Goal: Task Accomplishment & Management: Manage account settings

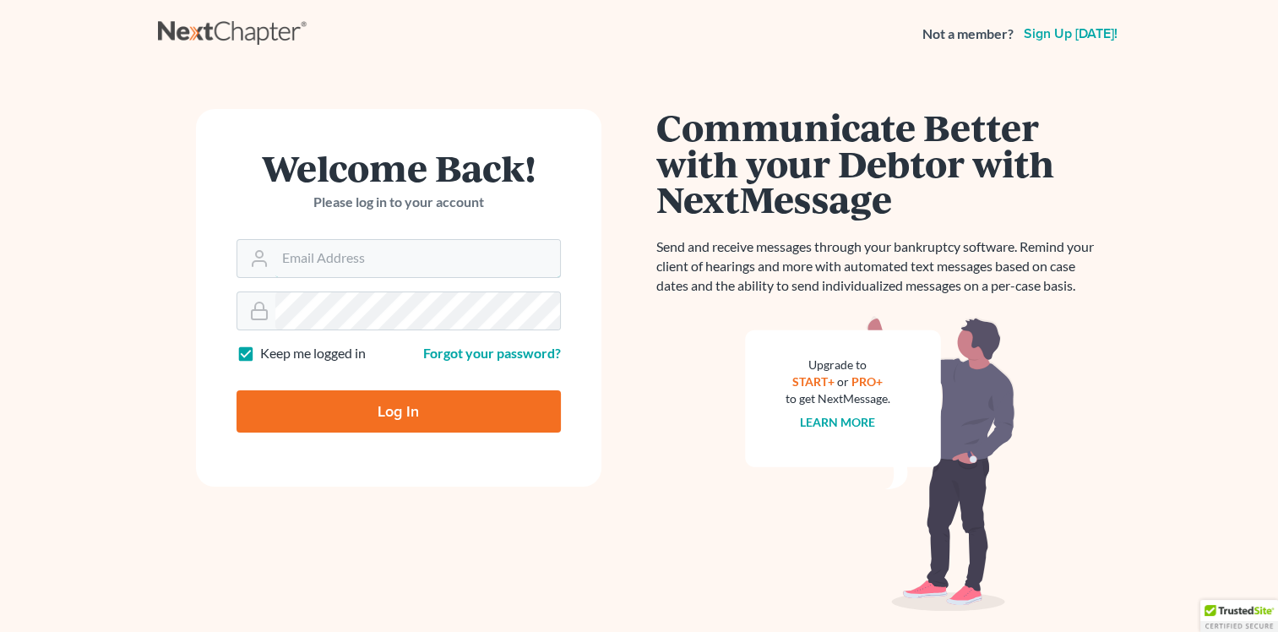
type input "[EMAIL_ADDRESS][DOMAIN_NAME]"
click at [368, 395] on input "Log In" at bounding box center [399, 411] width 324 height 42
type input "Thinking..."
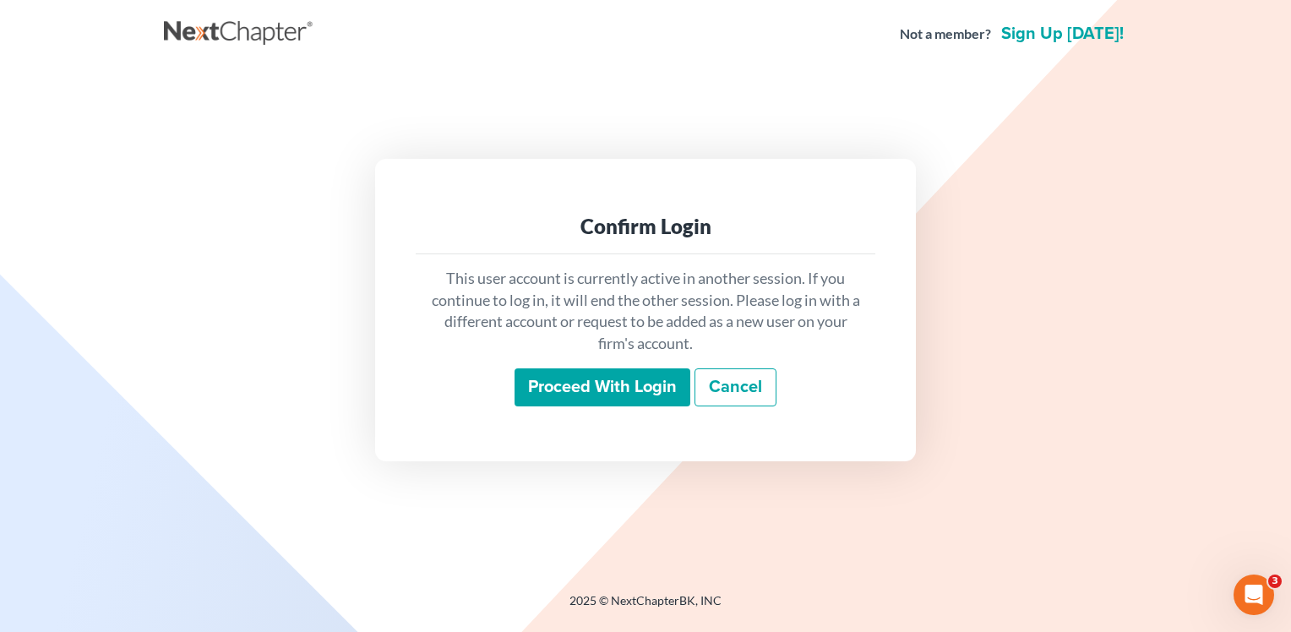
click at [601, 384] on input "Proceed with login" at bounding box center [602, 387] width 176 height 39
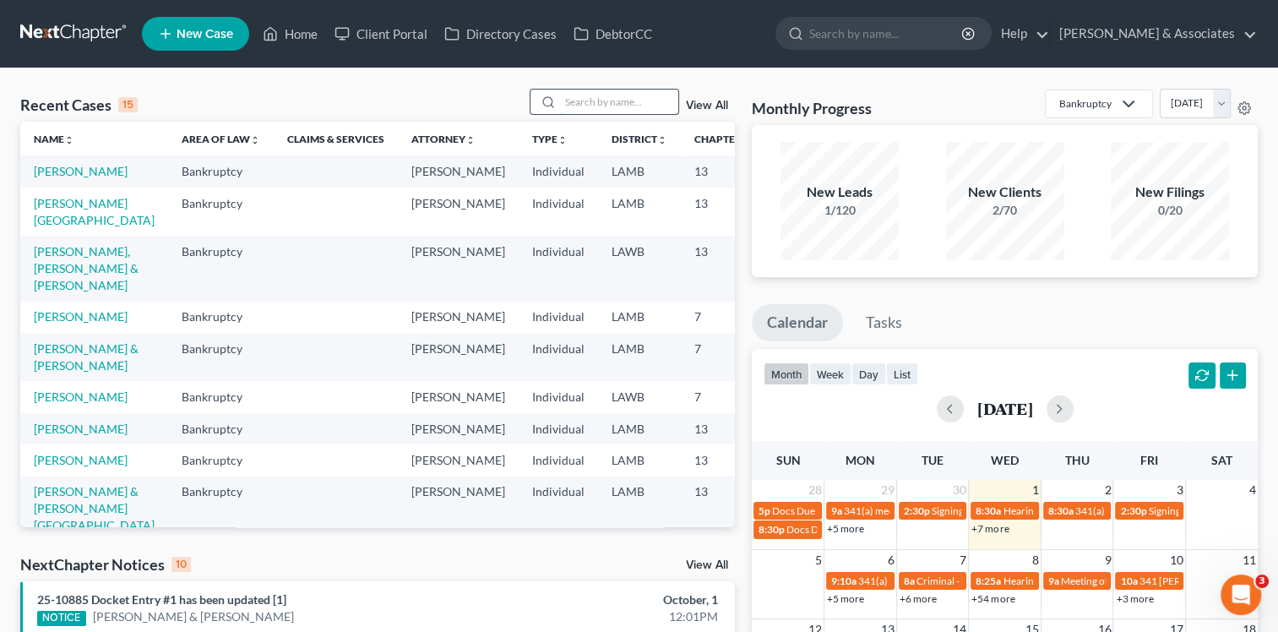
click at [577, 102] on input "search" at bounding box center [619, 102] width 118 height 24
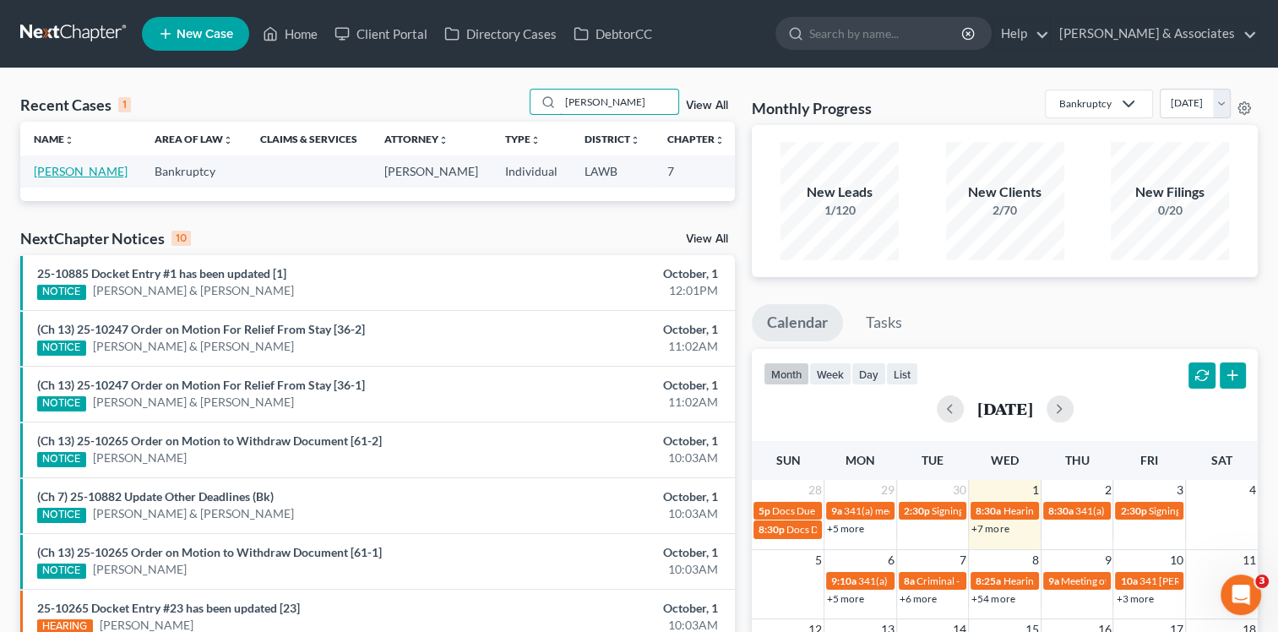
type input "DEHART"
click at [57, 176] on link "Dehart, Richard" at bounding box center [81, 171] width 94 height 14
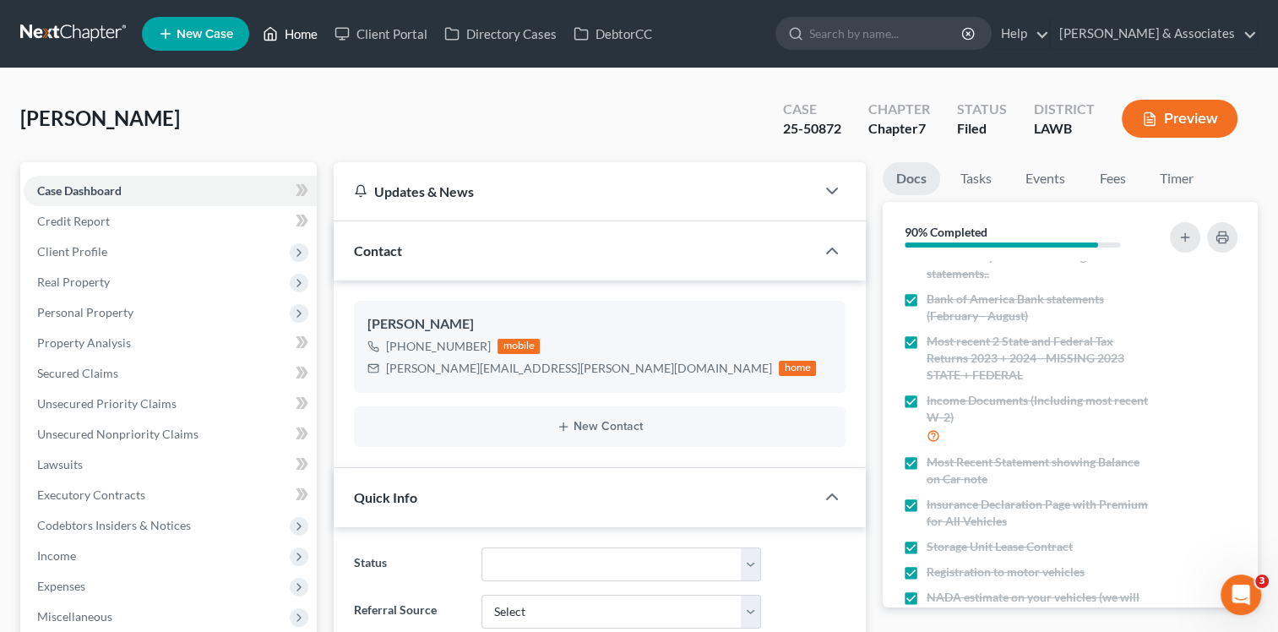
click at [283, 47] on ul "New Case Home Client Portal Directory Cases DebtorCC - No Result - See all resu…" at bounding box center [700, 34] width 1116 height 44
click at [285, 43] on link "Home" at bounding box center [290, 34] width 72 height 30
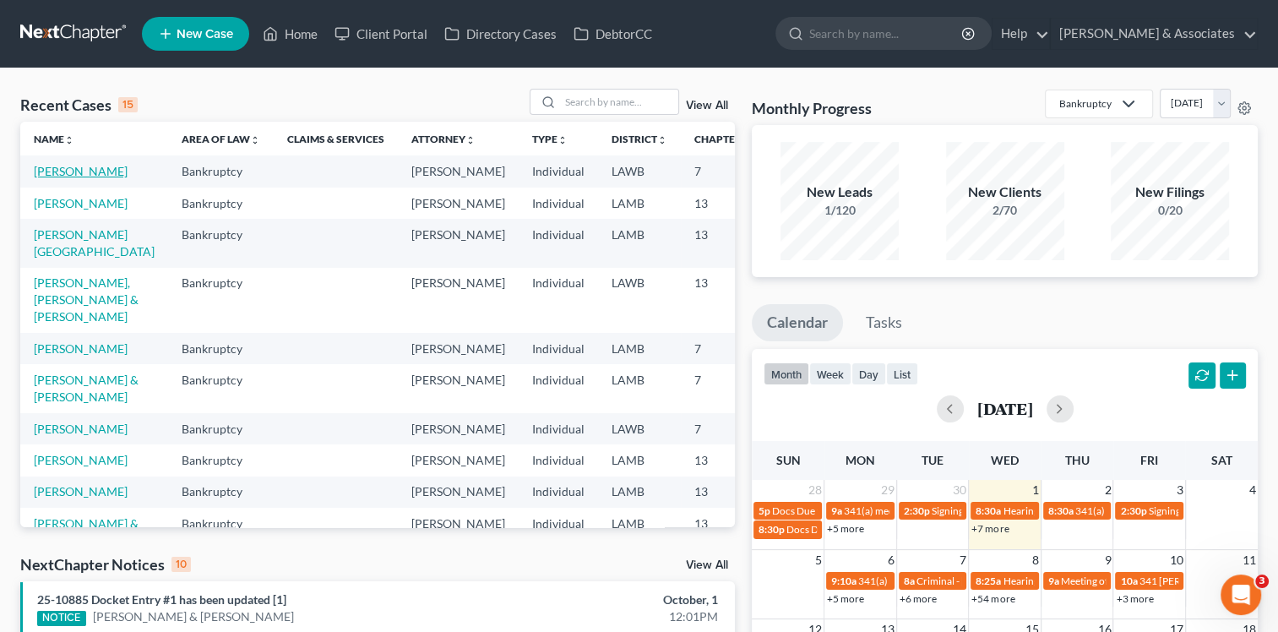
click at [63, 171] on link "Dehart, Richard" at bounding box center [81, 171] width 94 height 14
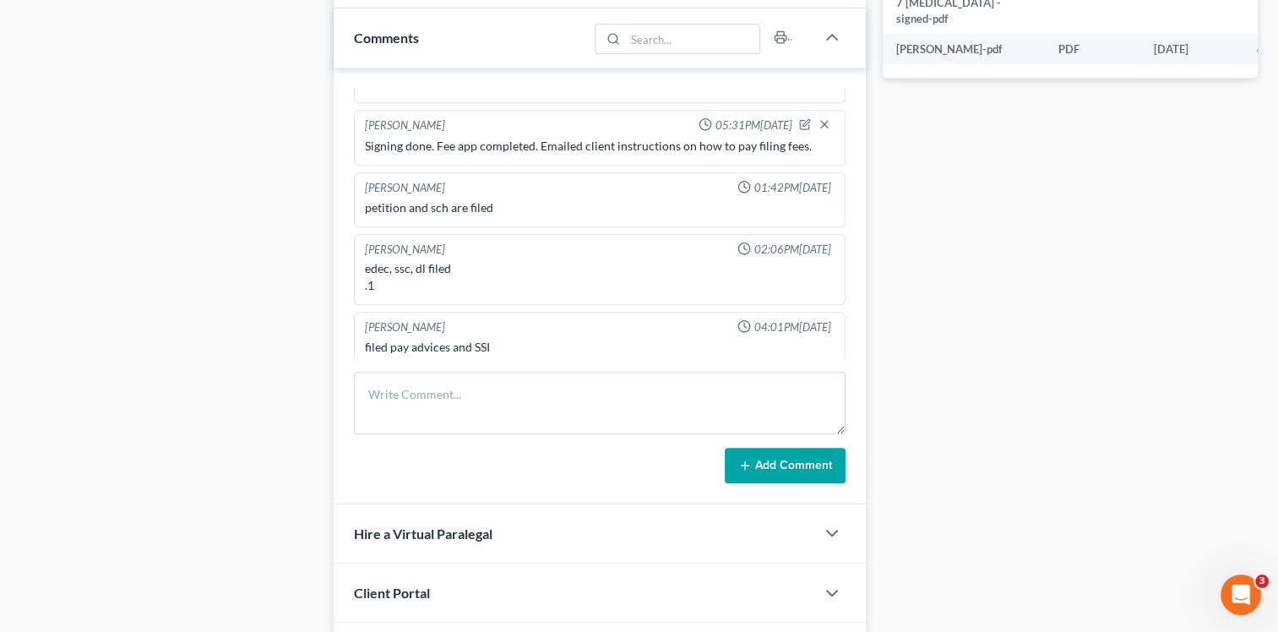
scroll to position [845, 0]
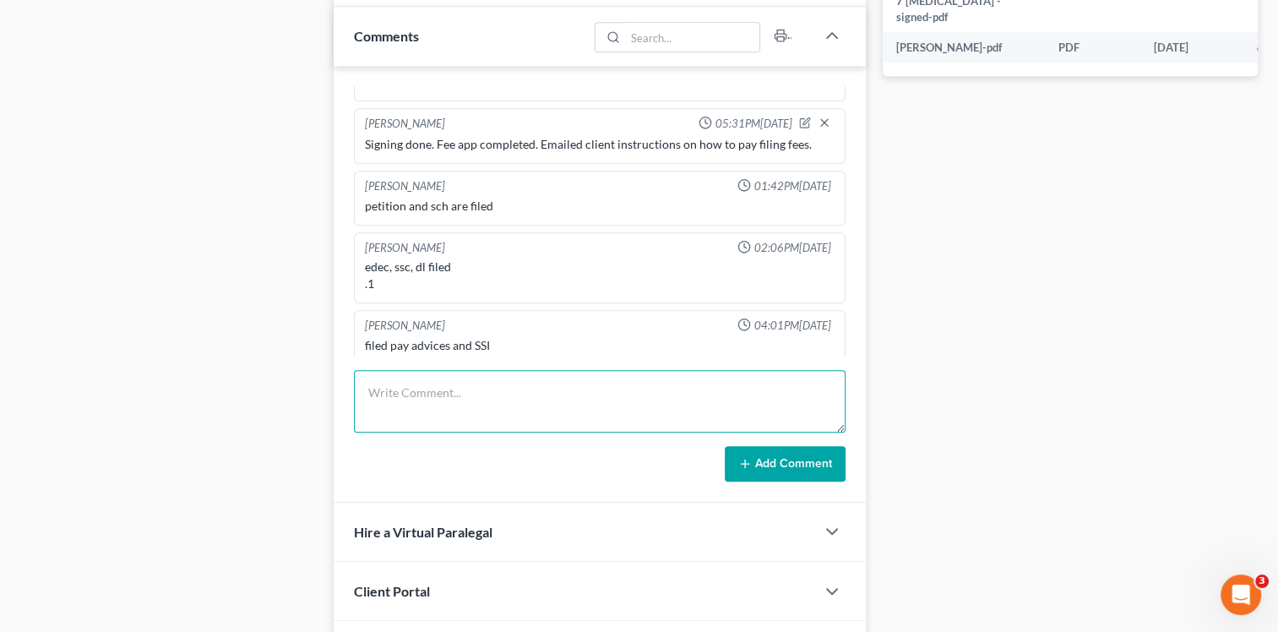
click at [467, 387] on textarea at bounding box center [600, 401] width 492 height 63
type textarea "c"
type textarea "Client emailed and stated he paid his filing fees in full."
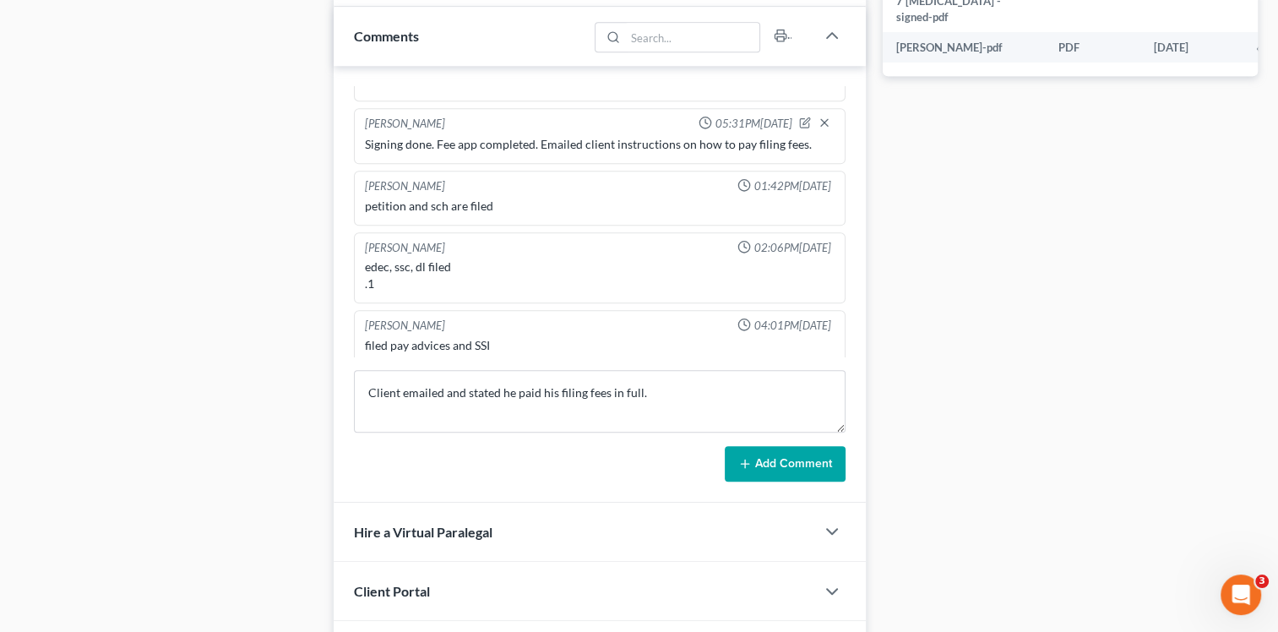
click at [745, 451] on button "Add Comment" at bounding box center [785, 463] width 121 height 35
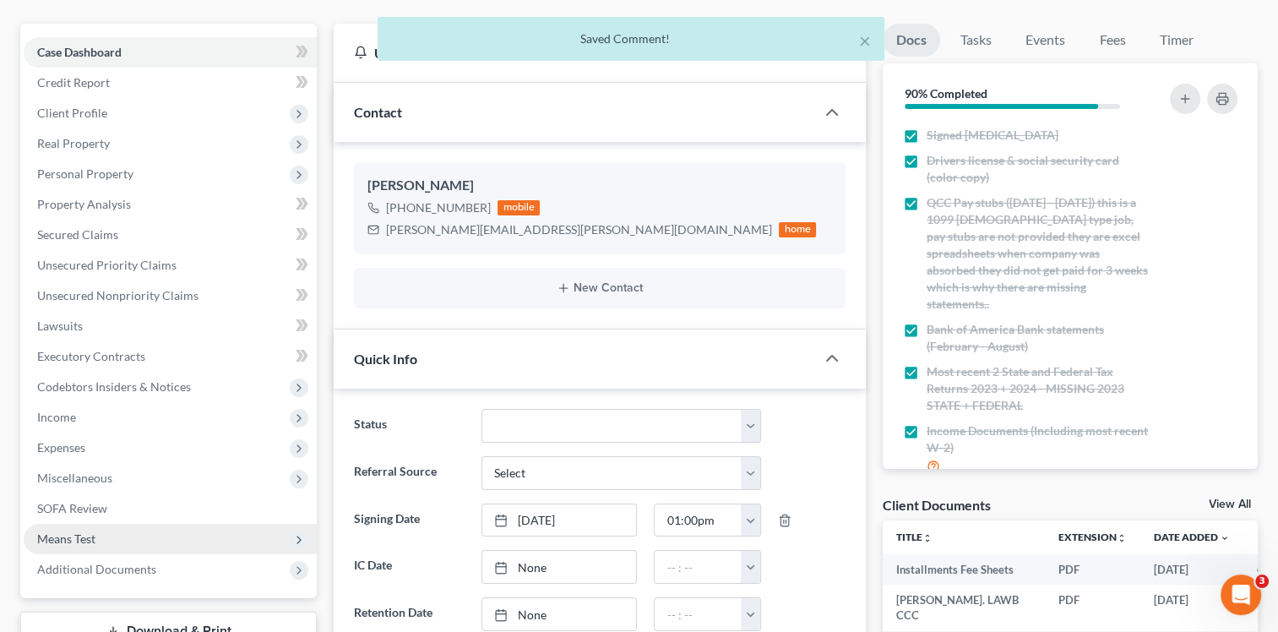
scroll to position [0, 0]
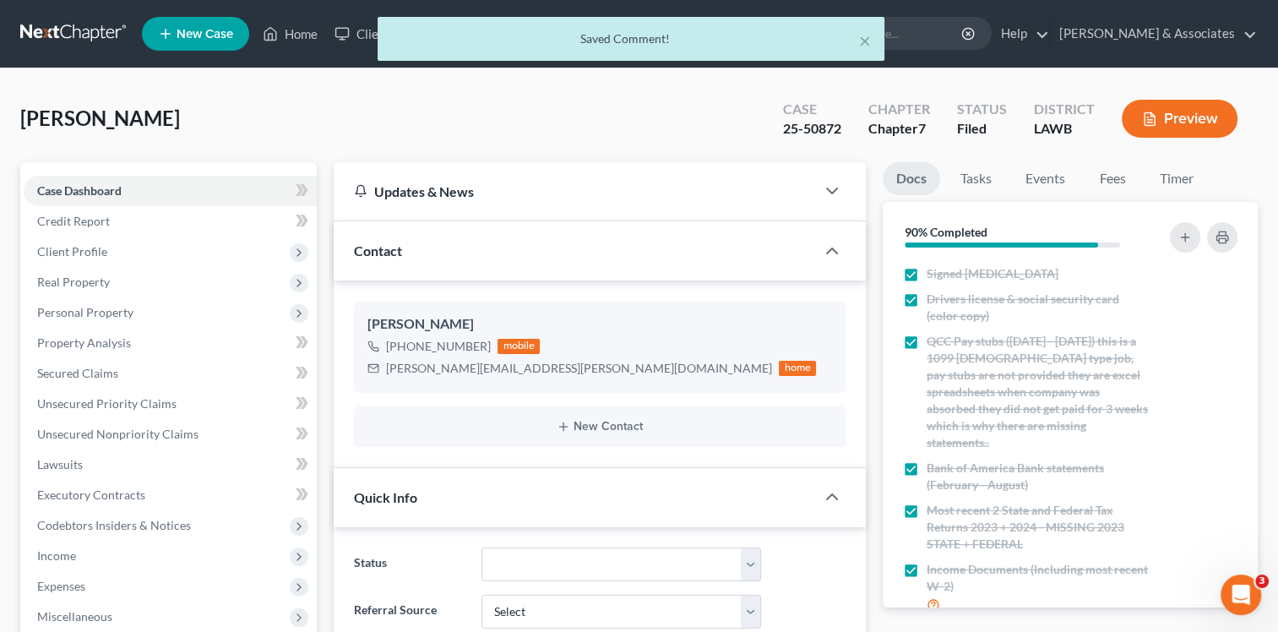
click at [294, 35] on div "× Saved Comment!" at bounding box center [631, 43] width 1278 height 52
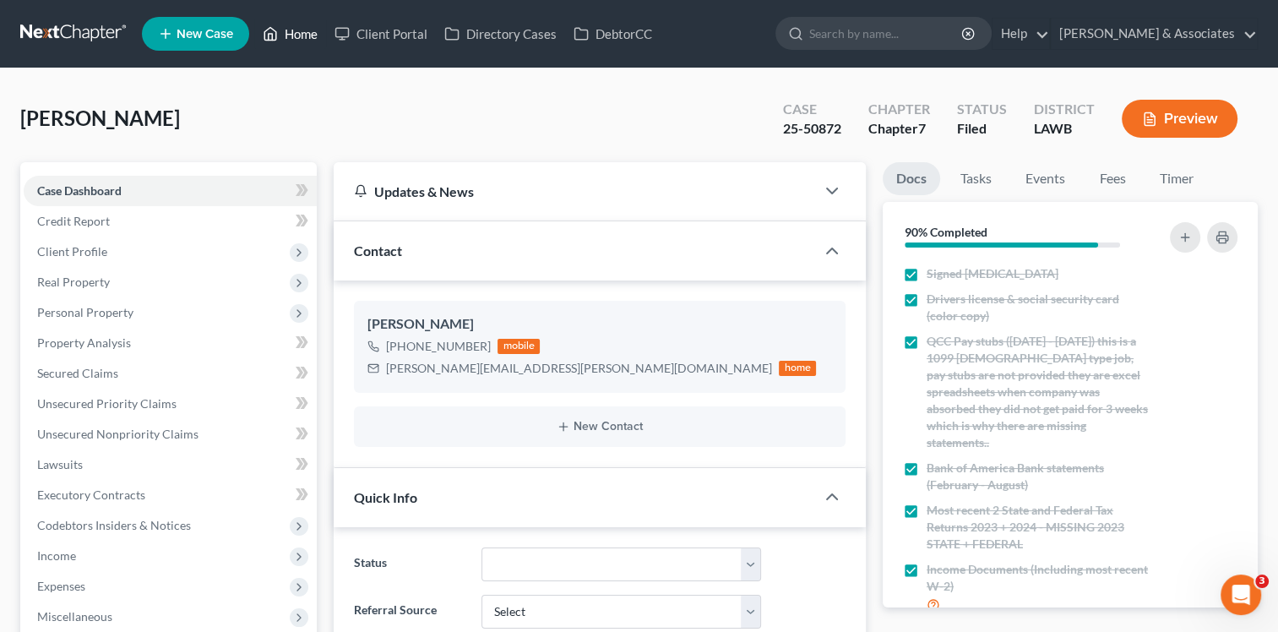
click at [294, 35] on link "Home" at bounding box center [290, 34] width 72 height 30
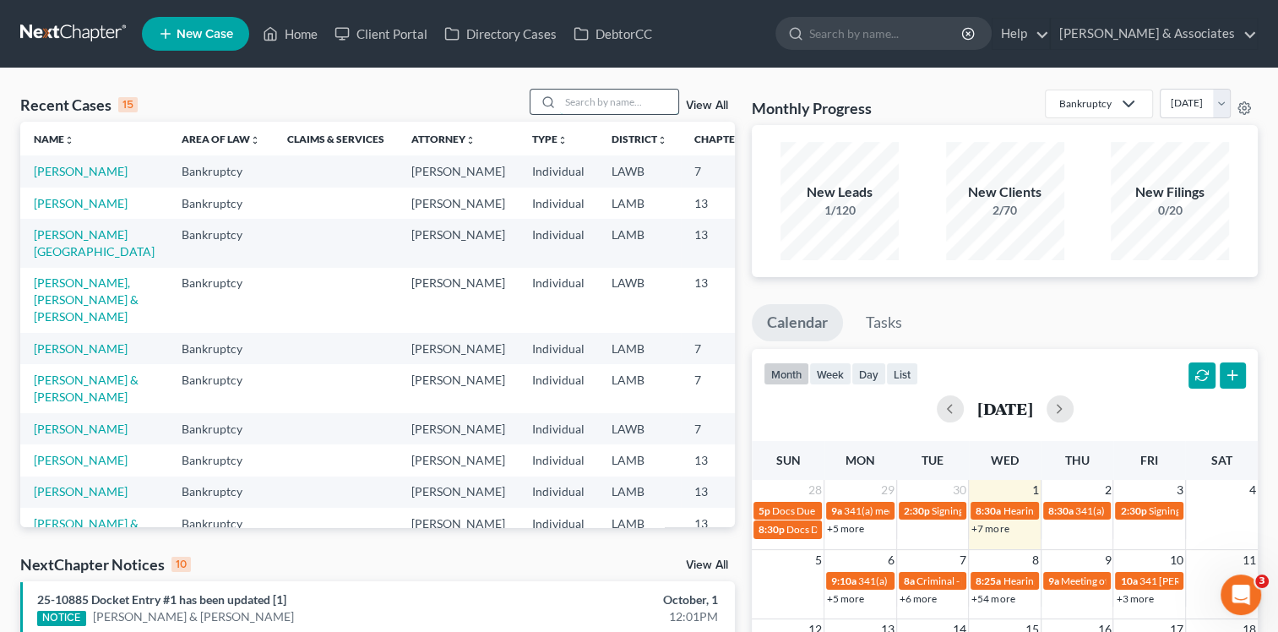
click at [607, 110] on input "search" at bounding box center [619, 102] width 118 height 24
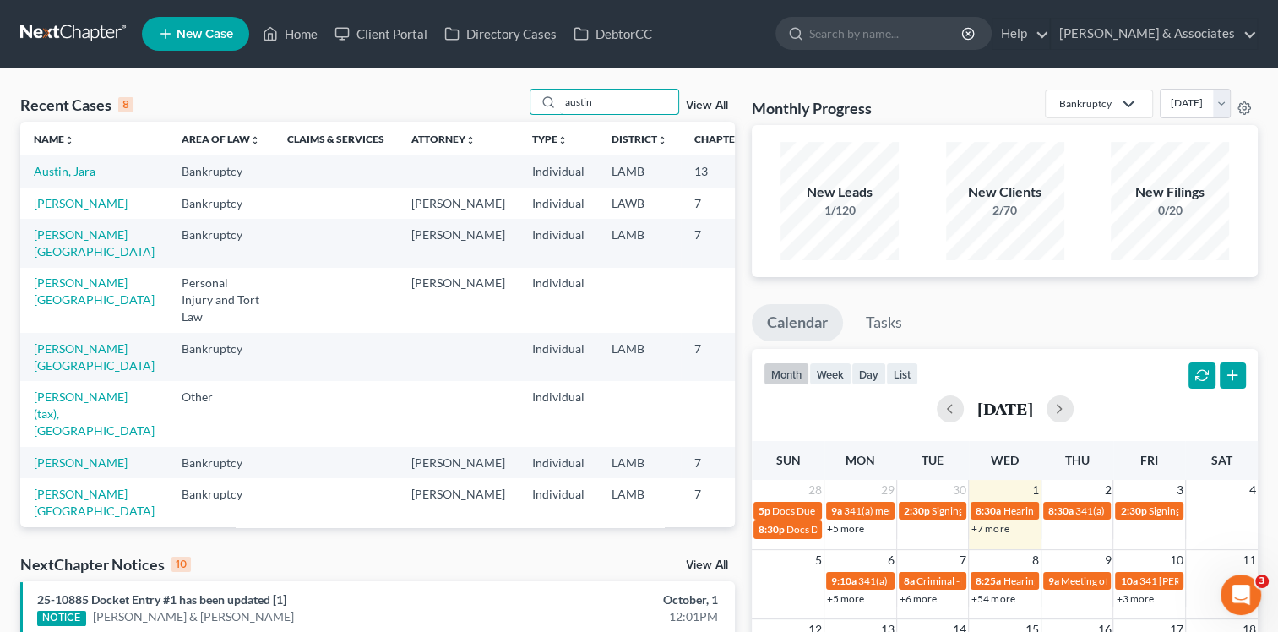
type input "austin"
click at [226, 30] on span "New Case" at bounding box center [205, 34] width 57 height 13
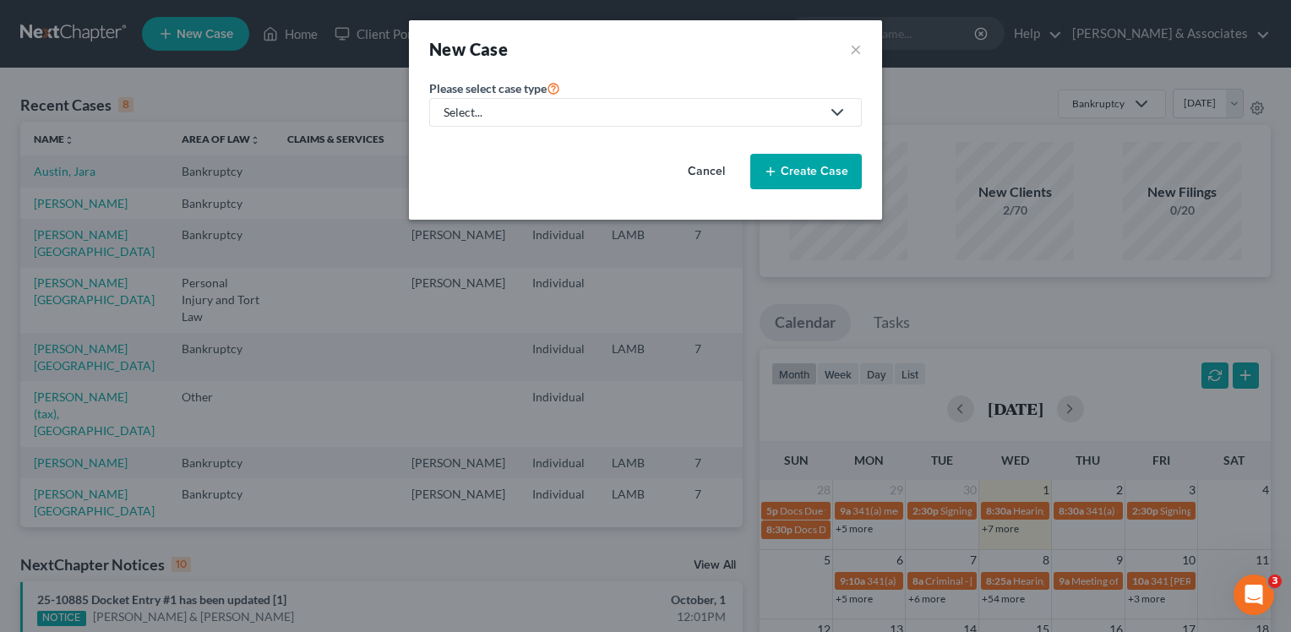
click at [539, 116] on div "Select..." at bounding box center [632, 112] width 377 height 17
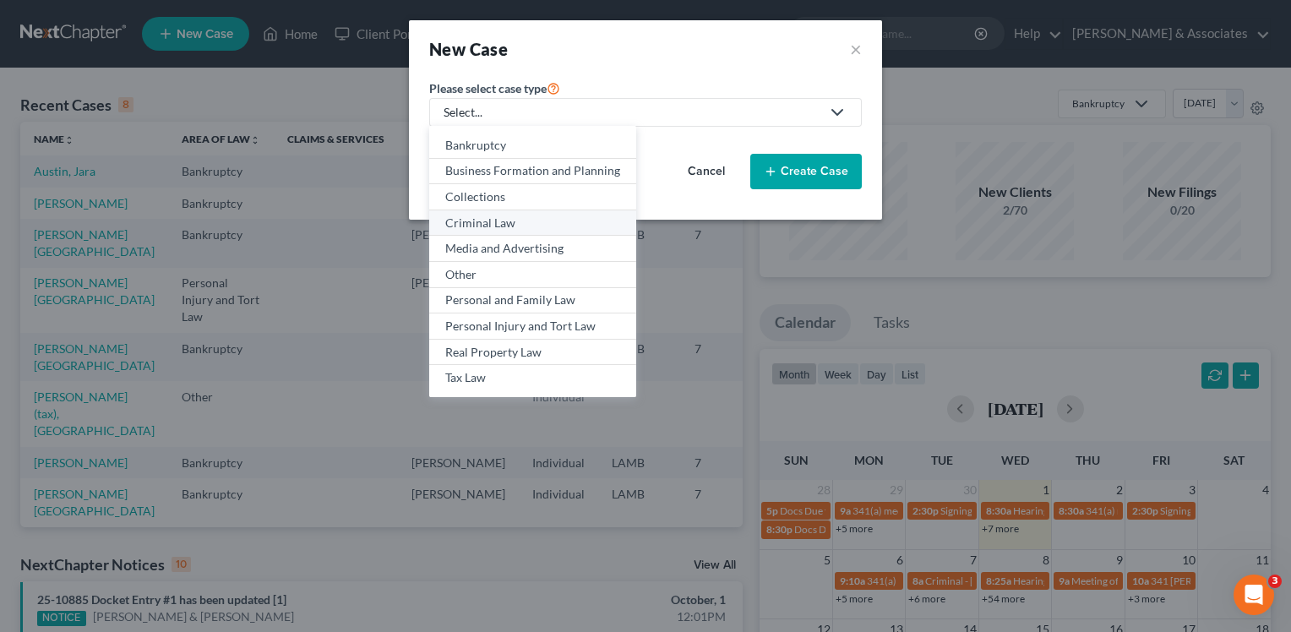
click at [502, 218] on div "Criminal Law" at bounding box center [532, 223] width 175 height 17
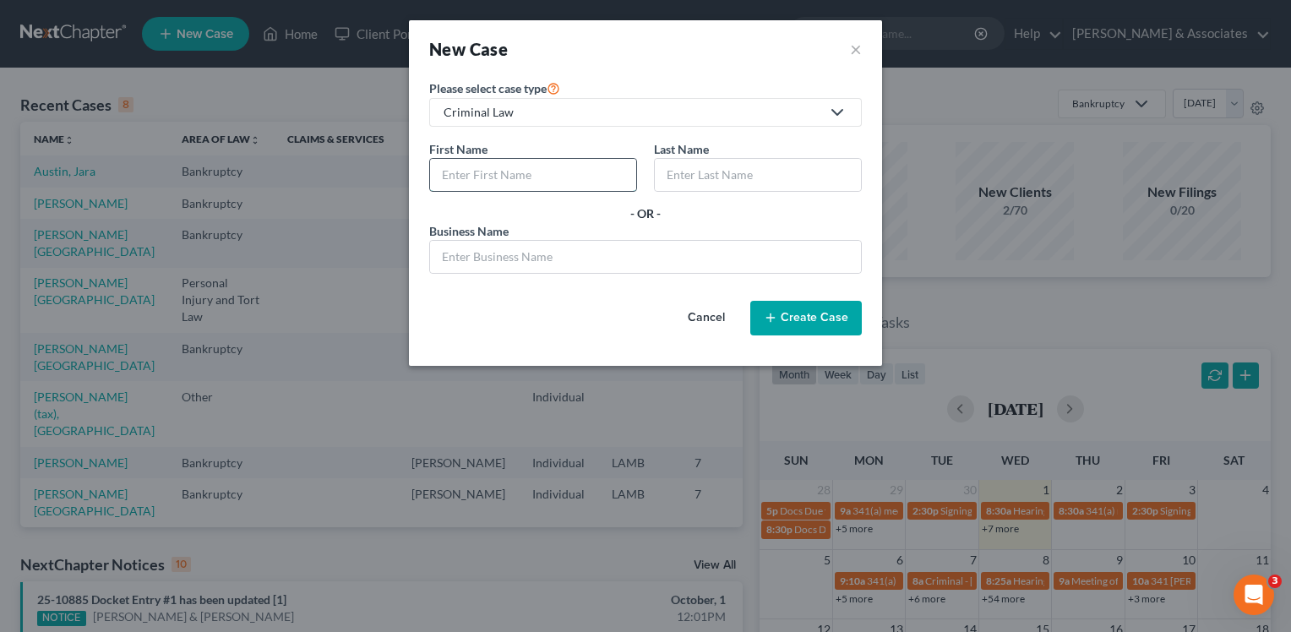
click at [505, 167] on input "text" at bounding box center [533, 175] width 206 height 32
type input "Darius"
type input "a"
type input "Austin"
click at [841, 323] on button "Create Case" at bounding box center [806, 318] width 112 height 35
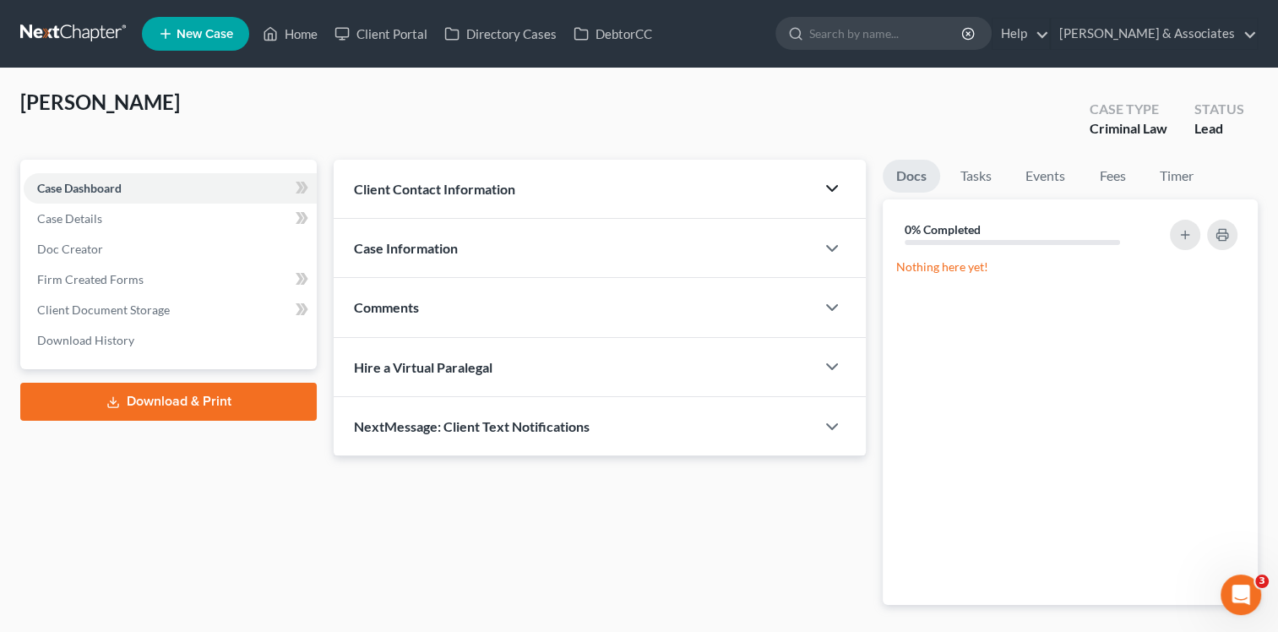
click at [824, 198] on icon "button" at bounding box center [832, 188] width 20 height 20
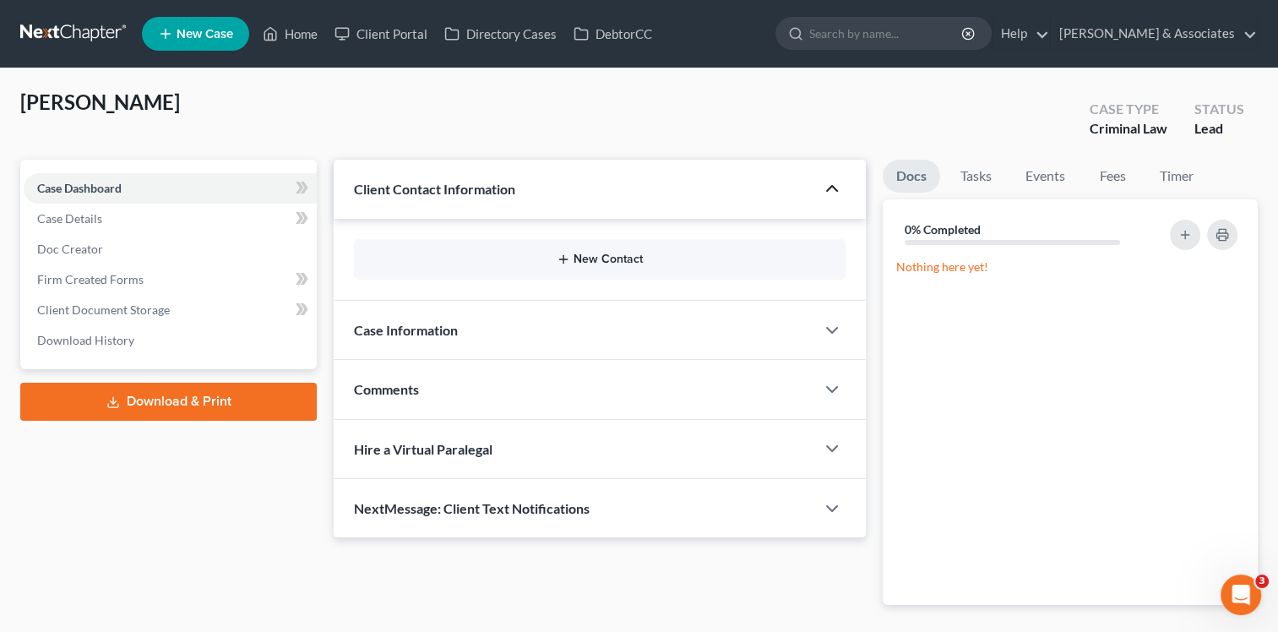
click at [674, 259] on button "New Contact" at bounding box center [599, 260] width 465 height 14
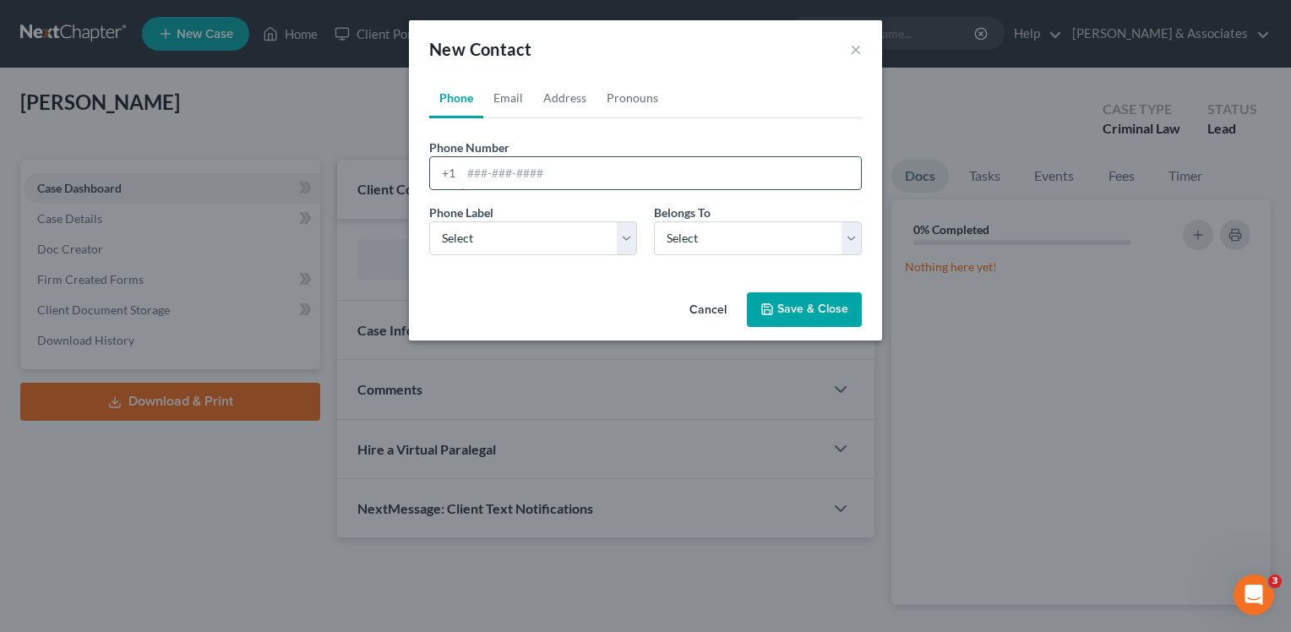
click at [487, 173] on input "tel" at bounding box center [661, 173] width 400 height 32
type input "2055853994"
click at [501, 250] on select "Select Mobile Home Work Other" at bounding box center [533, 238] width 208 height 34
select select "0"
click at [429, 221] on select "Select Mobile Home Work Other" at bounding box center [533, 238] width 208 height 34
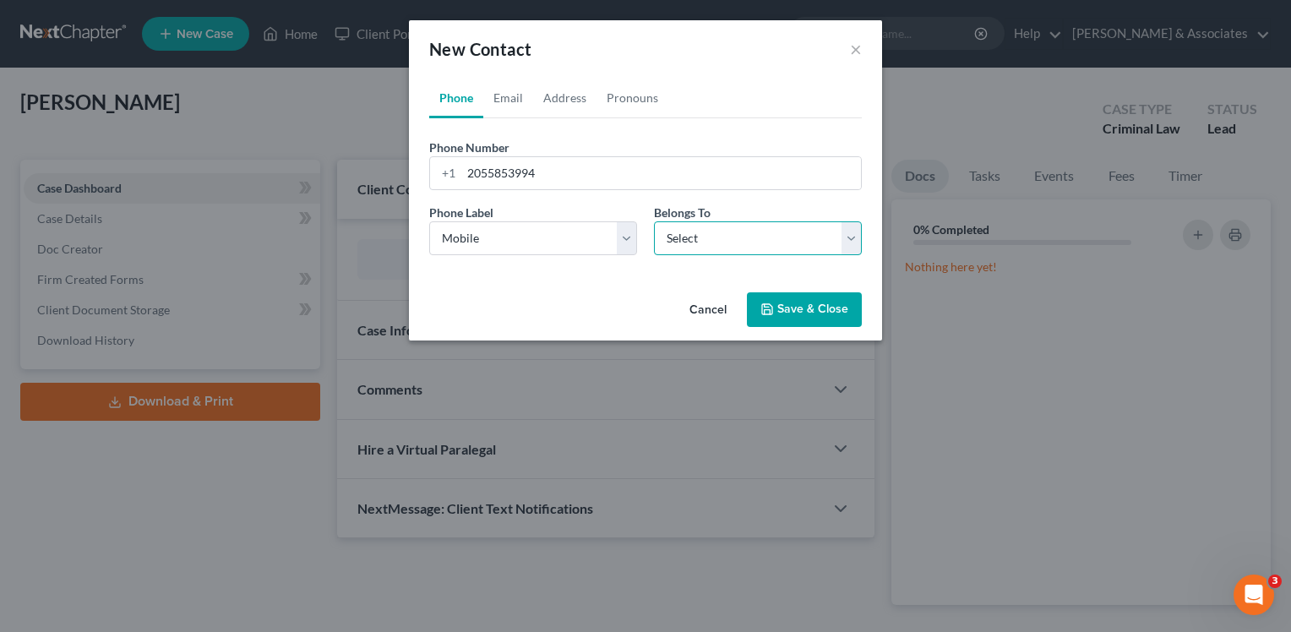
click at [689, 234] on select "Select Client Other" at bounding box center [758, 238] width 208 height 34
select select "0"
click at [654, 221] on select "Select Client Other" at bounding box center [758, 238] width 208 height 34
click at [802, 305] on button "Save & Close" at bounding box center [804, 309] width 115 height 35
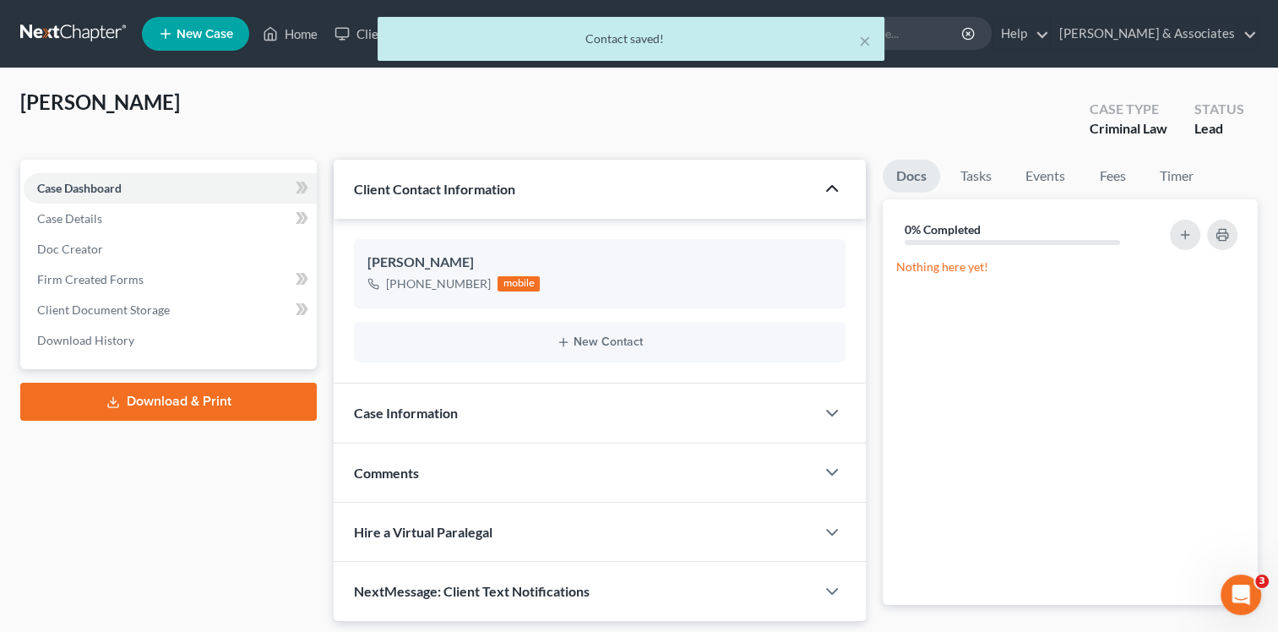
click at [600, 407] on div "Case Information" at bounding box center [575, 413] width 482 height 58
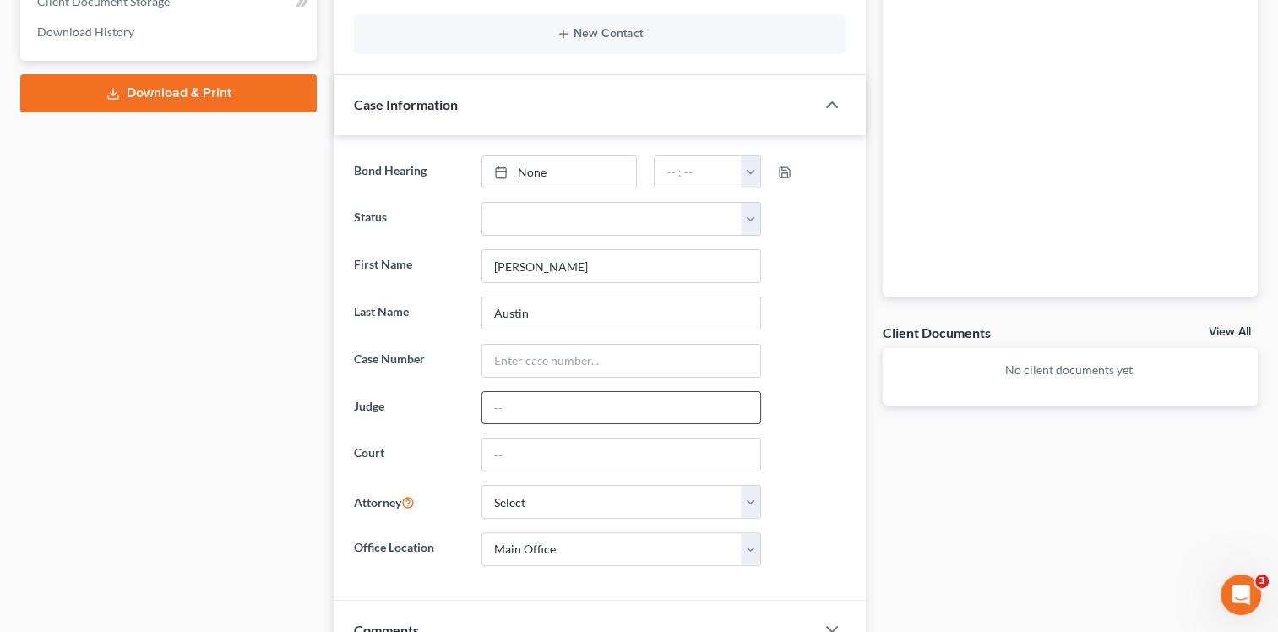
scroll to position [338, 0]
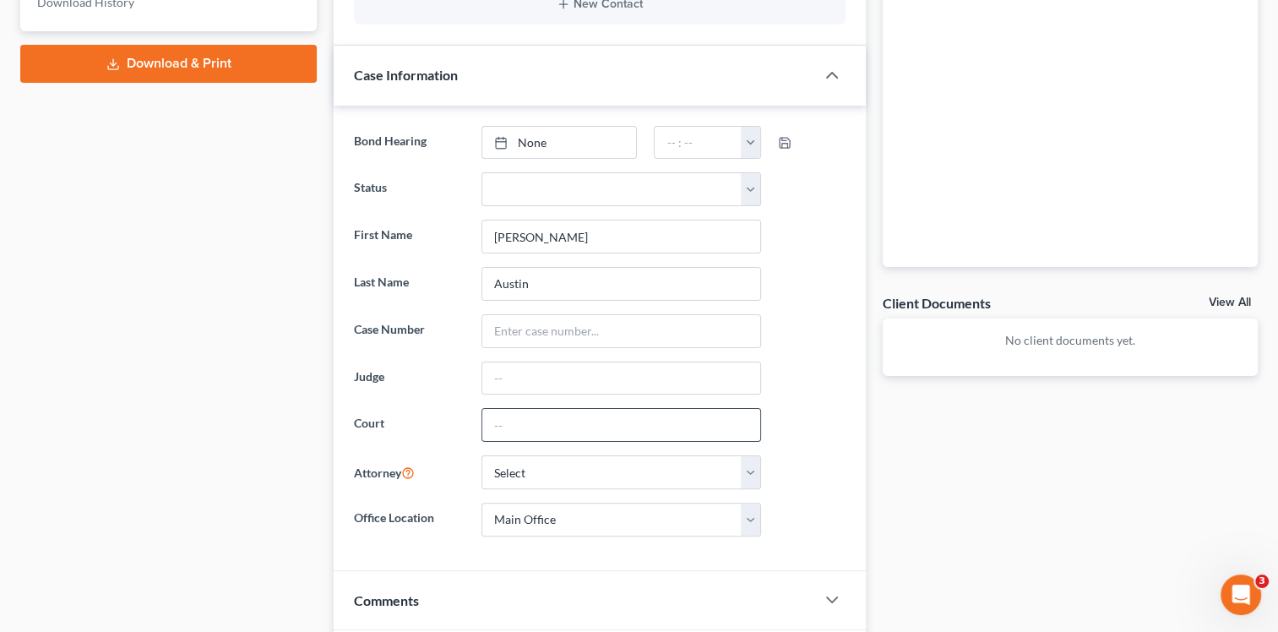
click at [534, 421] on input "text" at bounding box center [621, 425] width 278 height 32
click at [535, 424] on input "text" at bounding box center [621, 425] width 278 height 32
click at [685, 427] on input "23rd Judicial District Court - S" at bounding box center [621, 425] width 278 height 32
type input "23rd Judicial District Court - St James Parish"
click at [617, 474] on select "Select Morley Diment - LAMB Morley Diment - LAEB Morley Diment - LAWB Paul Shou…" at bounding box center [622, 472] width 280 height 34
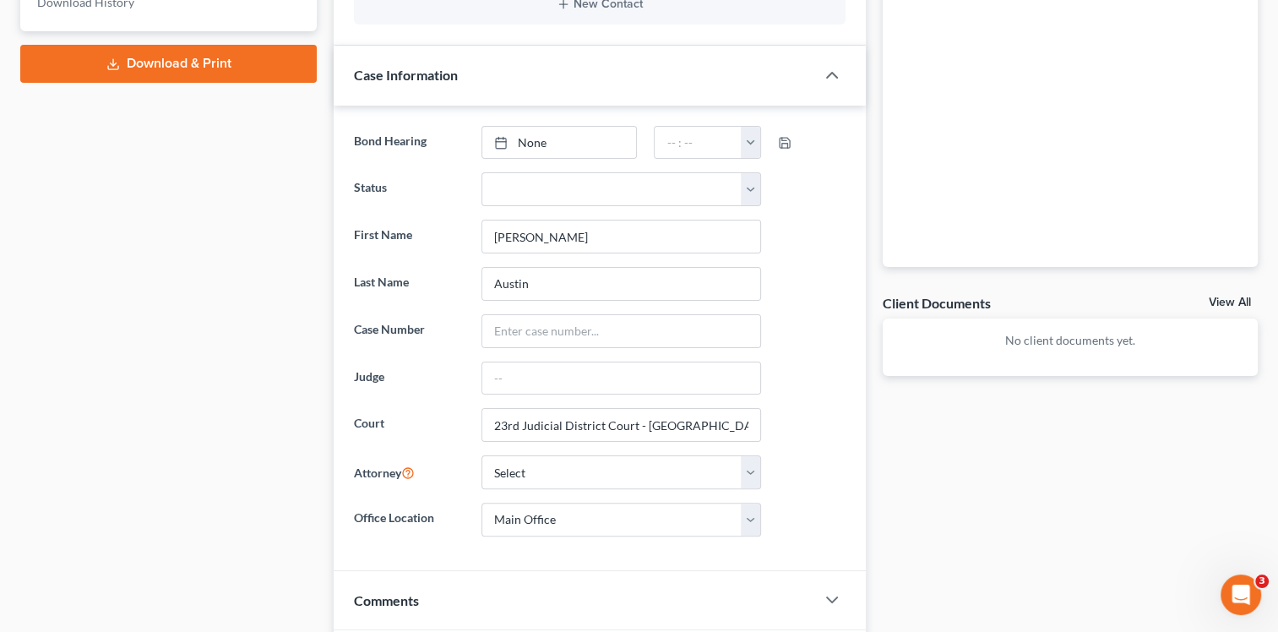
click at [794, 462] on div "Attorney Select Morley Diment - LAMB Morley Diment - LAEB Morley Diment - LAWB …" at bounding box center [600, 472] width 509 height 34
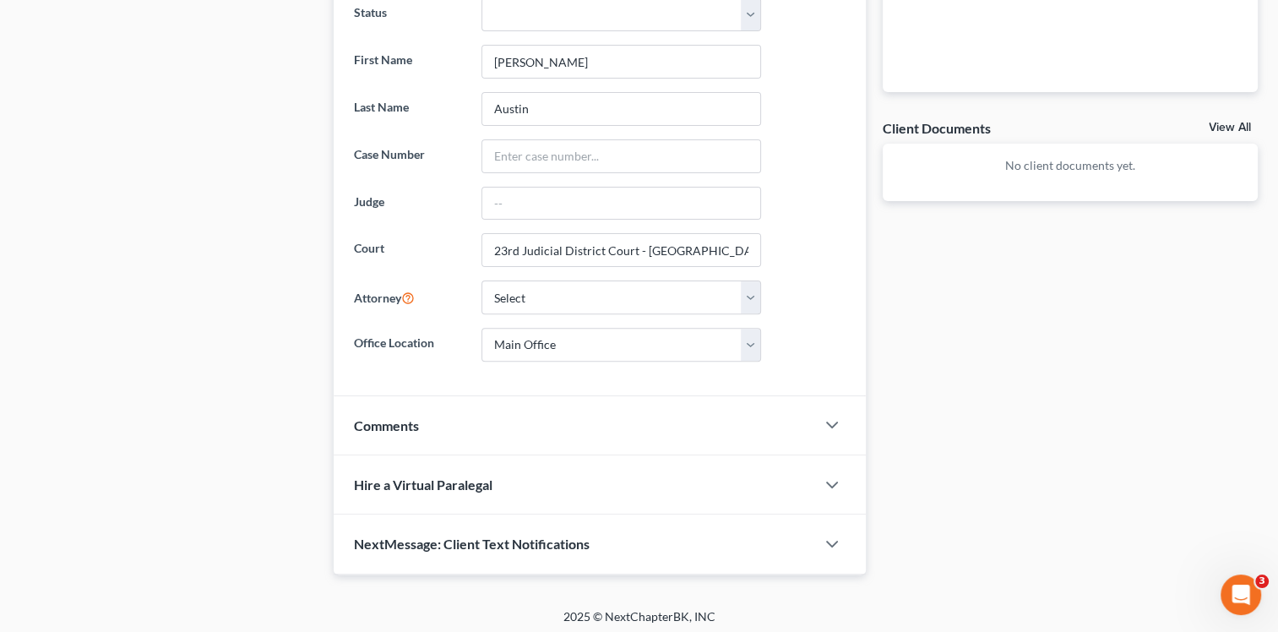
scroll to position [514, 0]
click at [822, 422] on icon "button" at bounding box center [832, 423] width 20 height 20
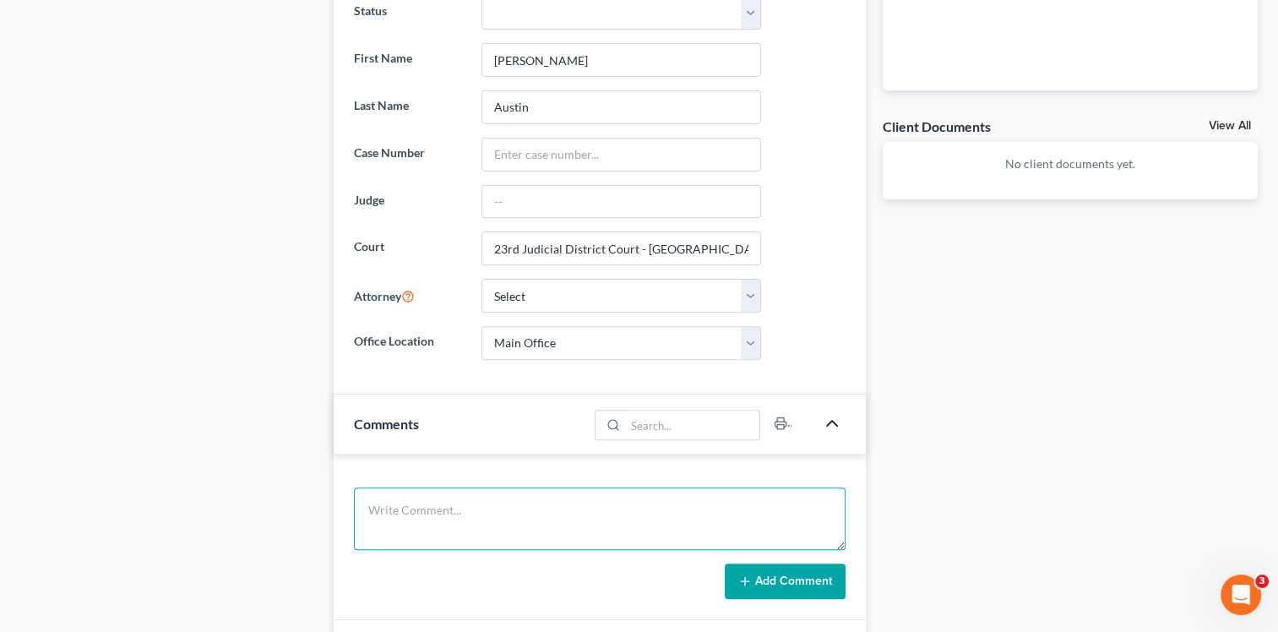
click at [558, 493] on textarea at bounding box center [600, 518] width 492 height 63
click at [634, 511] on textarea "Left msg for District Attorney's office" at bounding box center [600, 518] width 492 height 63
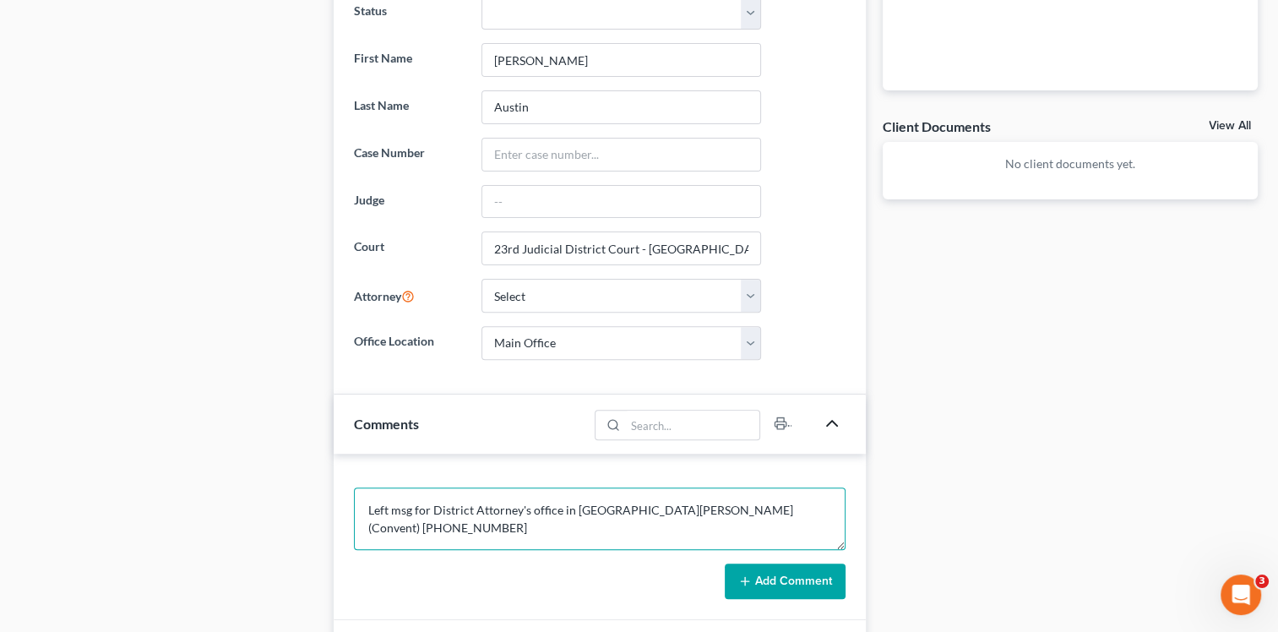
type textarea "Left msg for District Attorney's office in St. James Parish (Convent) 225-562-2…"
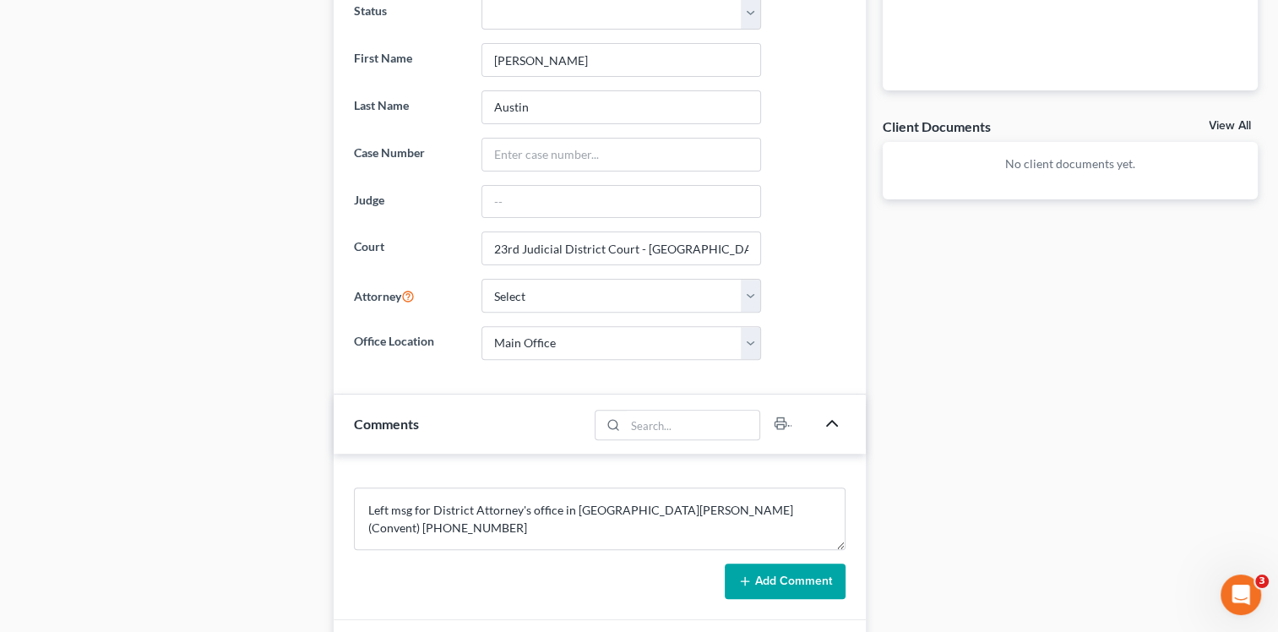
click at [753, 579] on button "Add Comment" at bounding box center [785, 580] width 121 height 35
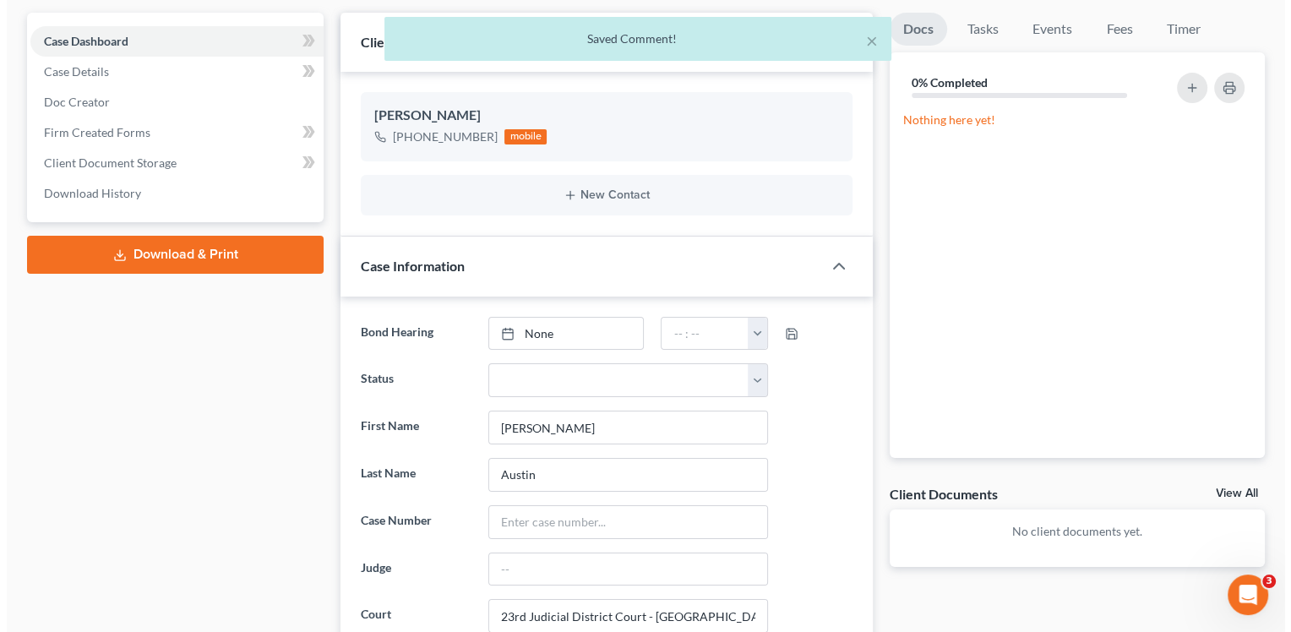
scroll to position [0, 0]
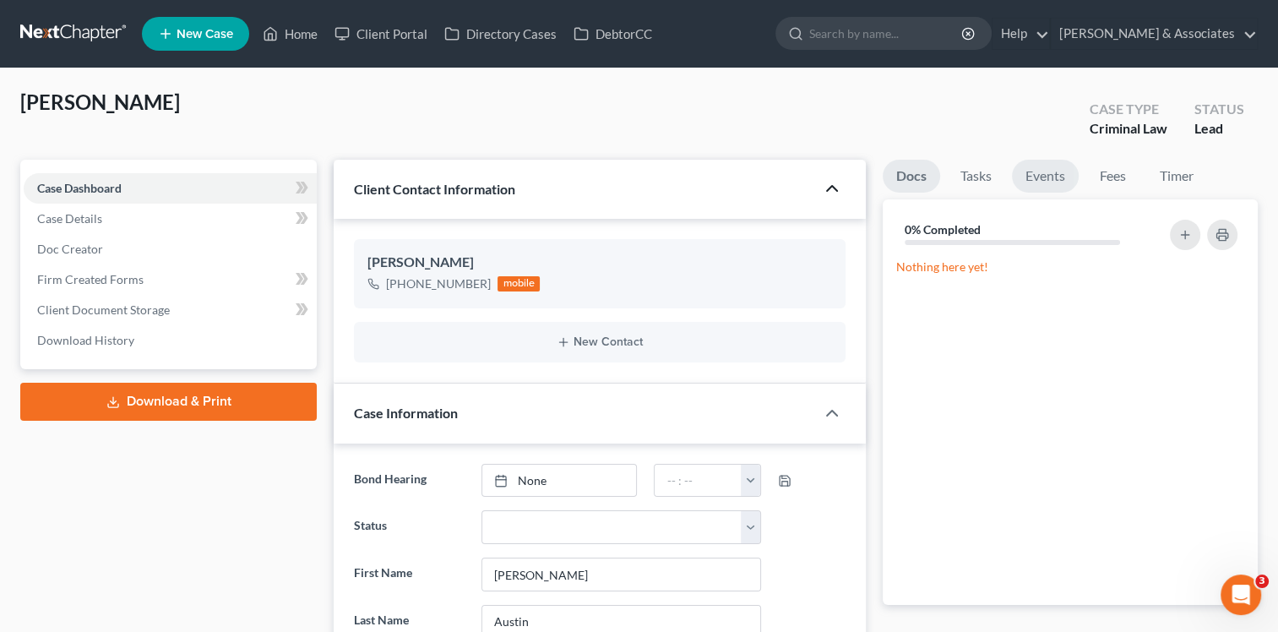
click at [1046, 177] on link "Events" at bounding box center [1045, 176] width 67 height 33
click at [1220, 237] on icon "button" at bounding box center [1223, 235] width 14 height 14
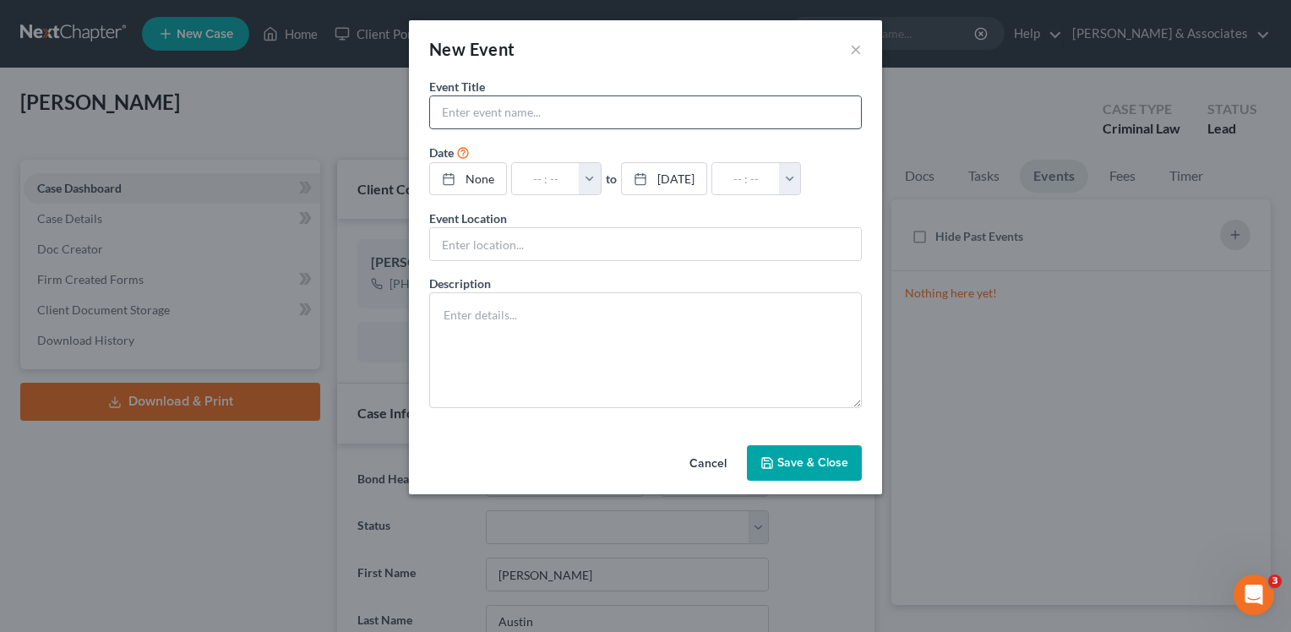
click at [589, 107] on input "text" at bounding box center [645, 112] width 431 height 32
type input "Darius Austin - Arraignment"
type input "10/1/2025"
click at [444, 184] on rect at bounding box center [449, 180] width 10 height 10
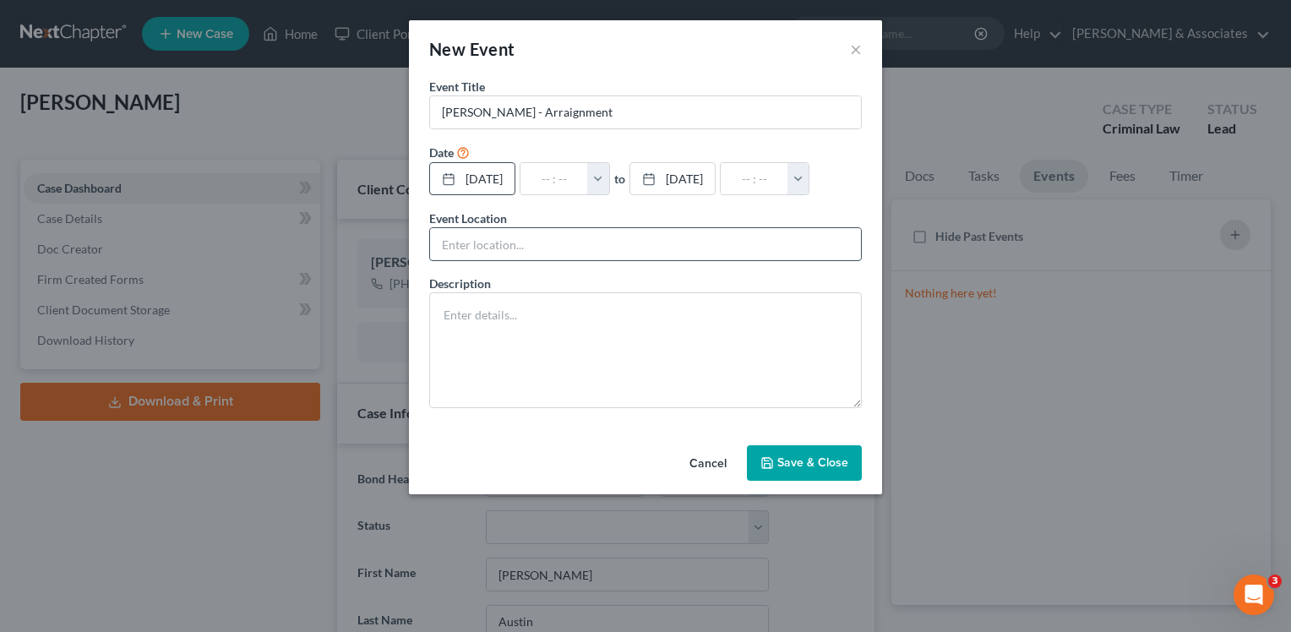
click at [510, 258] on input "text" at bounding box center [645, 244] width 431 height 32
click at [695, 249] on input "text" at bounding box center [645, 244] width 431 height 32
paste input "5800 La 44, Convent, 70723"
type input "5800 La 44, Convent, 70723"
click at [609, 182] on button "button" at bounding box center [598, 179] width 22 height 32
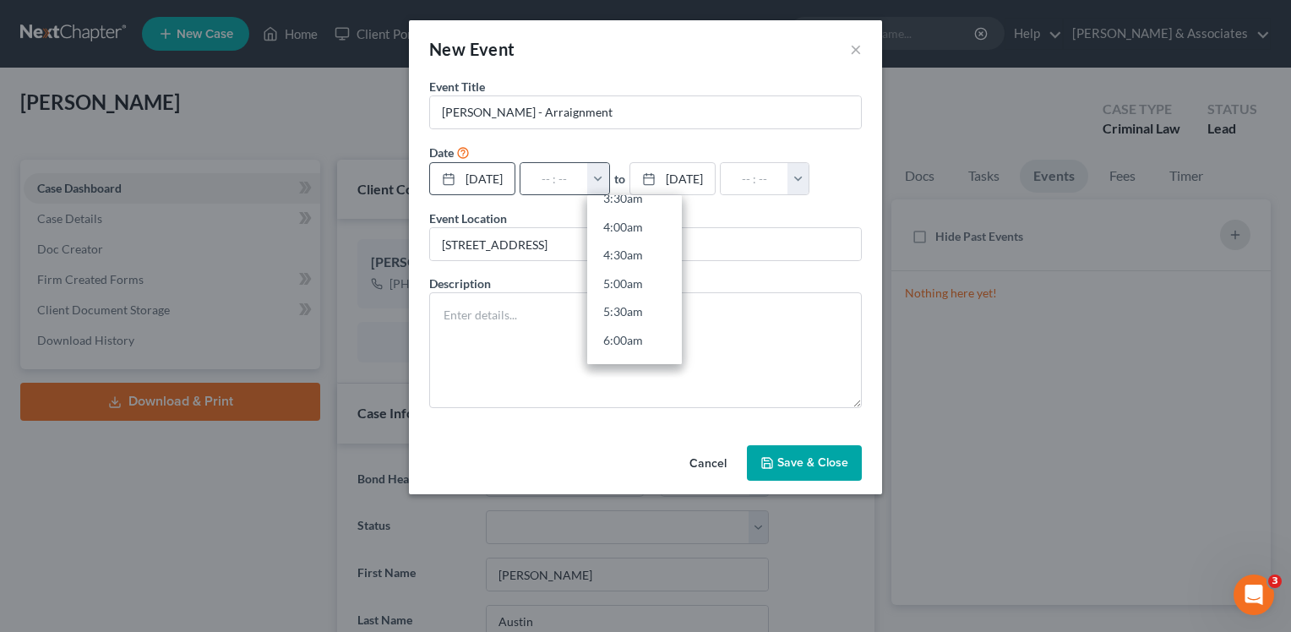
scroll to position [253, 0]
click at [649, 350] on link "7:00am" at bounding box center [634, 360] width 95 height 29
type input "7:00am"
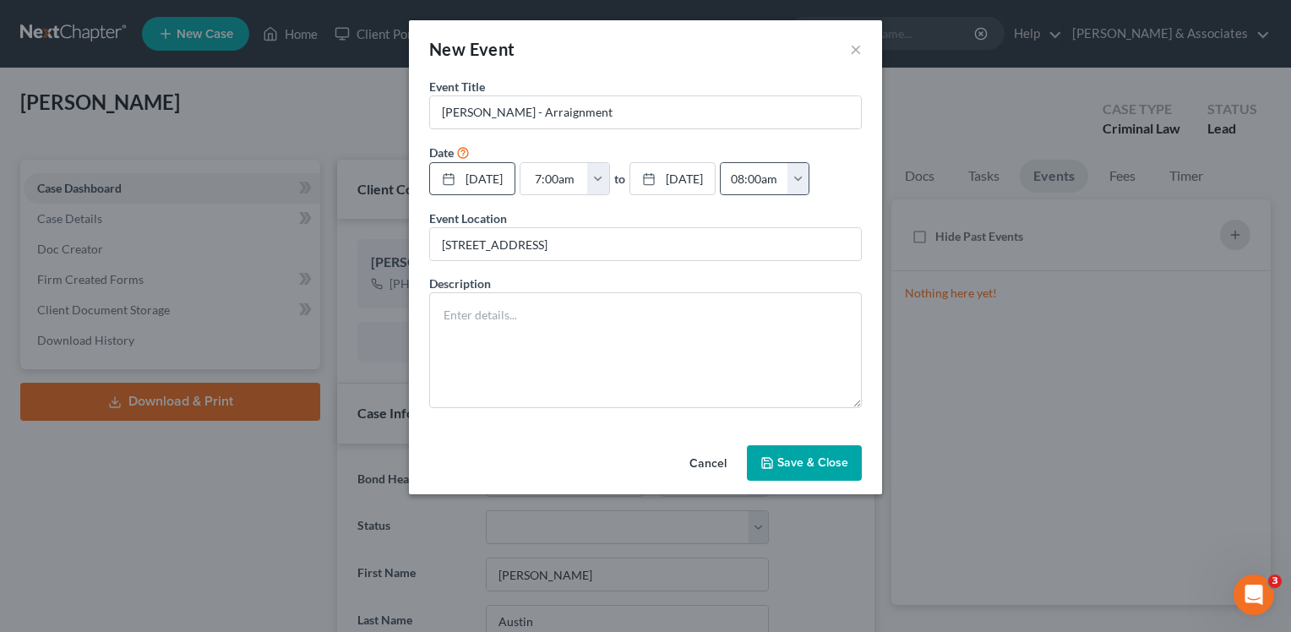
click at [809, 177] on button "button" at bounding box center [798, 179] width 22 height 32
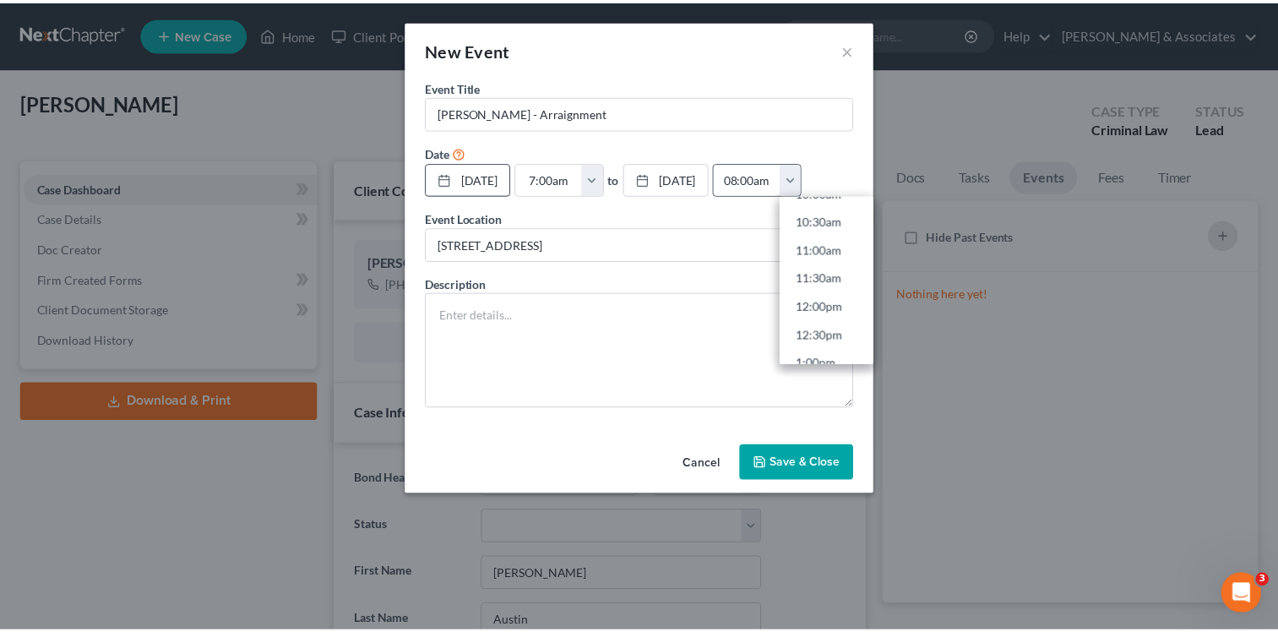
scroll to position [676, 0]
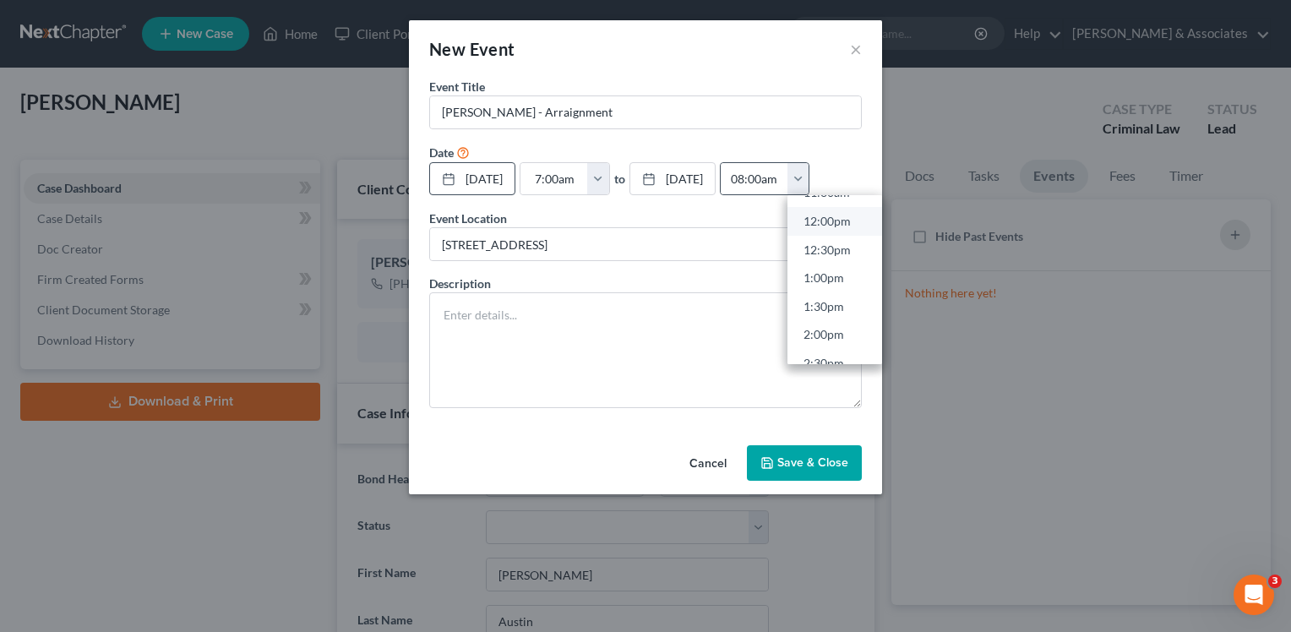
click at [862, 230] on link "12:00pm" at bounding box center [834, 221] width 95 height 29
type input "12:00pm"
click at [788, 457] on button "Save & Close" at bounding box center [804, 462] width 115 height 35
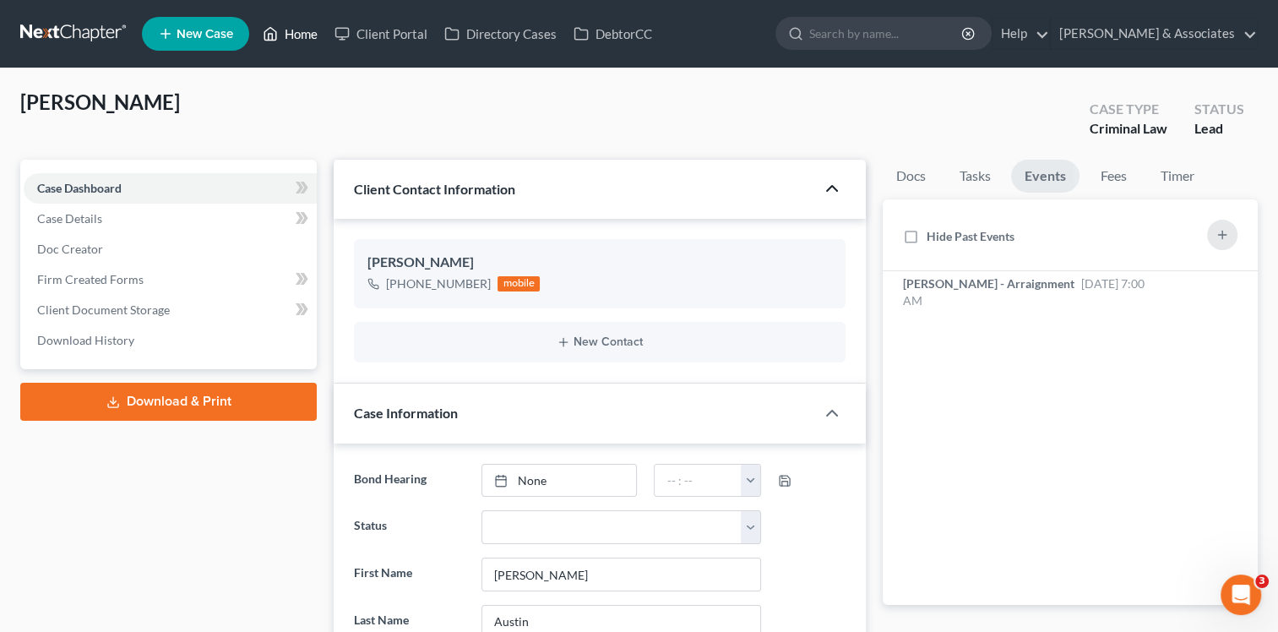
click at [310, 36] on link "Home" at bounding box center [290, 34] width 72 height 30
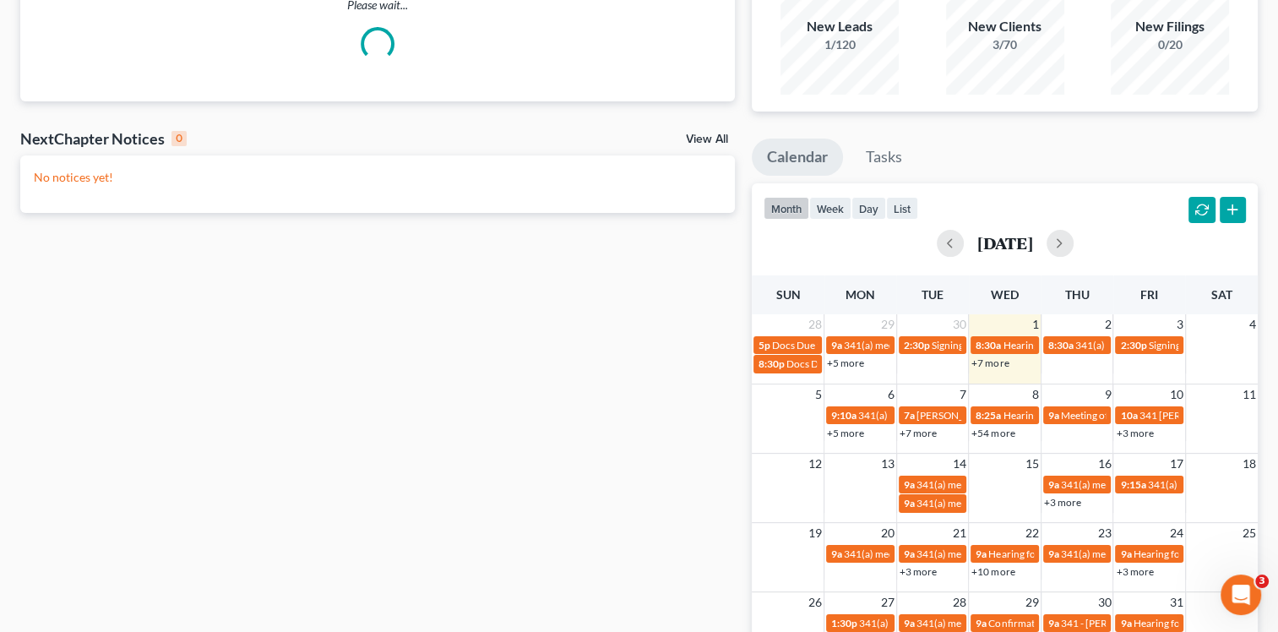
scroll to position [169, 0]
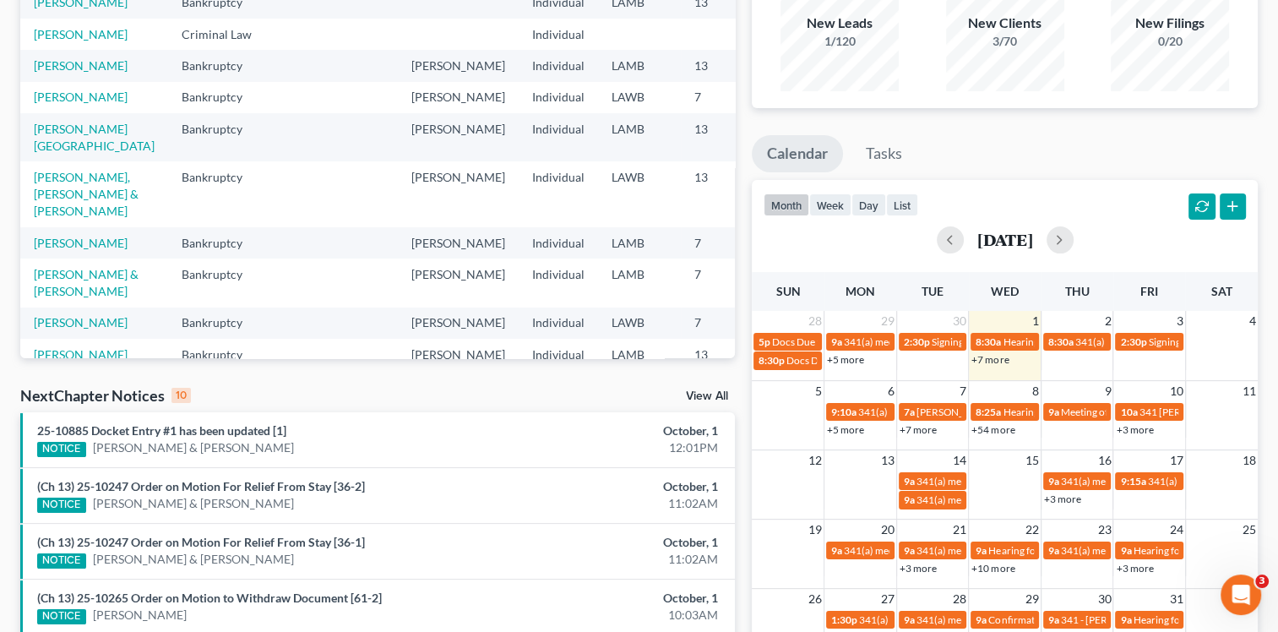
click at [912, 428] on link "+7 more" at bounding box center [918, 429] width 37 height 13
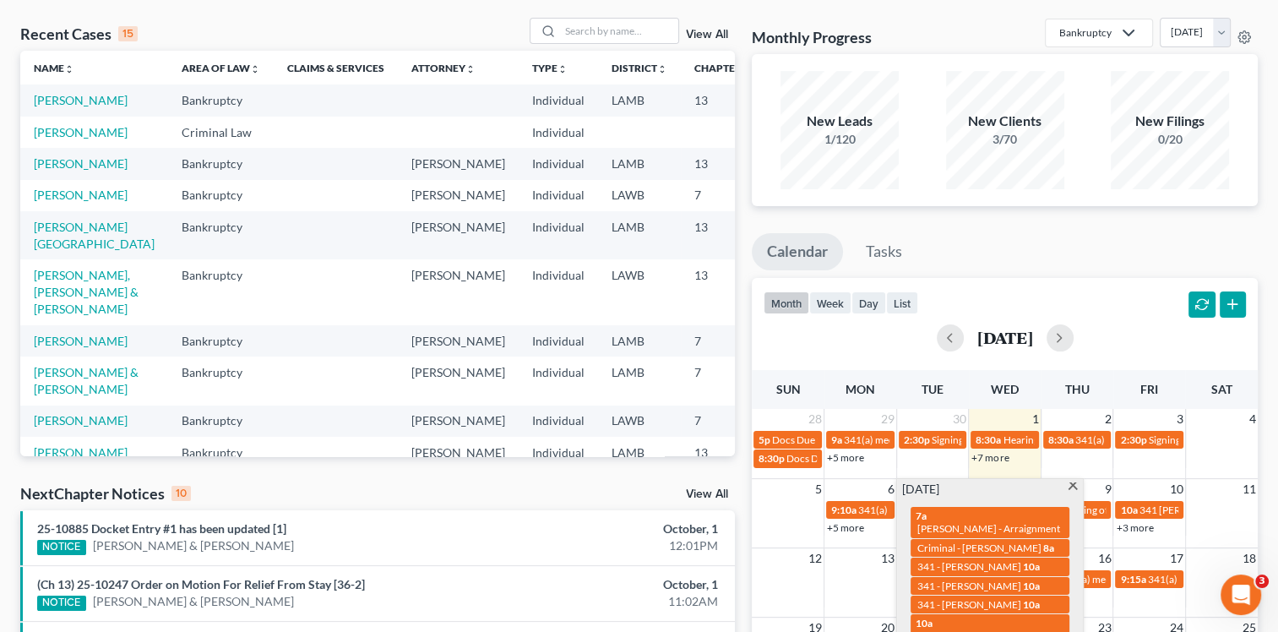
scroll to position [0, 0]
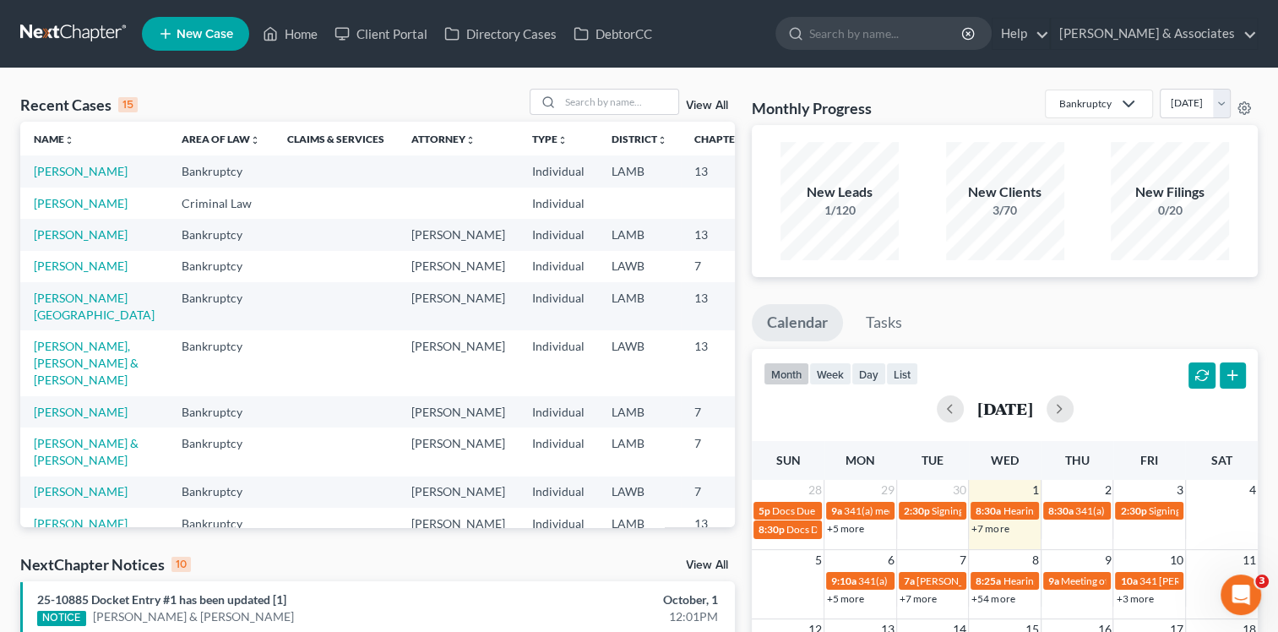
click at [230, 41] on span "New Case" at bounding box center [205, 34] width 57 height 13
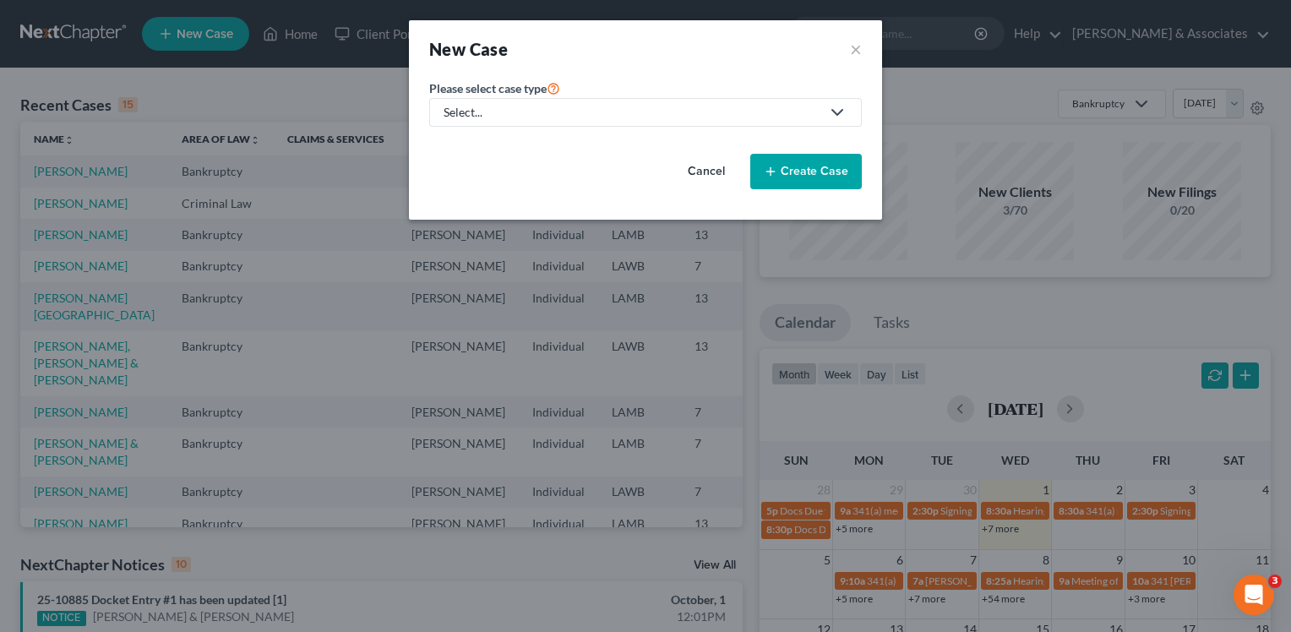
click at [541, 106] on div "Select..." at bounding box center [632, 112] width 377 height 17
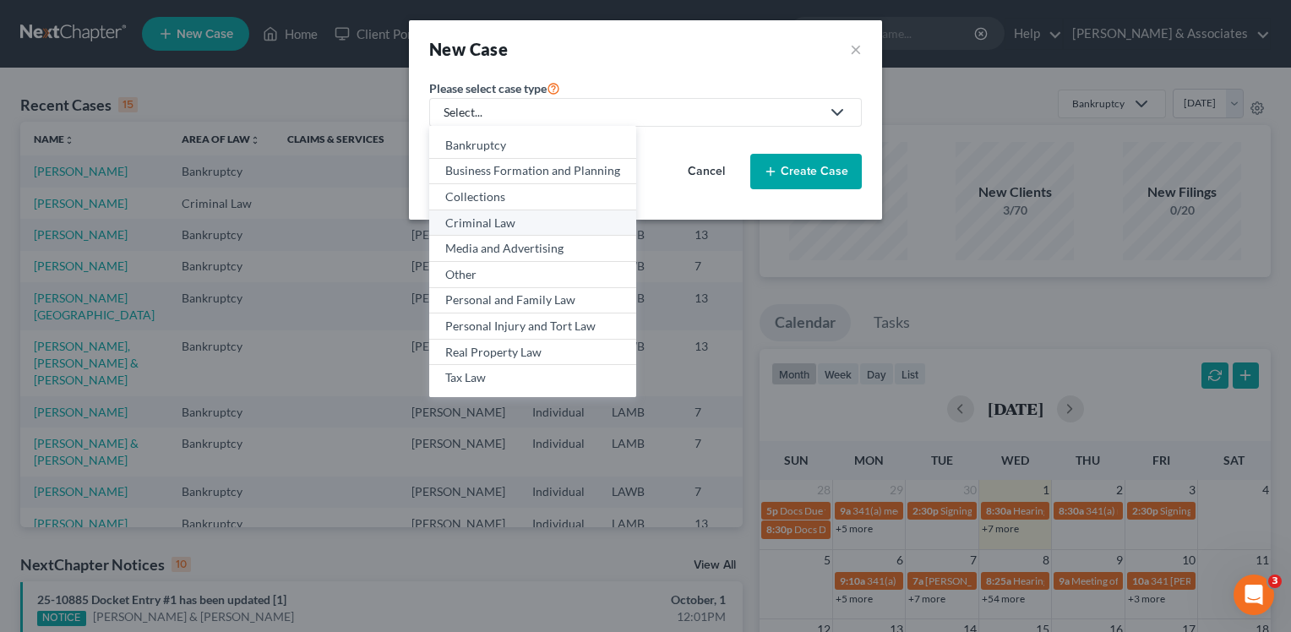
click at [512, 224] on div "Criminal Law" at bounding box center [532, 223] width 175 height 17
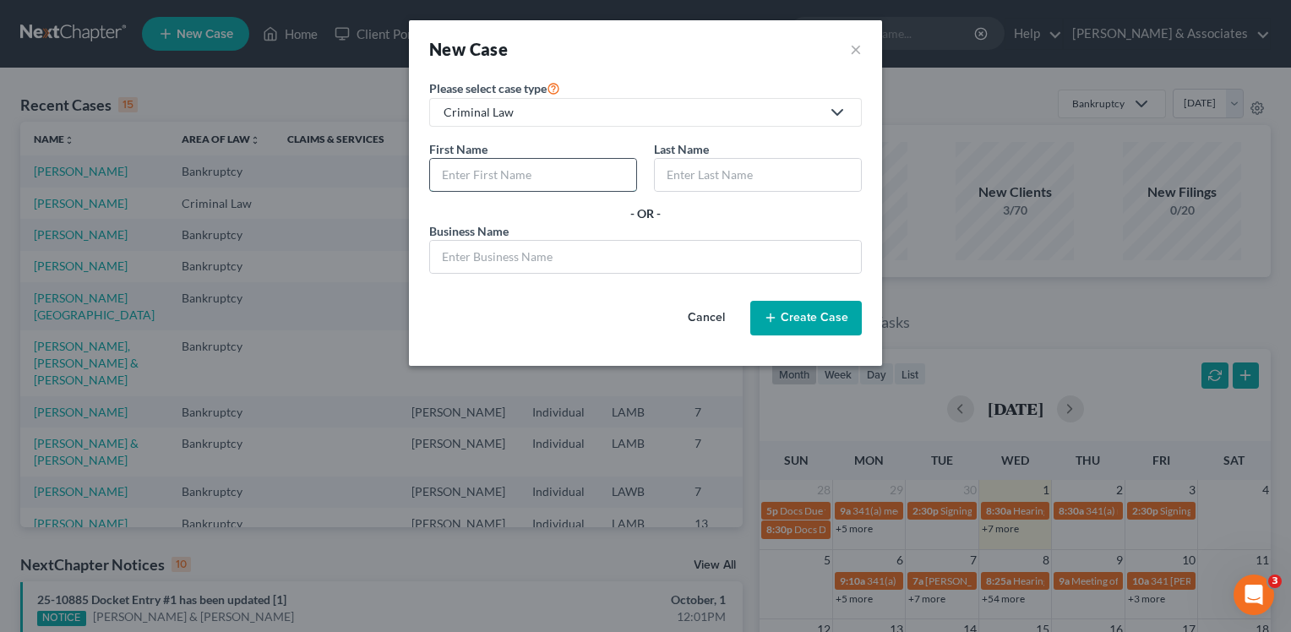
click at [503, 168] on input "text" at bounding box center [533, 175] width 206 height 32
type input "Dylan"
type input "Rogers"
click at [824, 328] on button "Create Case" at bounding box center [806, 318] width 112 height 35
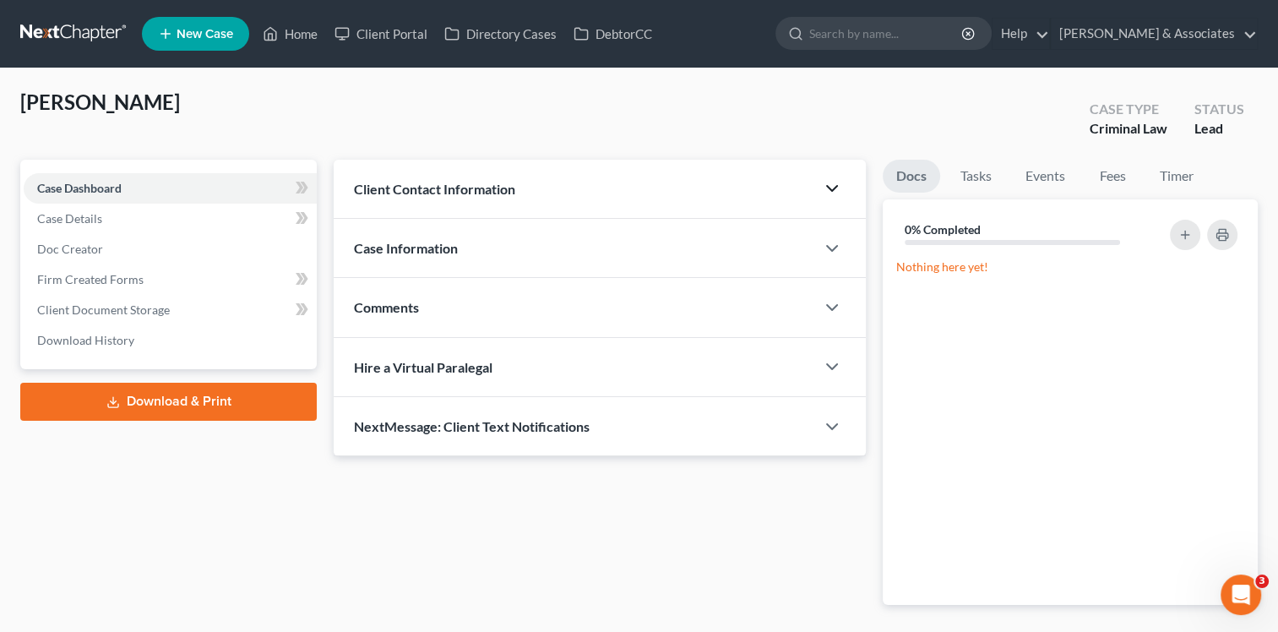
click at [835, 189] on polyline "button" at bounding box center [832, 188] width 10 height 5
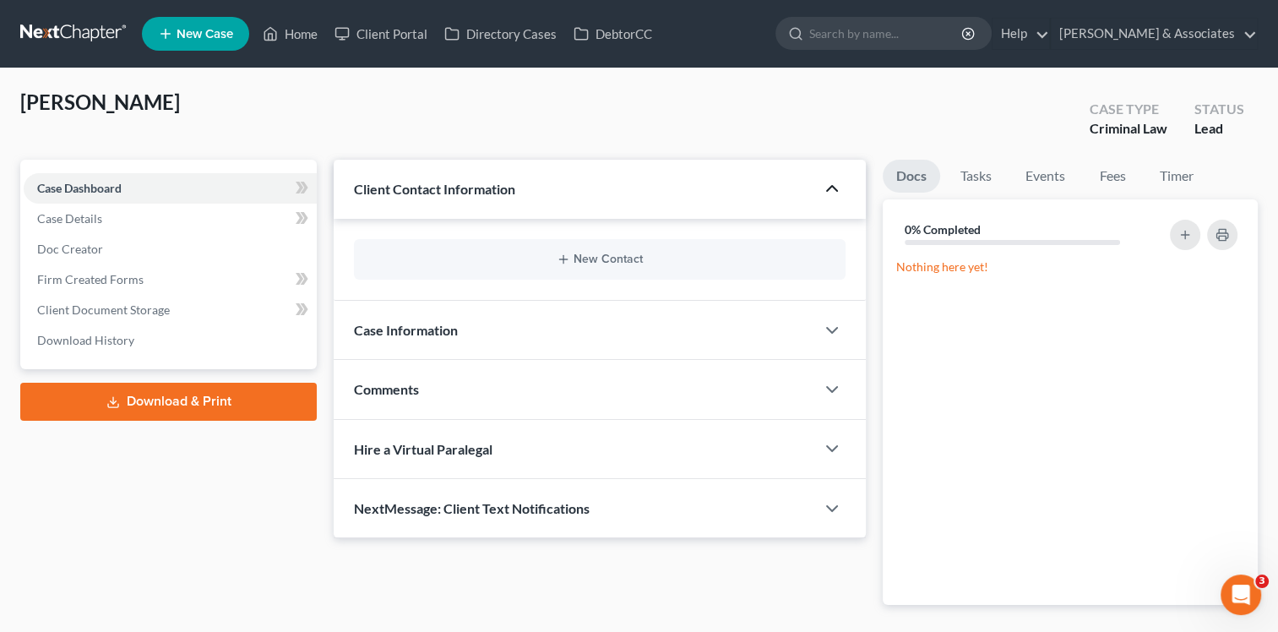
click at [676, 248] on div "New Contact" at bounding box center [600, 259] width 492 height 41
click at [673, 256] on button "New Contact" at bounding box center [599, 260] width 465 height 14
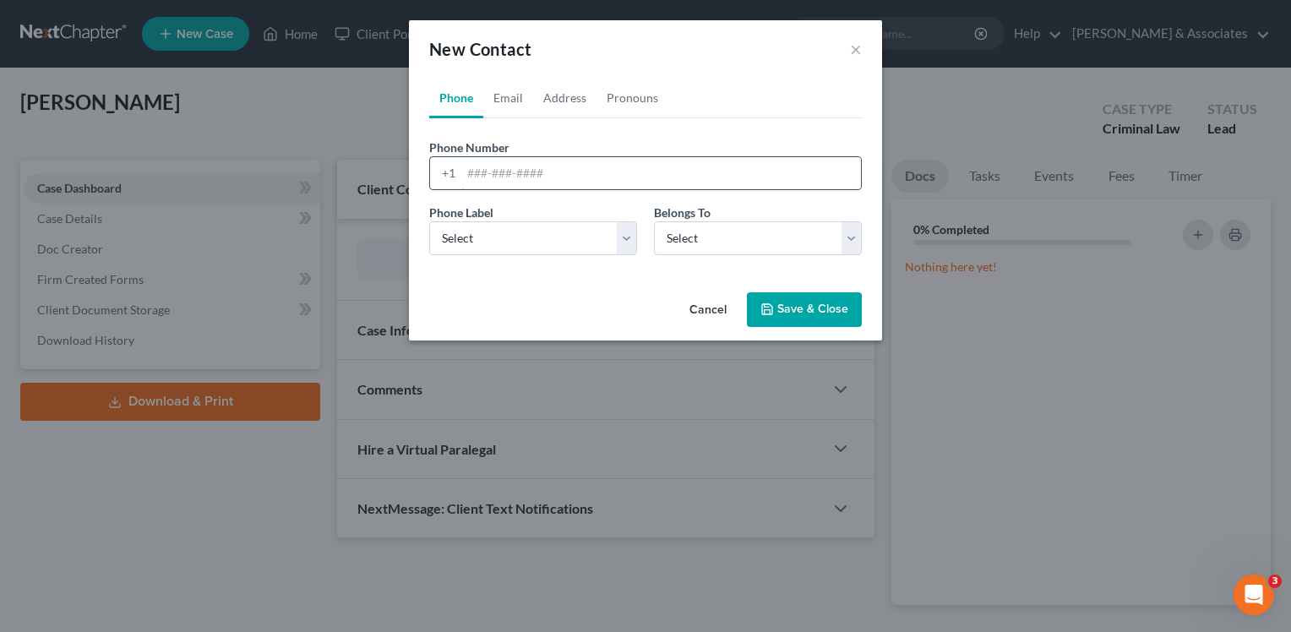
click at [561, 172] on input "tel" at bounding box center [661, 173] width 400 height 32
type input "985-519-0474"
click at [565, 233] on select "Select Mobile Home Work Other" at bounding box center [533, 238] width 208 height 34
select select "0"
click at [429, 221] on select "Select Mobile Home Work Other" at bounding box center [533, 238] width 208 height 34
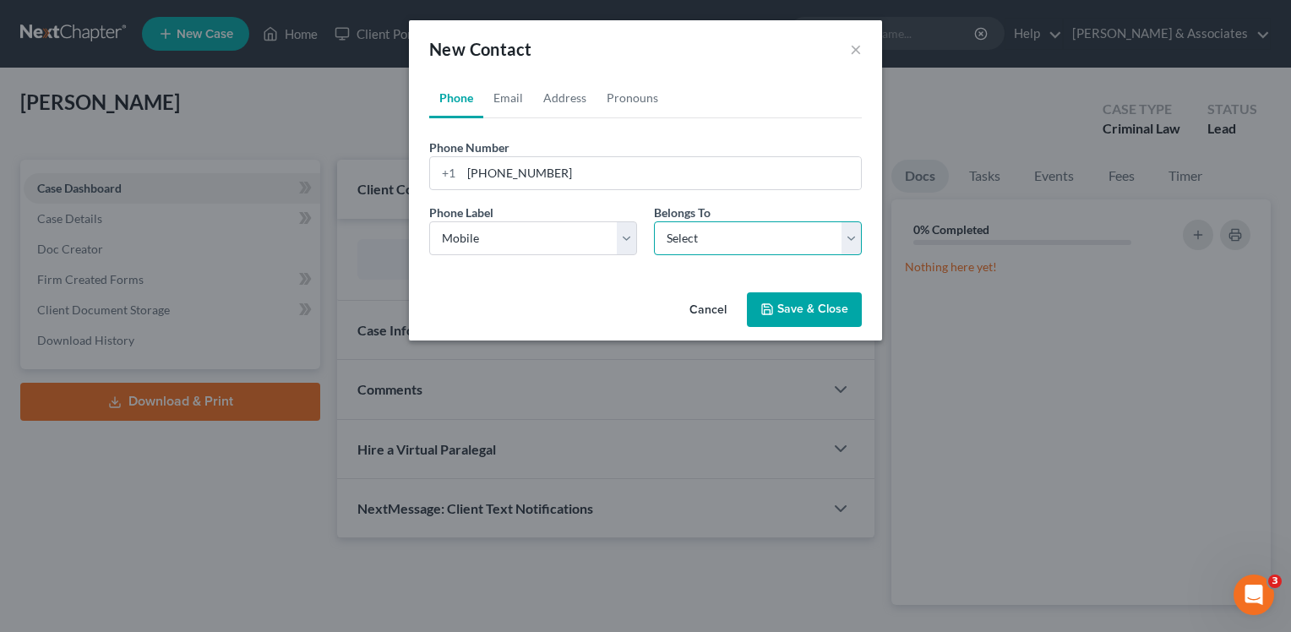
click at [677, 244] on select "Select Client Other" at bounding box center [758, 238] width 208 height 34
select select "0"
click at [654, 221] on select "Select Client Other" at bounding box center [758, 238] width 208 height 34
click at [796, 304] on button "Save & Close" at bounding box center [804, 309] width 115 height 35
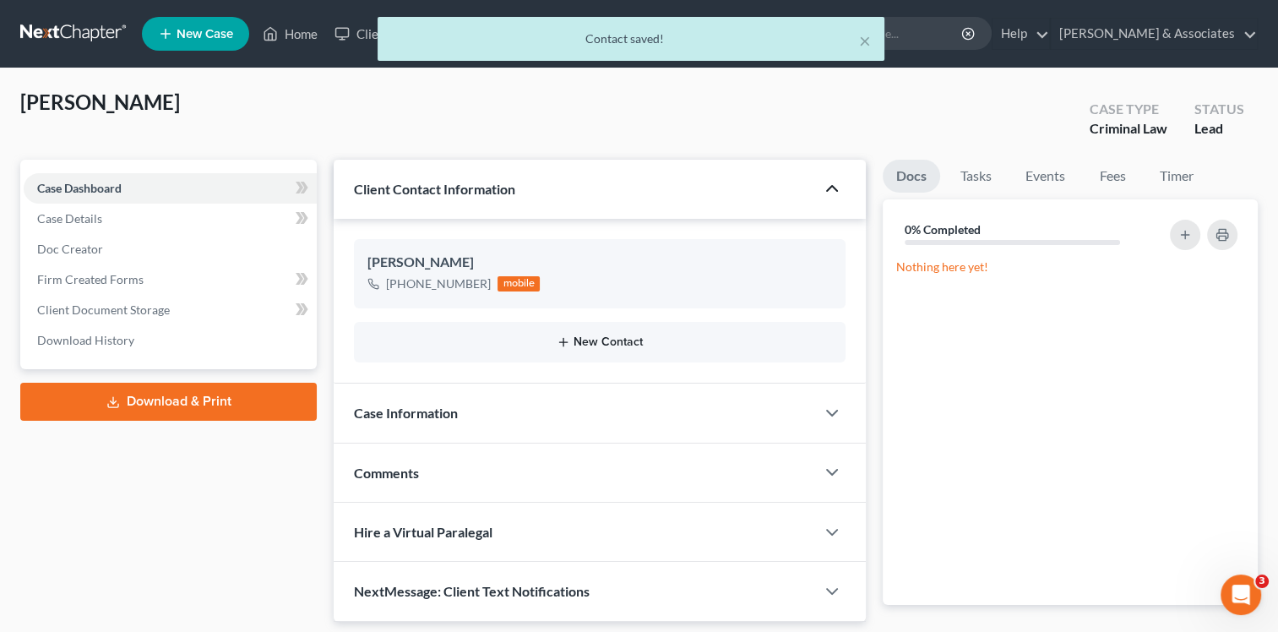
click at [586, 339] on button "New Contact" at bounding box center [599, 342] width 465 height 14
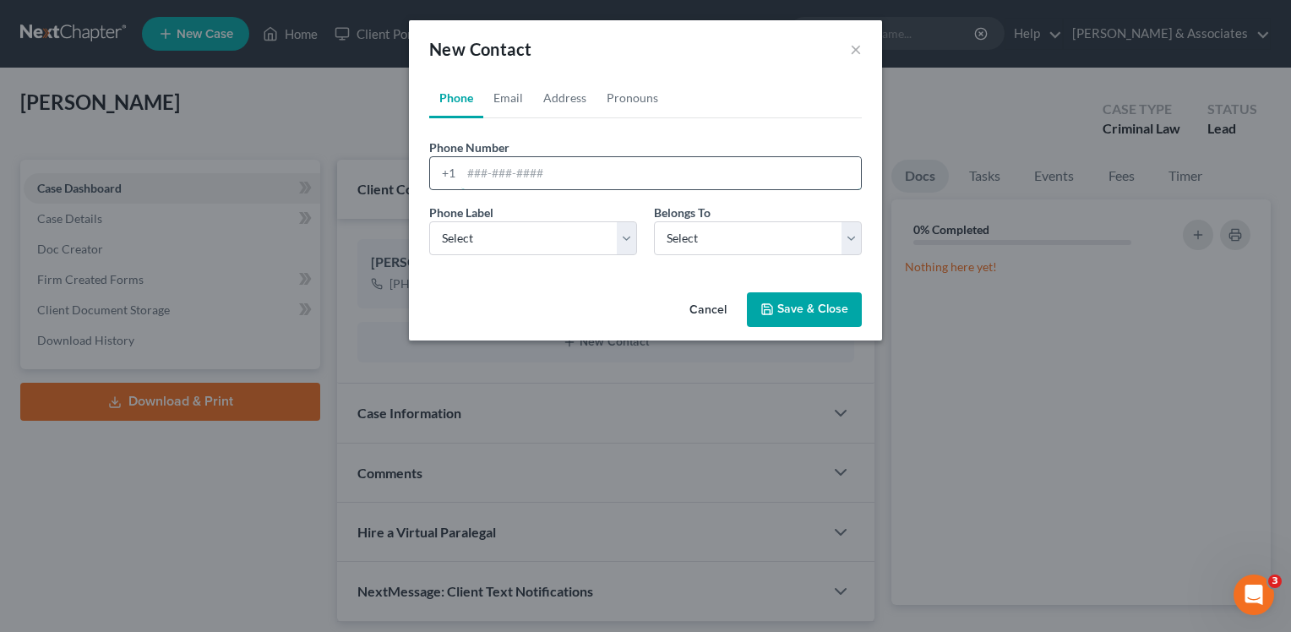
click at [484, 185] on input "tel" at bounding box center [661, 173] width 400 height 32
type input "2255713336"
click at [512, 226] on select "Select Mobile Home Work Other" at bounding box center [533, 238] width 208 height 34
select select "0"
click at [429, 221] on select "Select Mobile Home Work Other" at bounding box center [533, 238] width 208 height 34
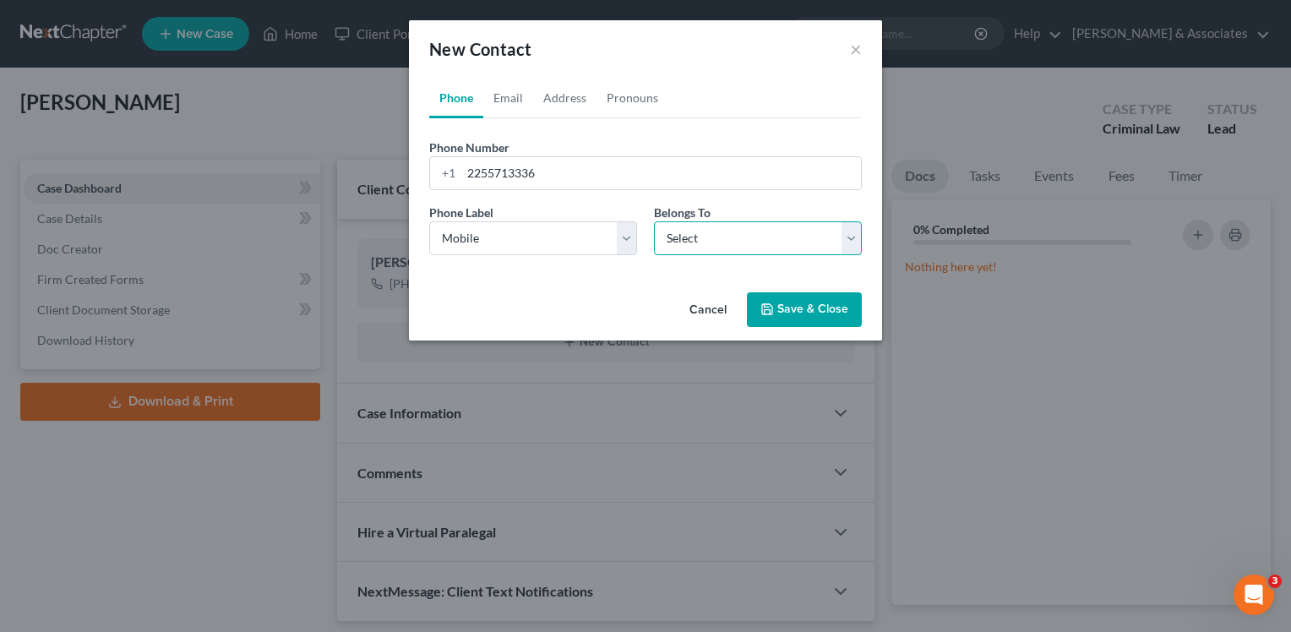
click at [729, 242] on select "Select Client Other" at bounding box center [758, 238] width 208 height 34
select select "1"
click at [654, 221] on select "Select Client Other" at bounding box center [758, 238] width 208 height 34
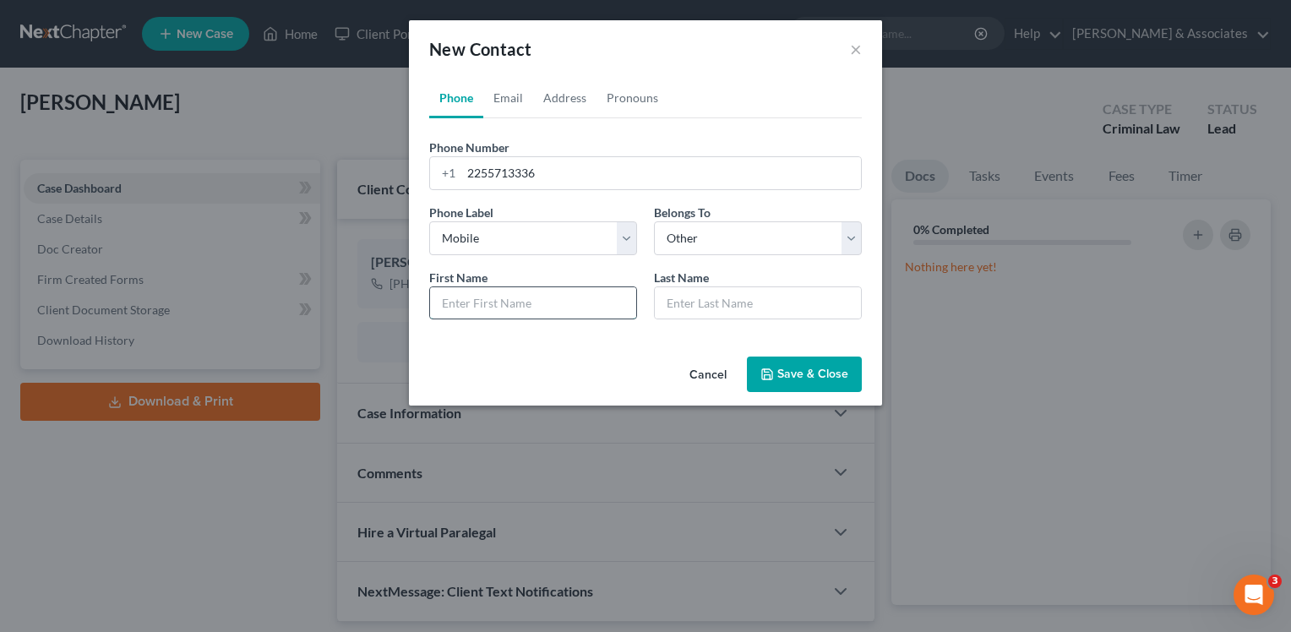
click at [589, 309] on input "text" at bounding box center [533, 303] width 206 height 32
type input "Bryan"
type input "Rogers"
click at [618, 340] on div "Phone Email Address Pronouns Phone Number * +1 2255713336 Ext. Phone Label * Se…" at bounding box center [645, 214] width 473 height 272
click at [811, 372] on button "Save & Close" at bounding box center [804, 373] width 115 height 35
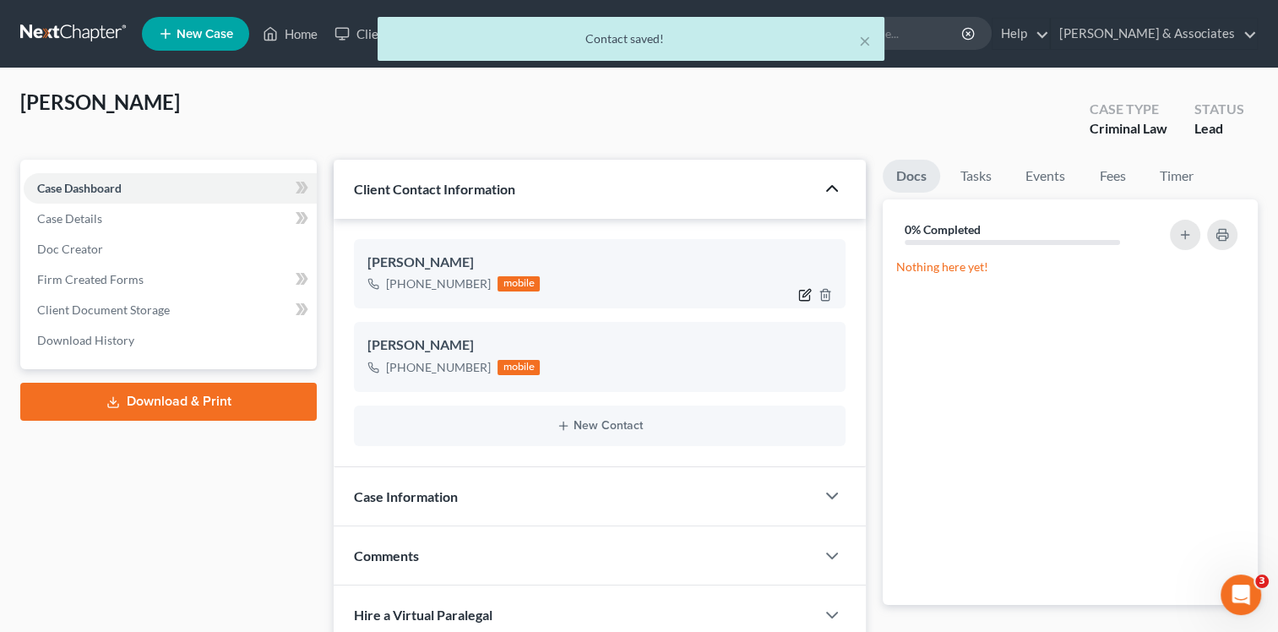
click at [806, 293] on icon "button" at bounding box center [805, 295] width 14 height 14
select select "0"
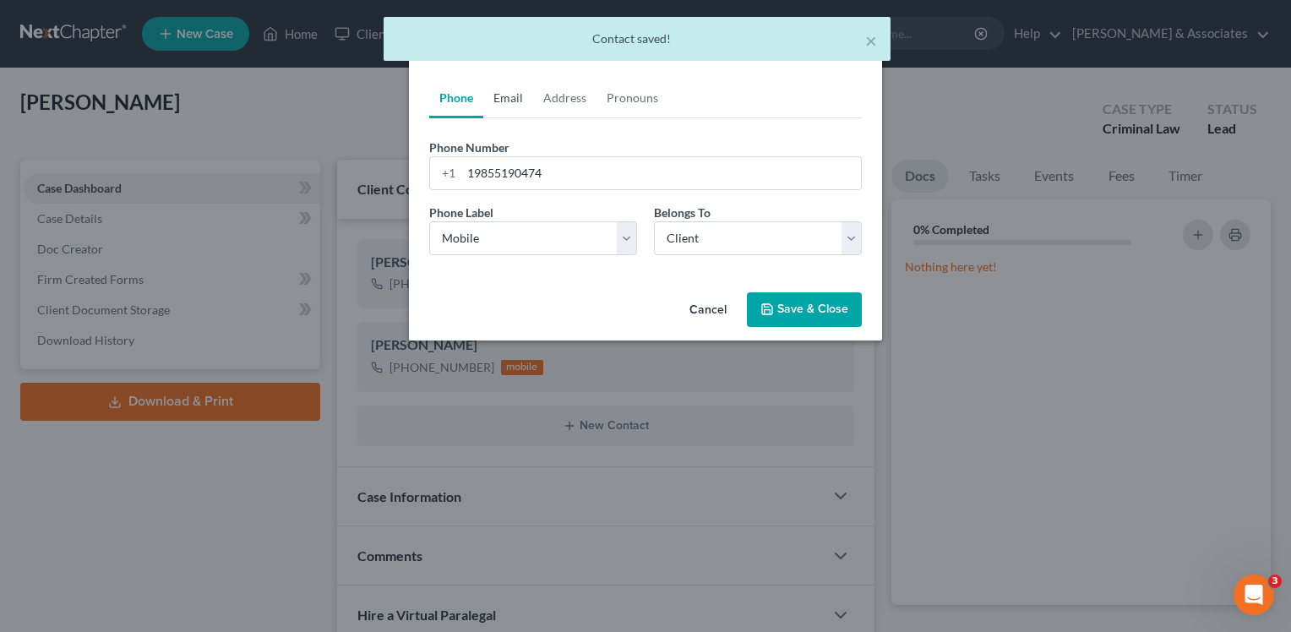
click at [514, 94] on link "Email" at bounding box center [508, 98] width 50 height 41
click at [550, 180] on input "email" at bounding box center [661, 173] width 400 height 32
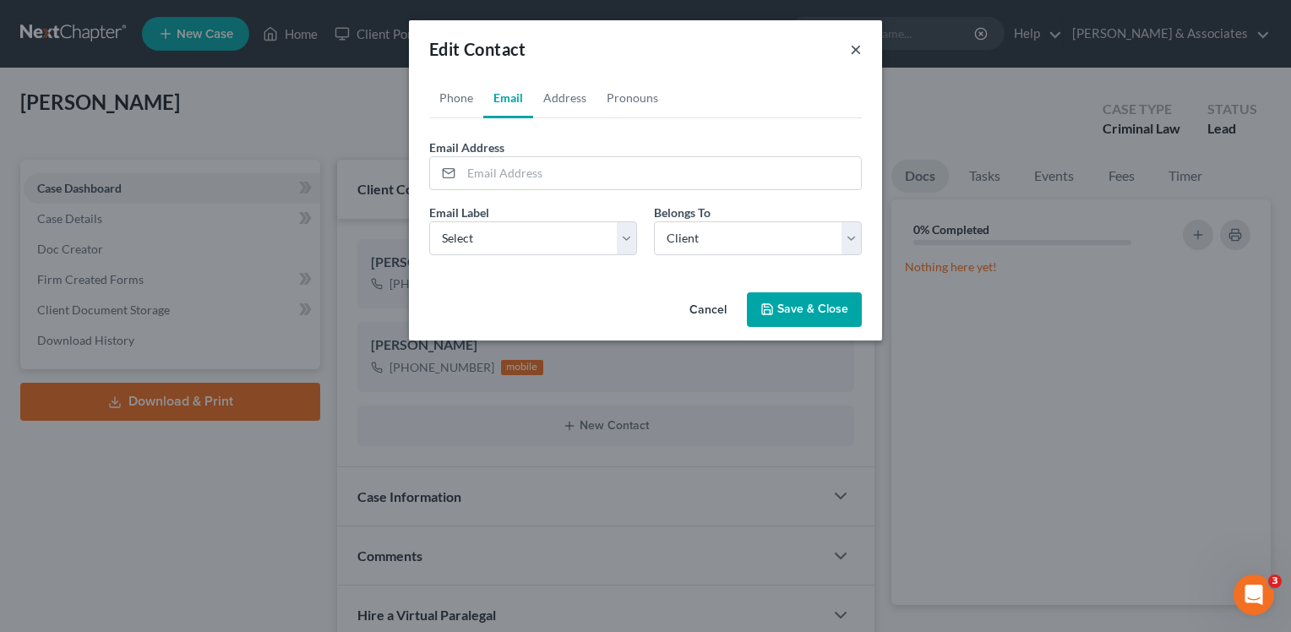
click at [855, 52] on button "×" at bounding box center [856, 49] width 12 height 20
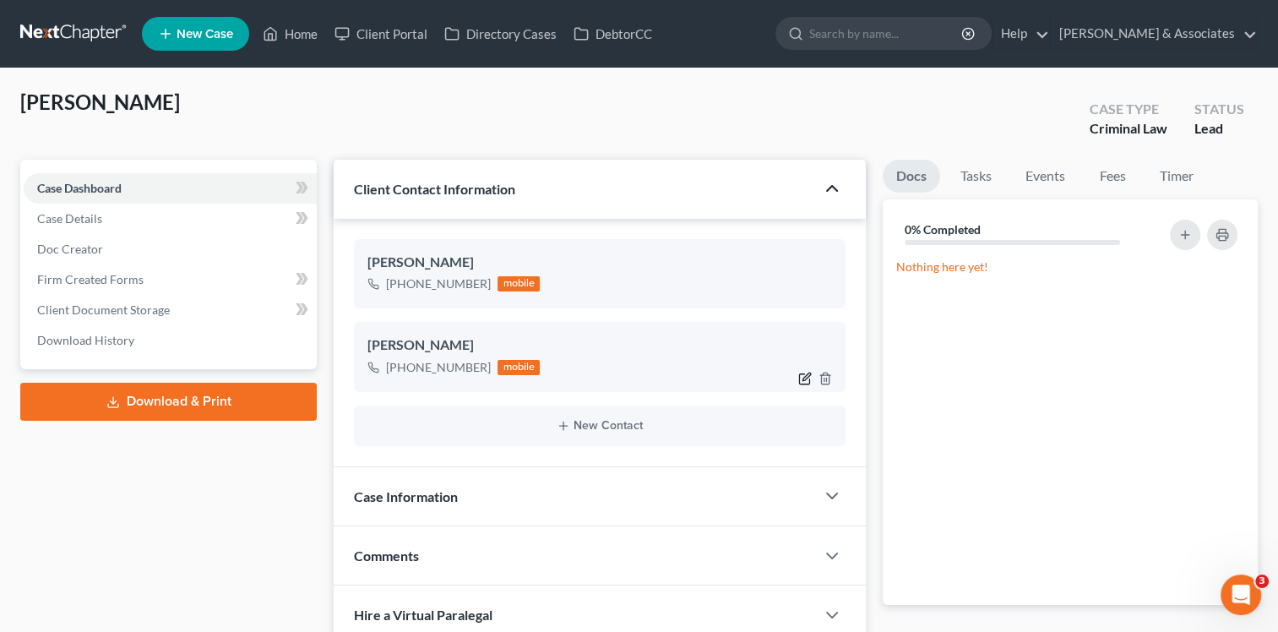
click at [799, 378] on icon "button" at bounding box center [804, 378] width 10 height 10
select select "0"
select select "1"
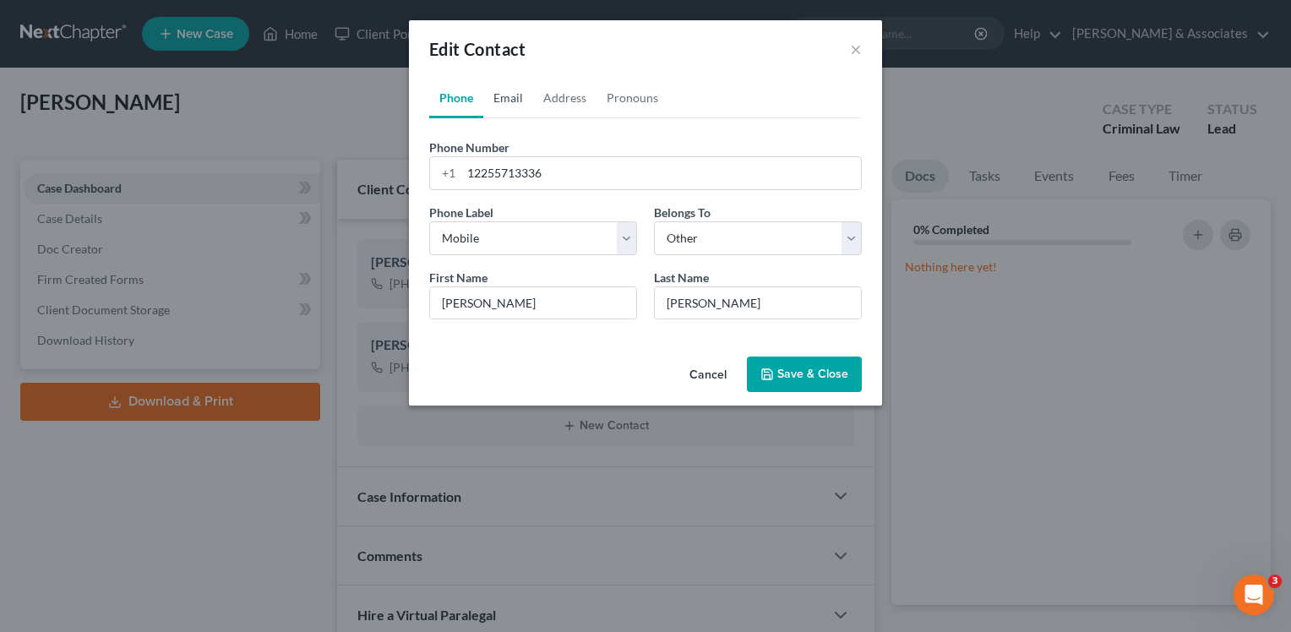
click at [520, 104] on link "Email" at bounding box center [508, 98] width 50 height 41
click at [541, 171] on input "email" at bounding box center [661, 173] width 400 height 32
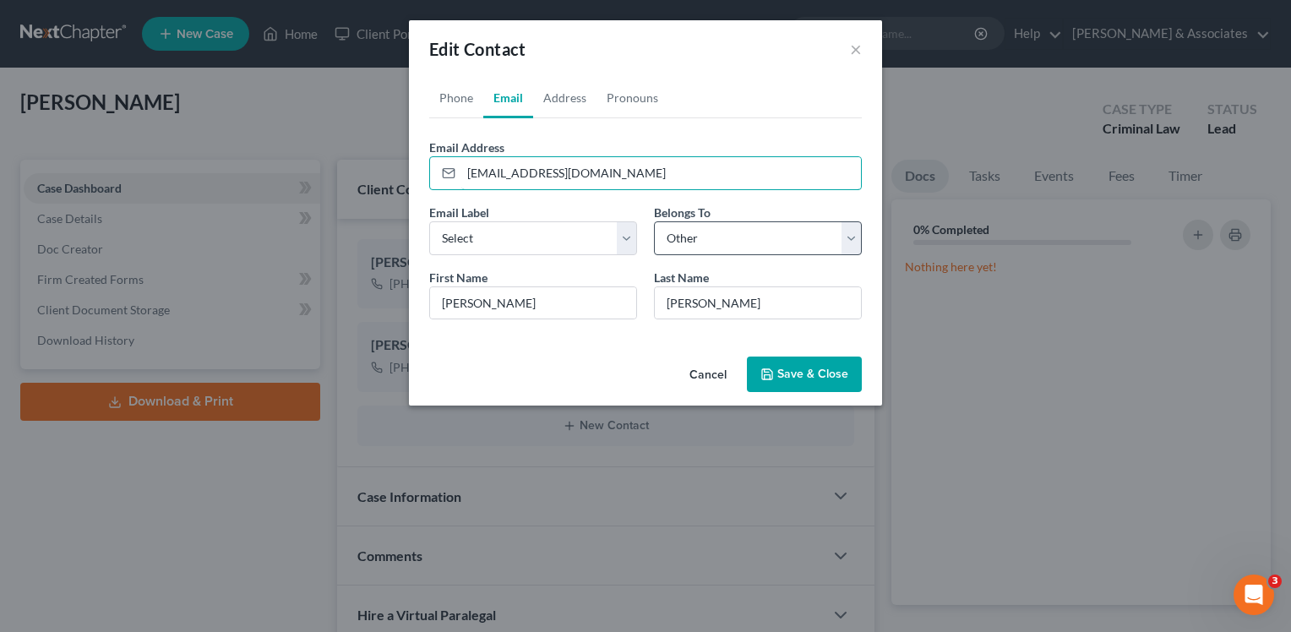
type input "brockjones225@live.com"
click at [751, 240] on select "Select Client Other" at bounding box center [758, 238] width 208 height 34
click at [654, 221] on select "Select Client Other" at bounding box center [758, 238] width 208 height 34
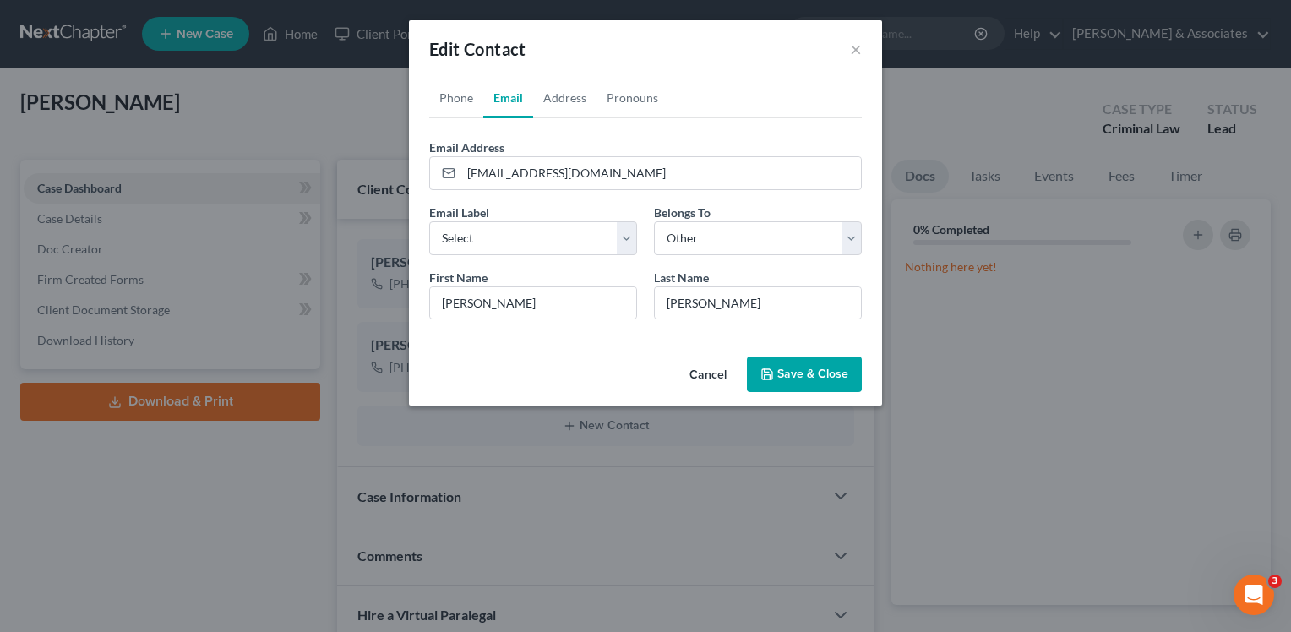
click at [789, 378] on button "Save & Close" at bounding box center [804, 373] width 115 height 35
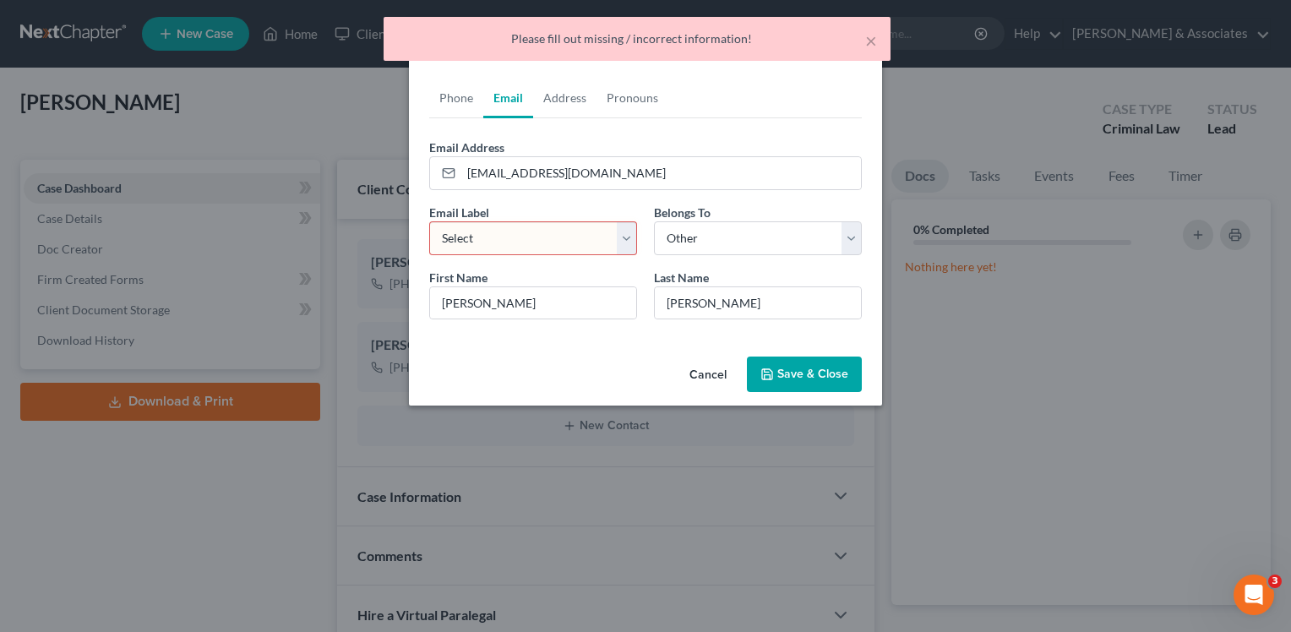
click at [545, 251] on select "Select Home Work Other" at bounding box center [533, 238] width 208 height 34
select select "0"
click at [429, 221] on select "Select Home Work Other" at bounding box center [533, 238] width 208 height 34
click at [776, 368] on button "Save & Close" at bounding box center [804, 373] width 115 height 35
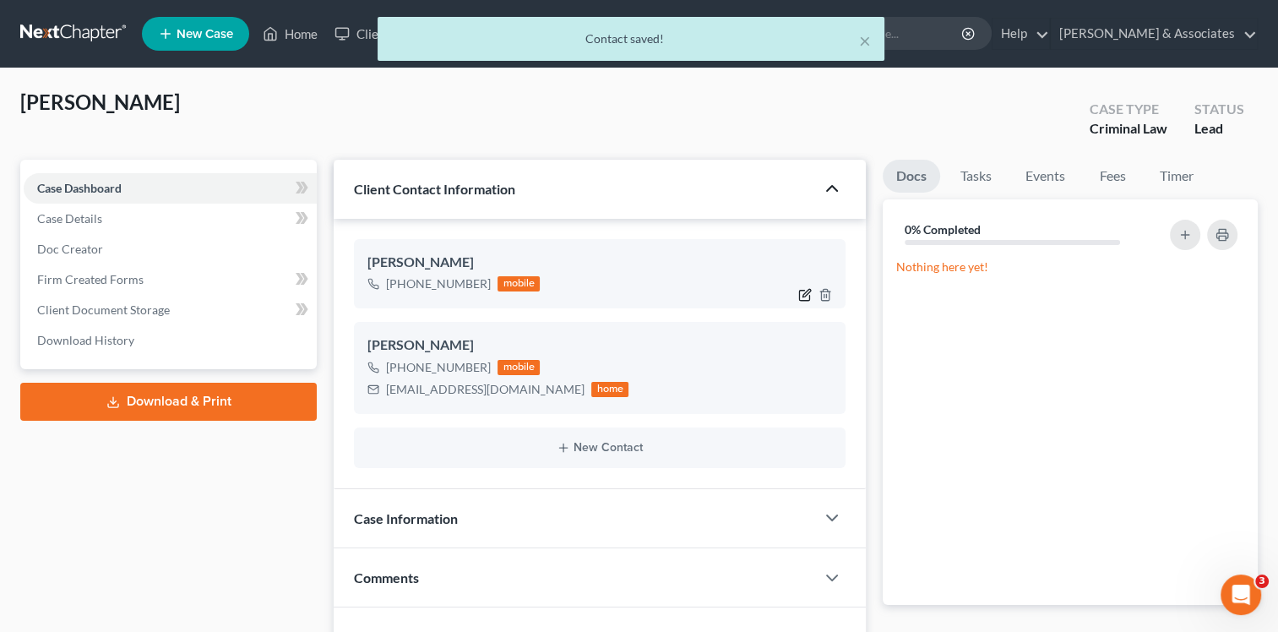
click at [803, 292] on icon "button" at bounding box center [805, 295] width 14 height 14
select select "0"
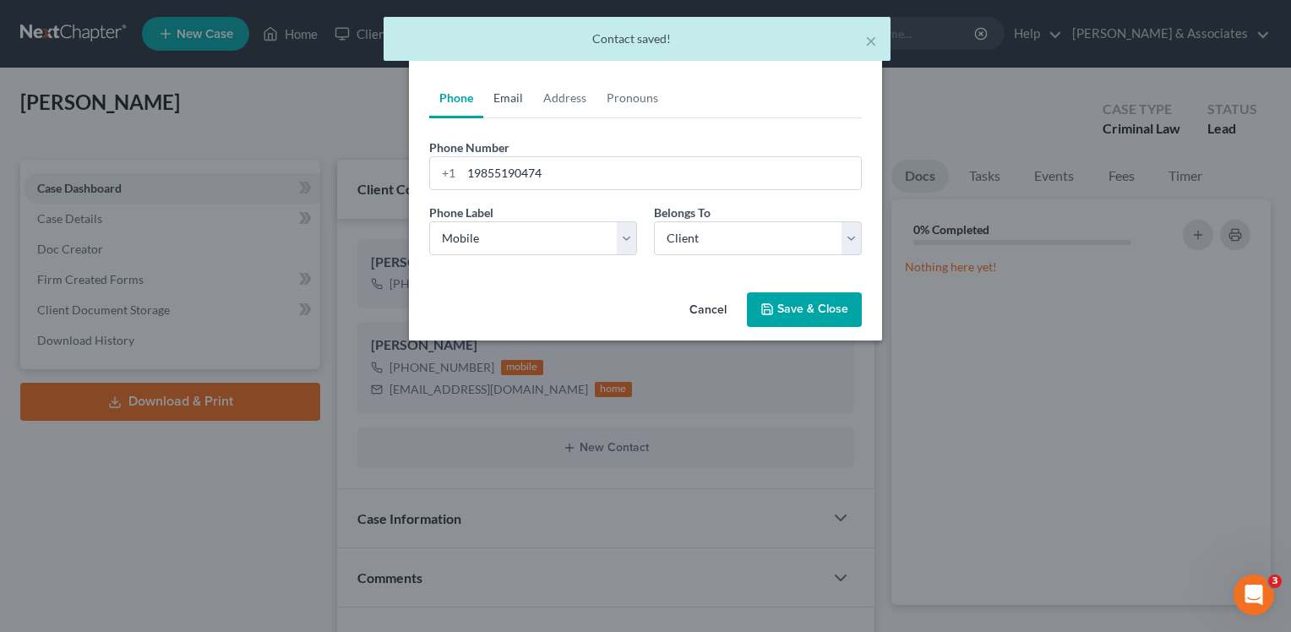
click at [514, 96] on link "Email" at bounding box center [508, 98] width 50 height 41
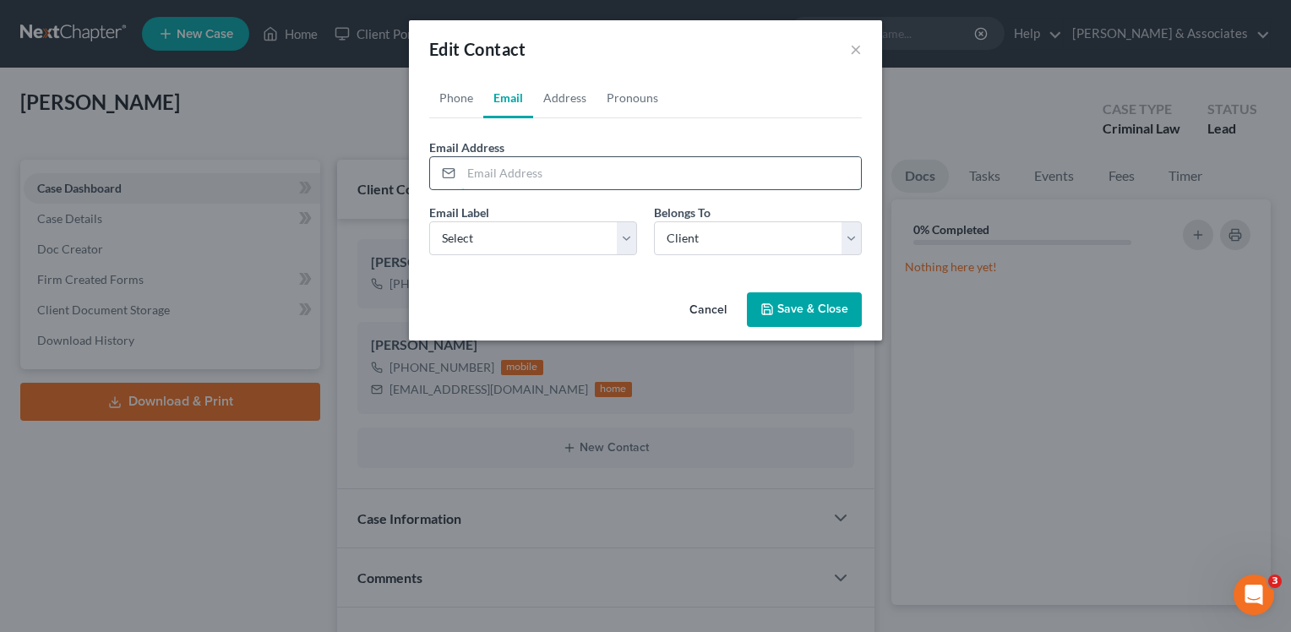
click at [520, 170] on input "email" at bounding box center [661, 173] width 400 height 32
type input "Dylanjrog@outlook.com"
click at [485, 238] on select "Select Home Work Other" at bounding box center [533, 238] width 208 height 34
select select "0"
click at [429, 221] on select "Select Home Work Other" at bounding box center [533, 238] width 208 height 34
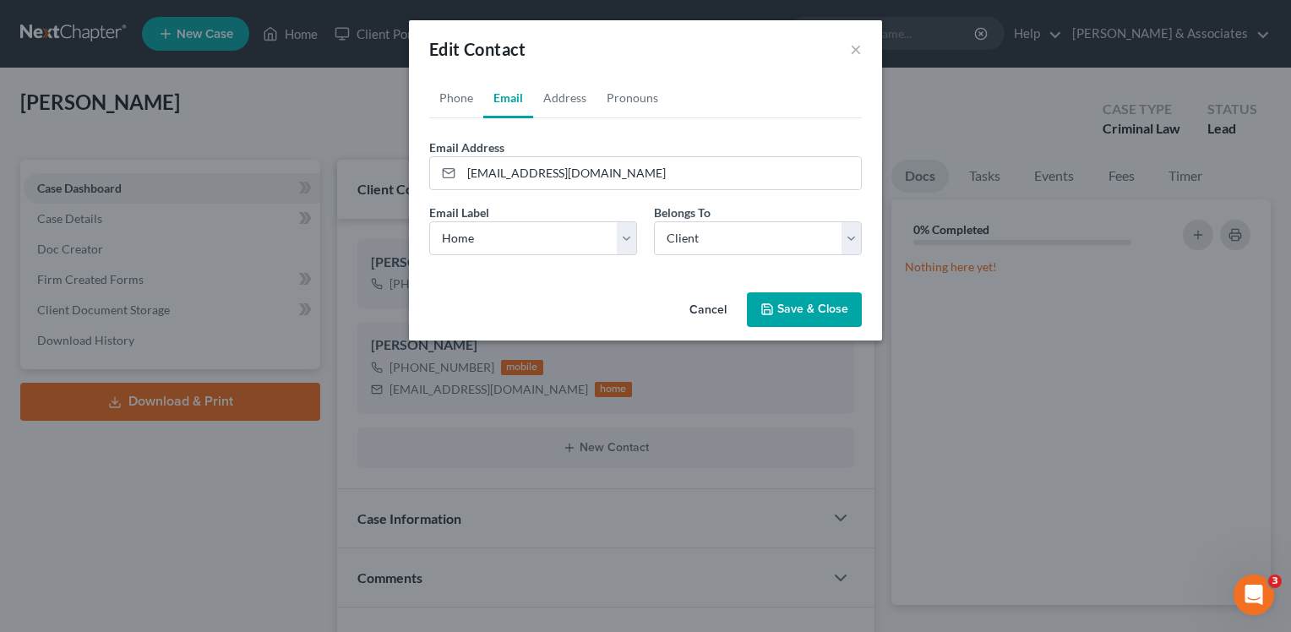
click at [815, 302] on button "Save & Close" at bounding box center [804, 309] width 115 height 35
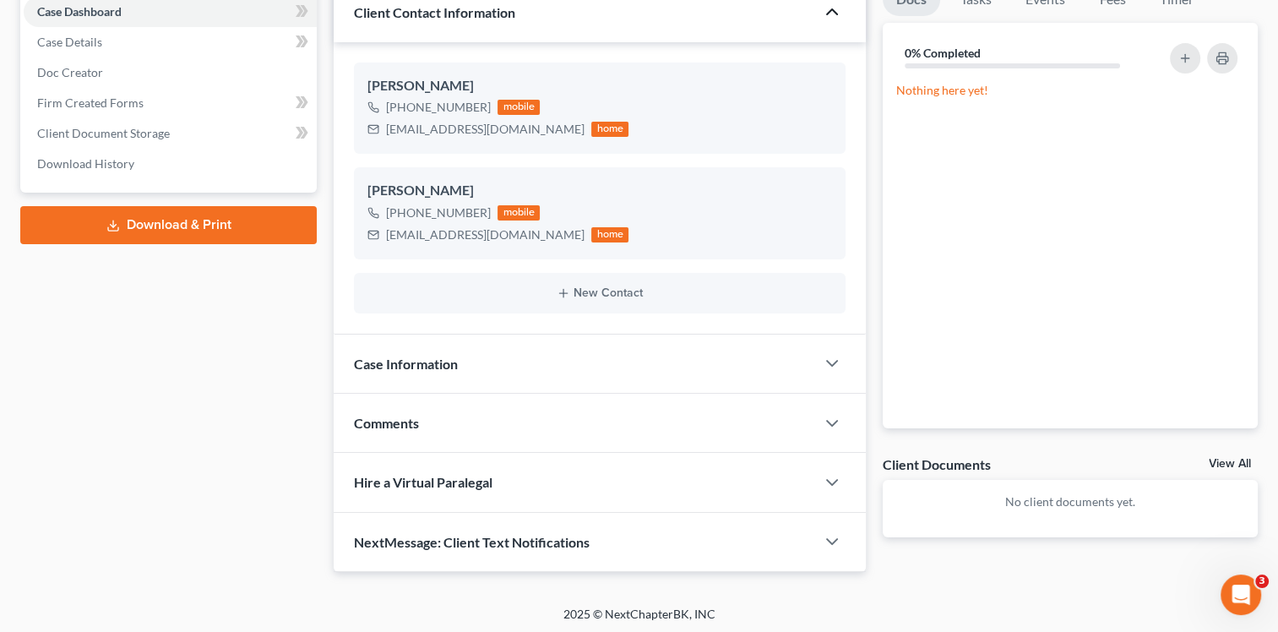
scroll to position [179, 0]
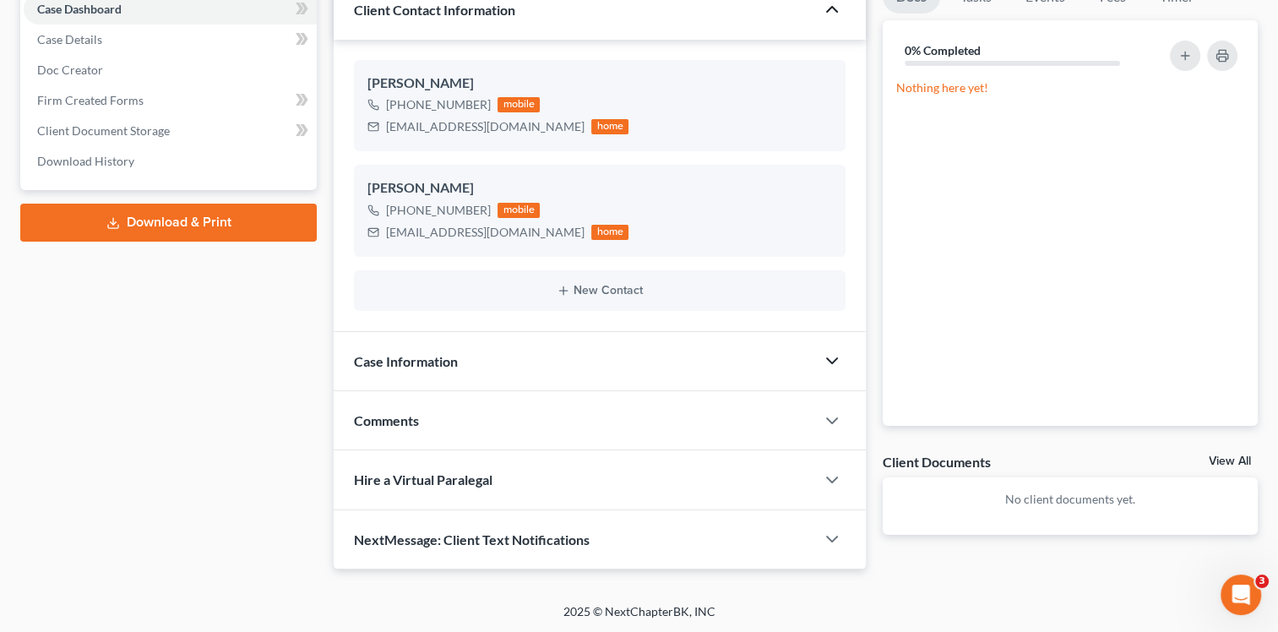
click at [833, 357] on icon "button" at bounding box center [832, 361] width 20 height 20
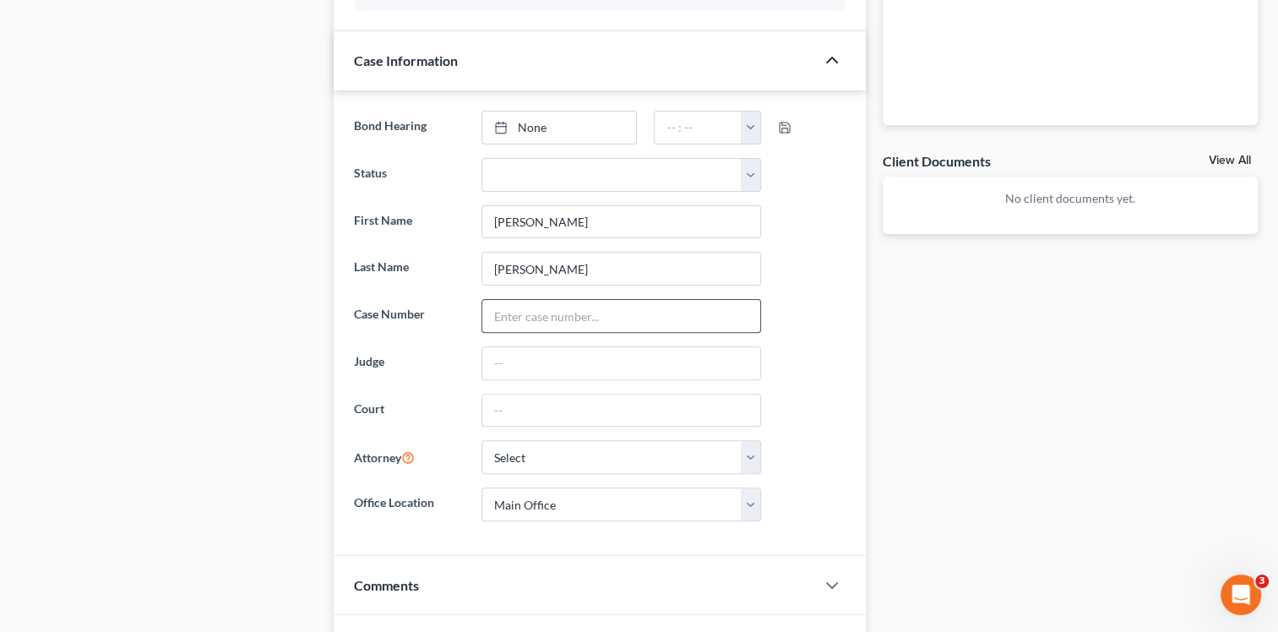
scroll to position [517, 0]
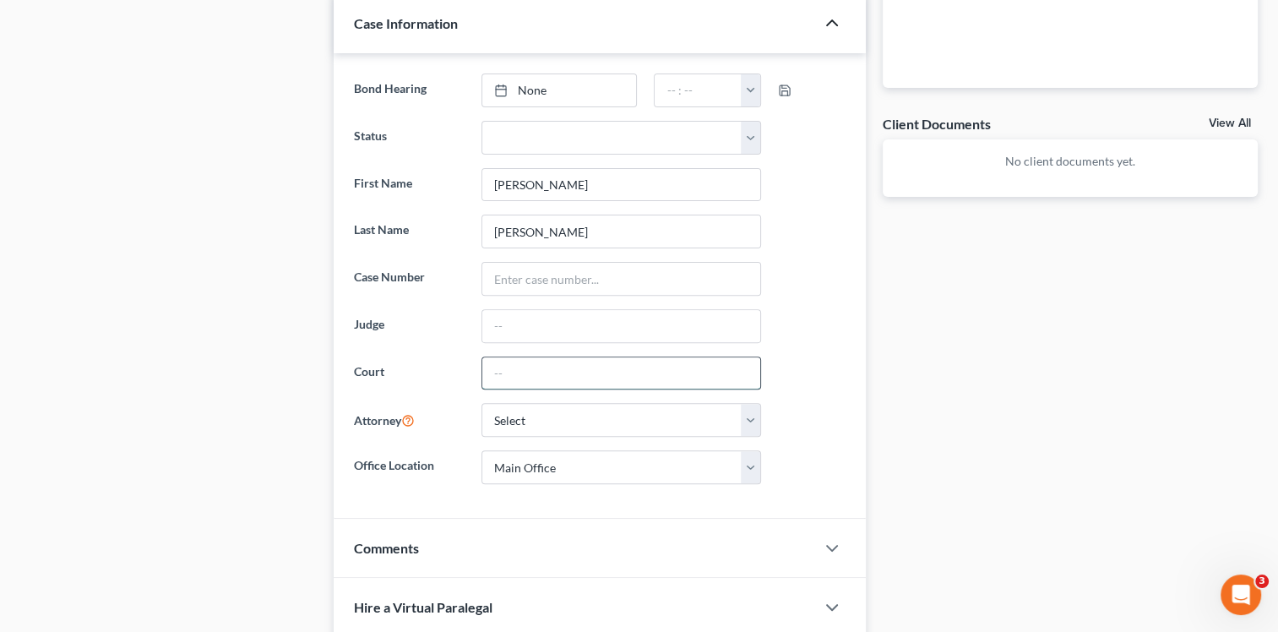
click at [612, 363] on input "text" at bounding box center [621, 373] width 278 height 32
click at [403, 343] on ng-include "Bond Hearing None close Date Time chevron_left October 2025 chevron_right Su M …" at bounding box center [600, 278] width 492 height 411
click at [530, 417] on select "Select Morley Diment - LAMB Morley Diment - LAEB Morley Diment - LAWB Paul Shou…" at bounding box center [622, 420] width 280 height 34
click at [531, 411] on select "Select Morley Diment - LAMB Morley Diment - LAEB Morley Diment - LAWB Paul Shou…" at bounding box center [622, 420] width 280 height 34
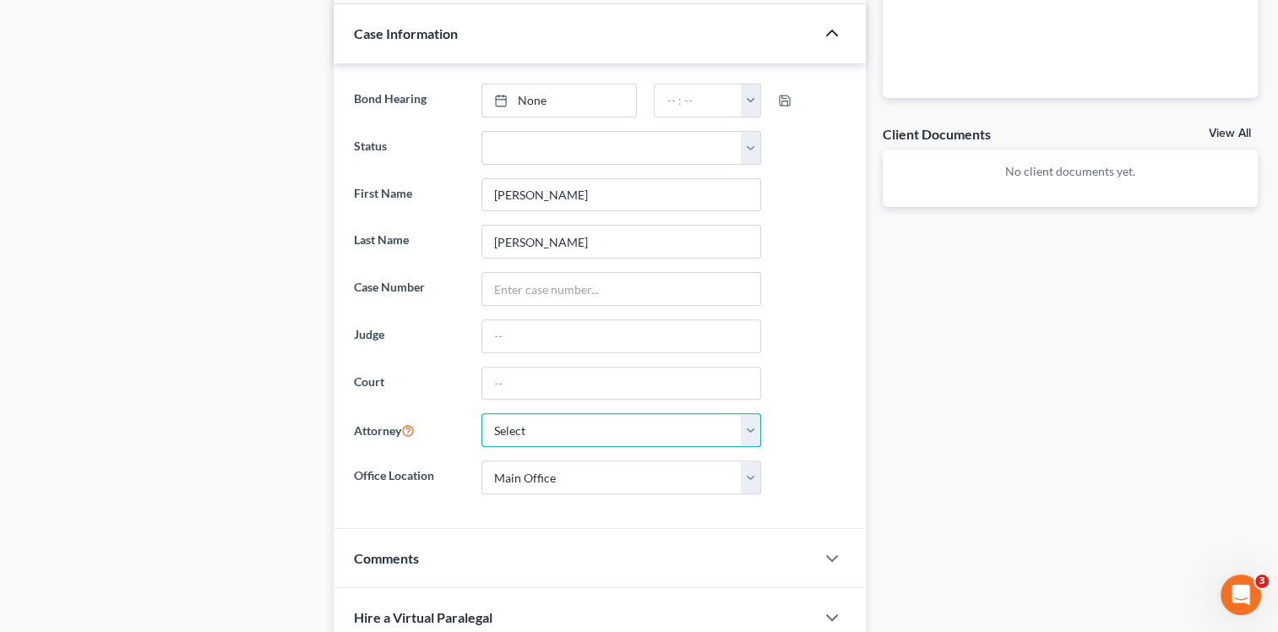
scroll to position [642, 0]
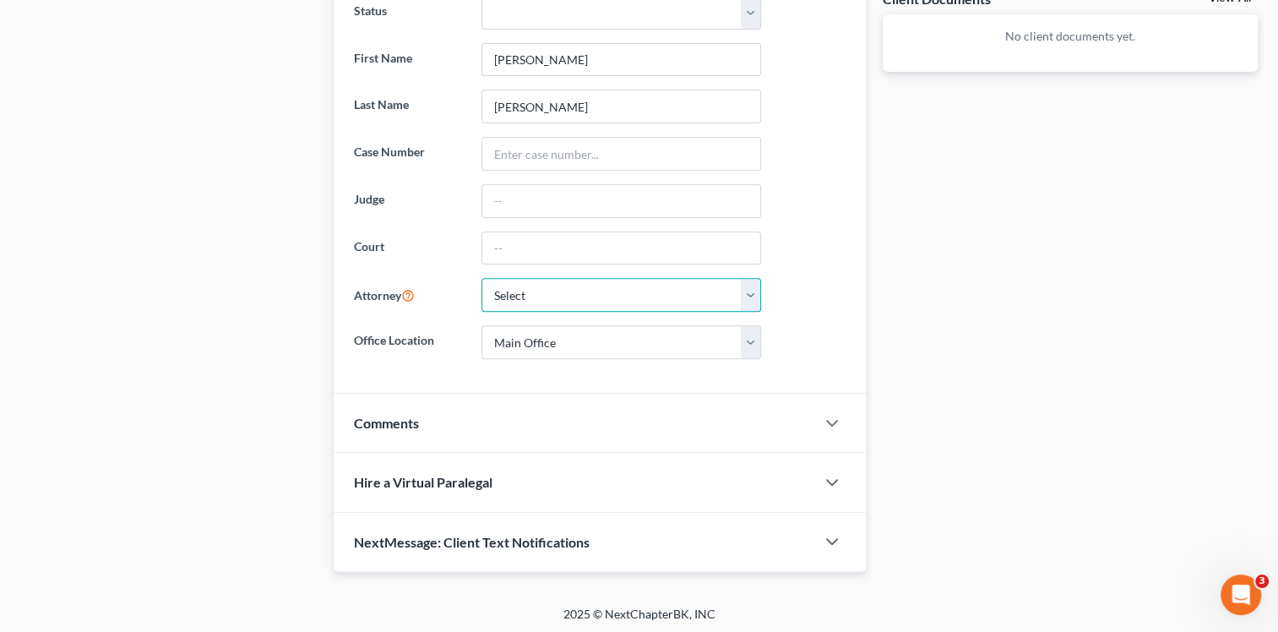
click at [502, 291] on select "Select Morley Diment - LAMB Morley Diment - LAEB Morley Diment - LAWB Paul Shou…" at bounding box center [622, 295] width 280 height 34
select select "13"
click at [482, 278] on select "Select Morley Diment - LAMB Morley Diment - LAEB Morley Diment - LAWB Paul Shou…" at bounding box center [622, 295] width 280 height 34
click at [236, 274] on div "Case Dashboard Payments Invoices Payments Payments Case Details Doc Creator" at bounding box center [168, 45] width 313 height 1054
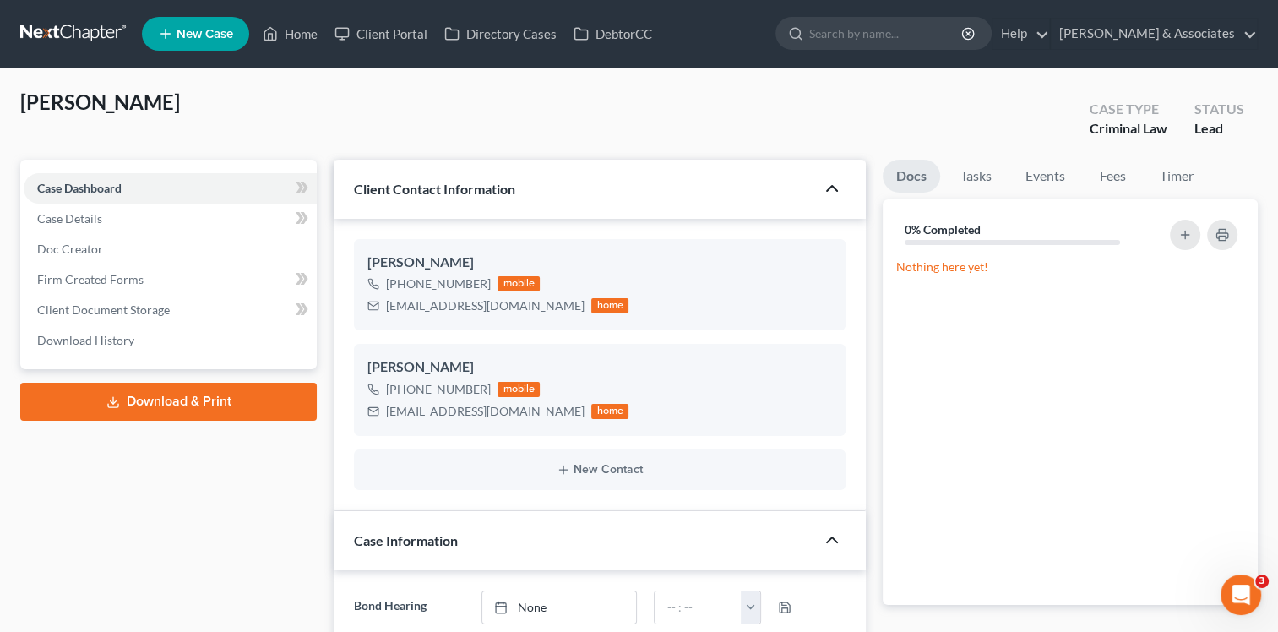
scroll to position [0, 0]
click at [307, 39] on link "Home" at bounding box center [290, 34] width 72 height 30
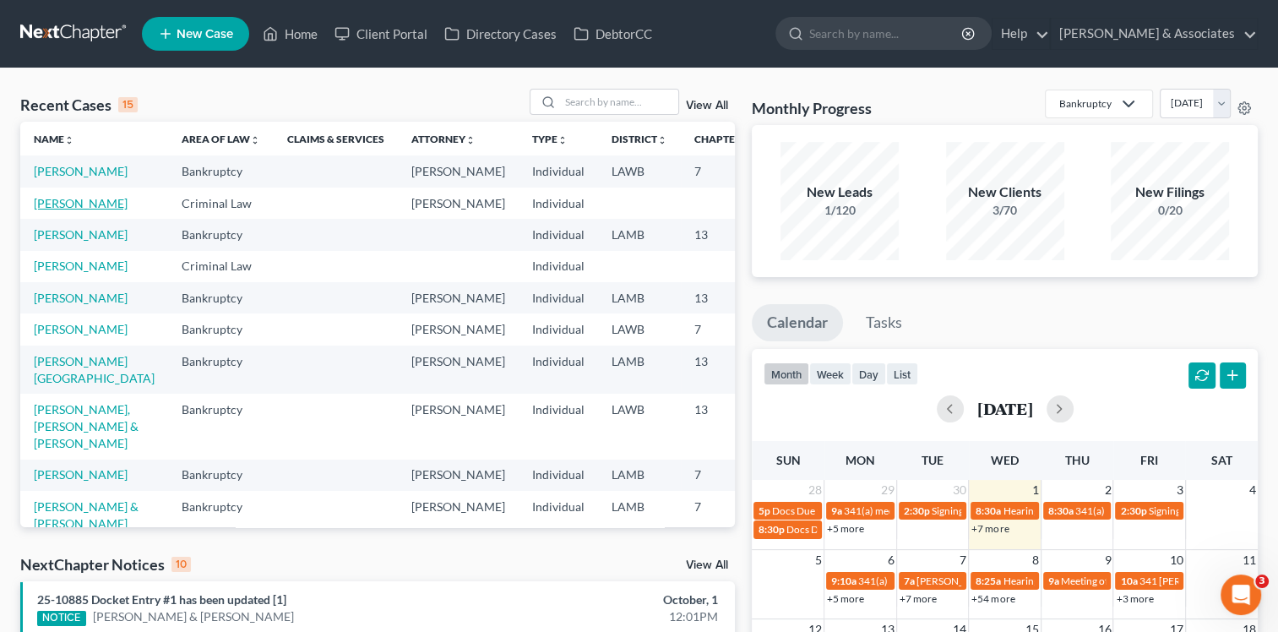
click at [37, 210] on link "Rogers, Dylan" at bounding box center [81, 203] width 94 height 14
select select "13"
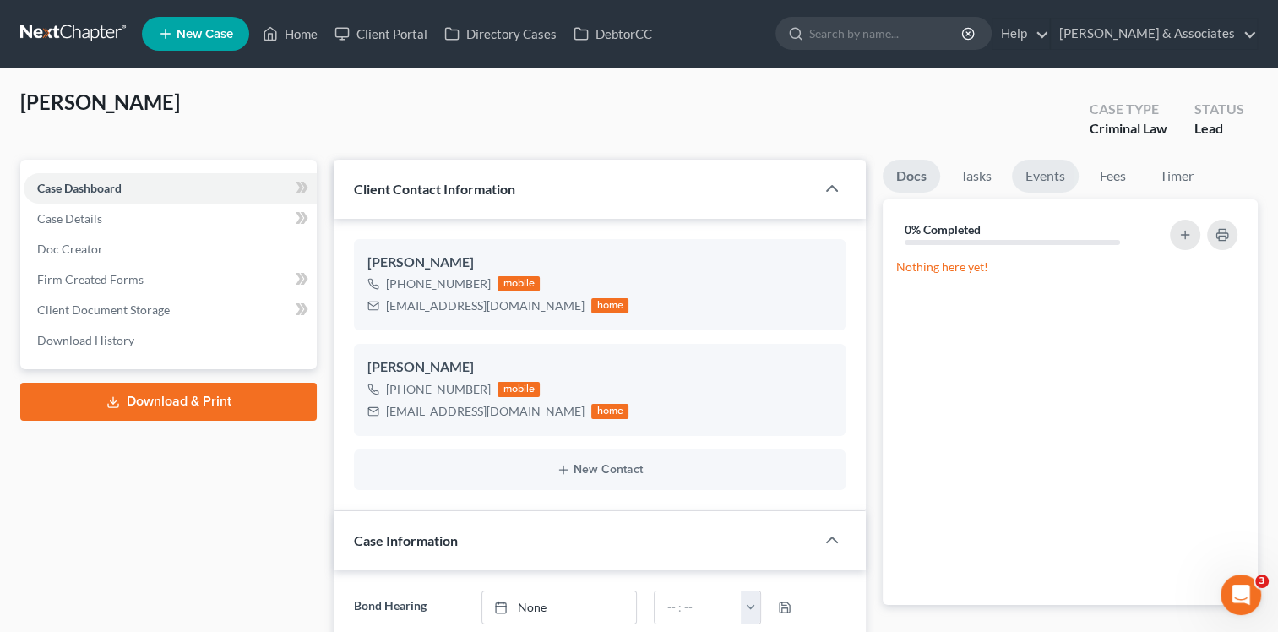
click at [1061, 180] on link "Events" at bounding box center [1045, 176] width 67 height 33
click at [1033, 175] on link "Events" at bounding box center [1045, 176] width 68 height 33
click at [1216, 232] on icon "button" at bounding box center [1223, 235] width 14 height 14
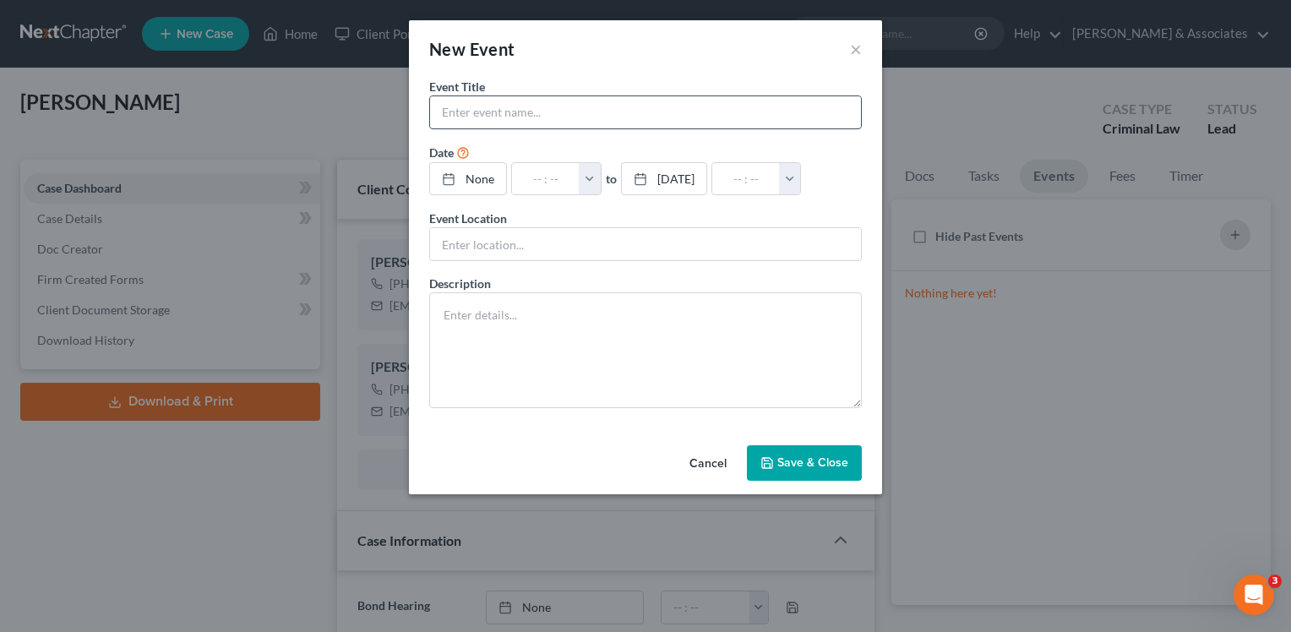
click at [566, 120] on input "text" at bounding box center [645, 112] width 431 height 32
type input "Dylan Rogers - Arraignment"
type input "10/1/2025"
click at [465, 184] on link "10/1/2025" at bounding box center [472, 179] width 84 height 32
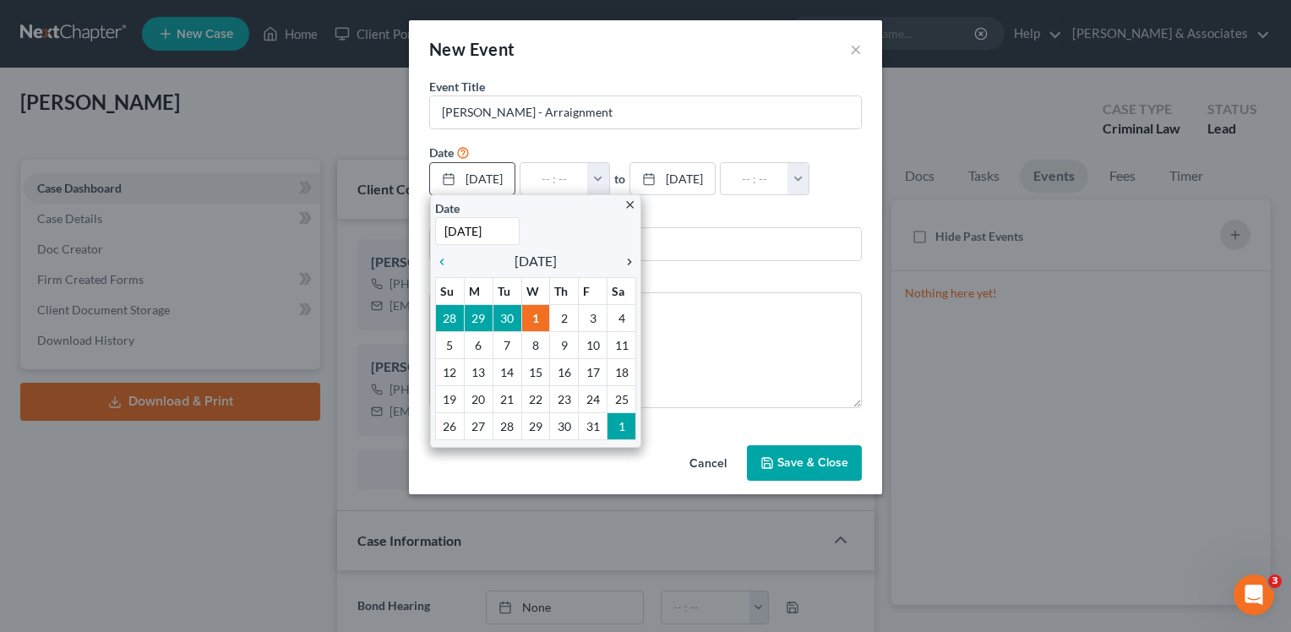
click at [630, 262] on icon "chevron_right" at bounding box center [625, 262] width 22 height 14
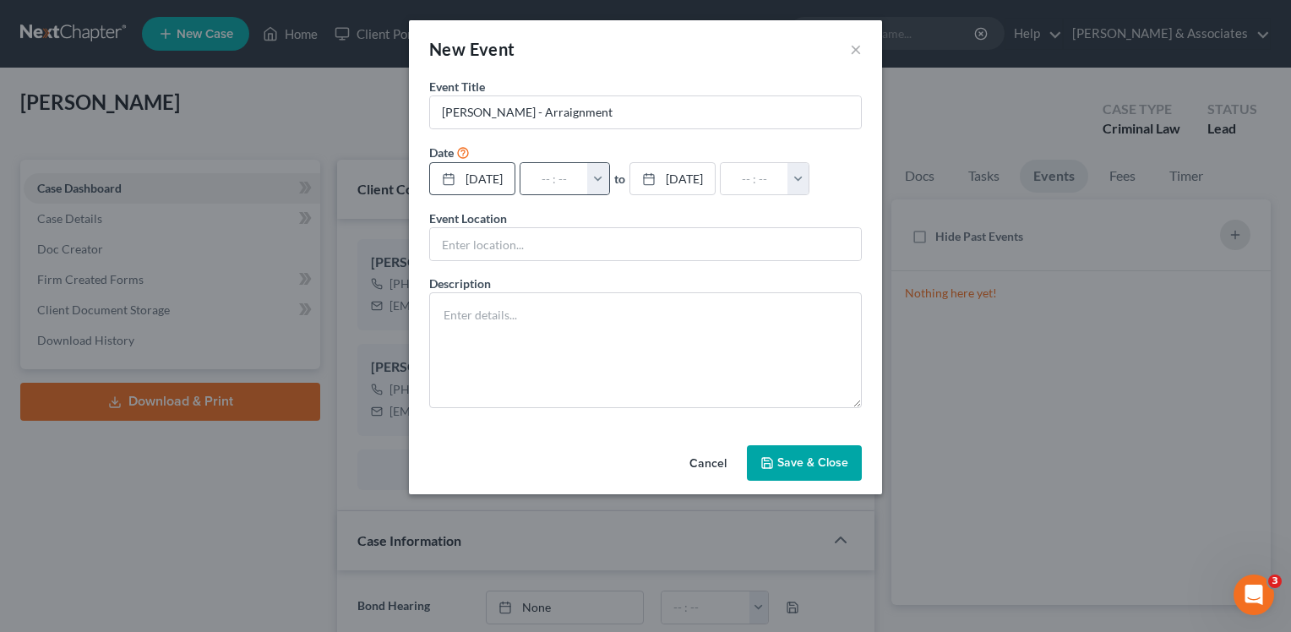
click at [609, 191] on button "button" at bounding box center [598, 179] width 22 height 32
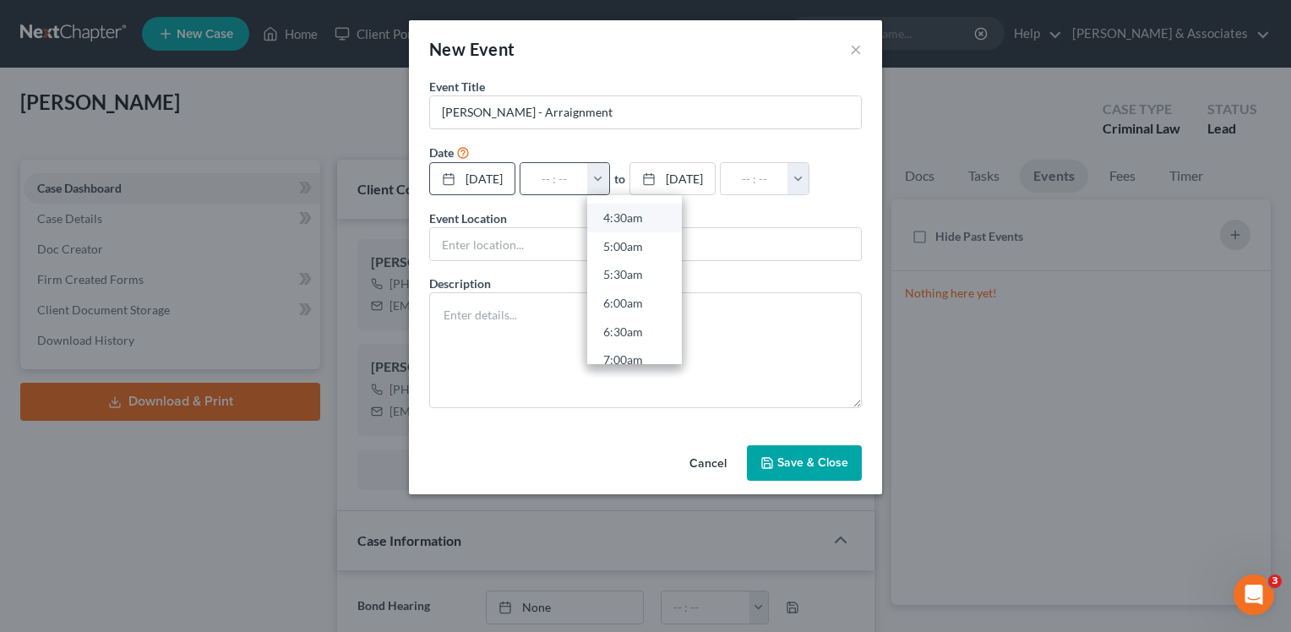
scroll to position [338, 0]
click at [650, 269] on link "7:00am" at bounding box center [634, 275] width 95 height 29
type input "7:00am"
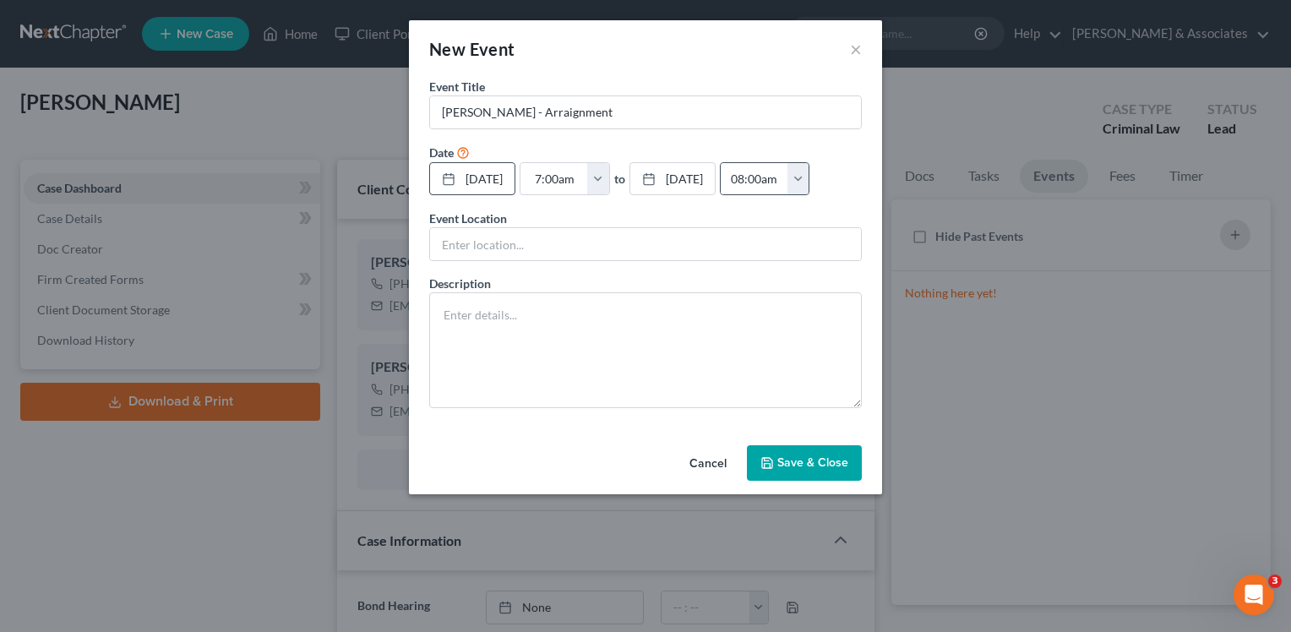
click at [809, 188] on button "button" at bounding box center [798, 179] width 22 height 32
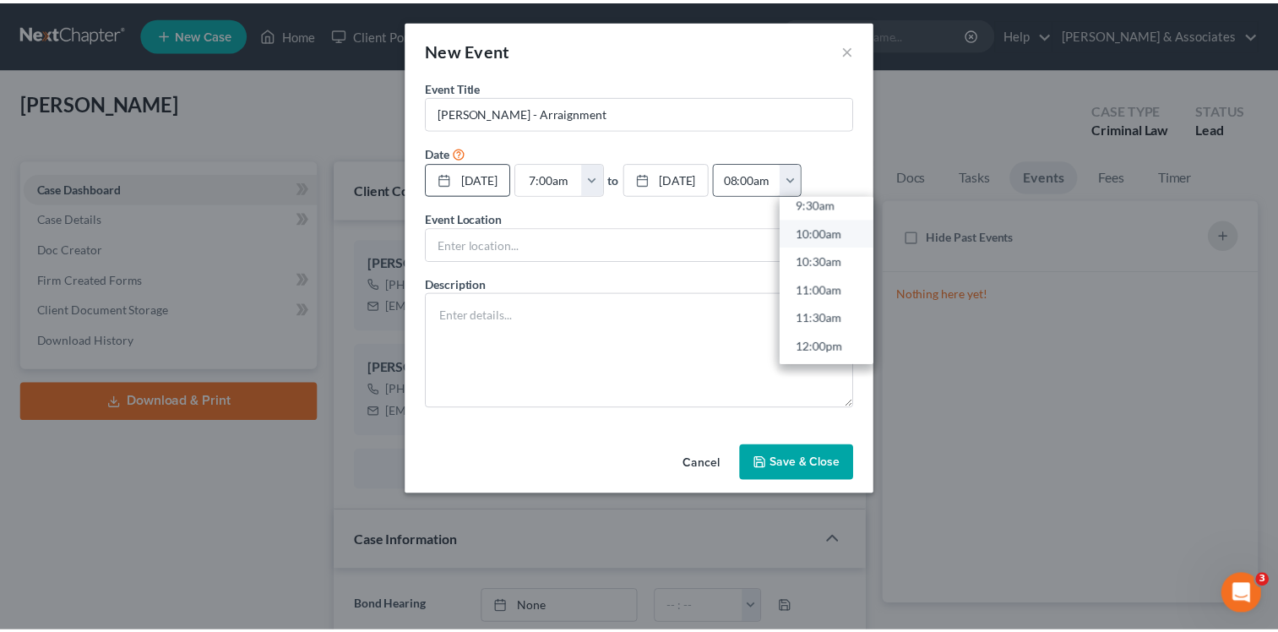
scroll to position [591, 0]
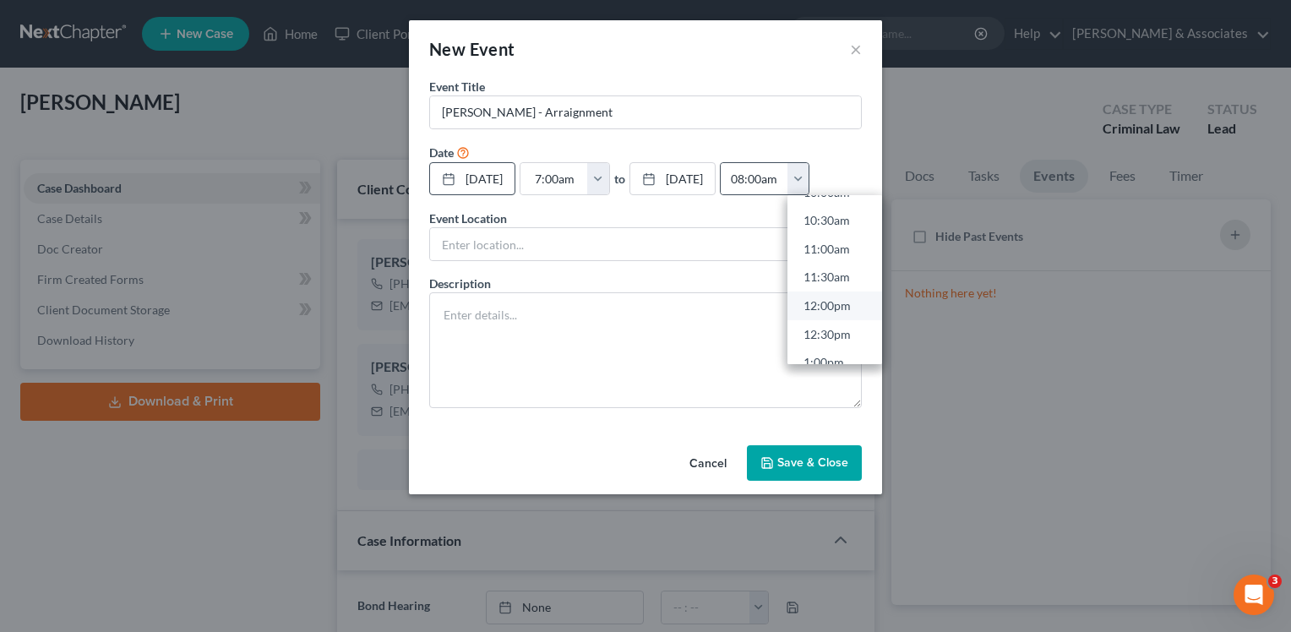
click at [864, 307] on link "12:00pm" at bounding box center [834, 305] width 95 height 29
type input "12:00pm"
click at [792, 469] on button "Save & Close" at bounding box center [804, 462] width 115 height 35
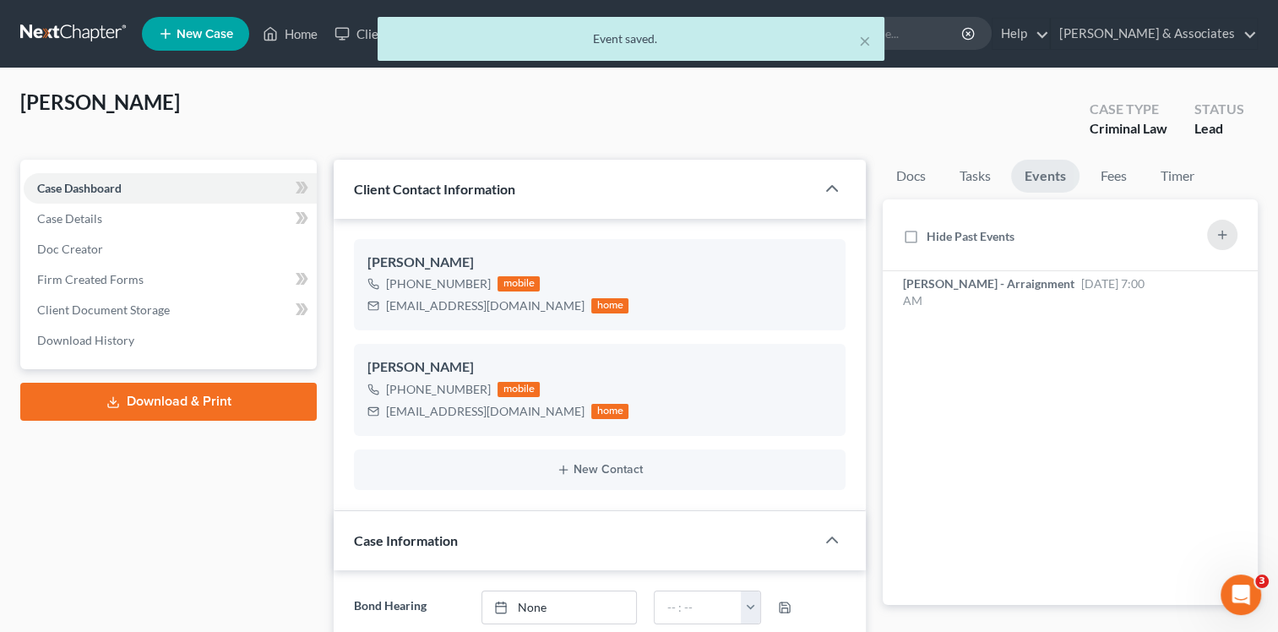
click at [280, 32] on div "× Event saved." at bounding box center [631, 43] width 1278 height 52
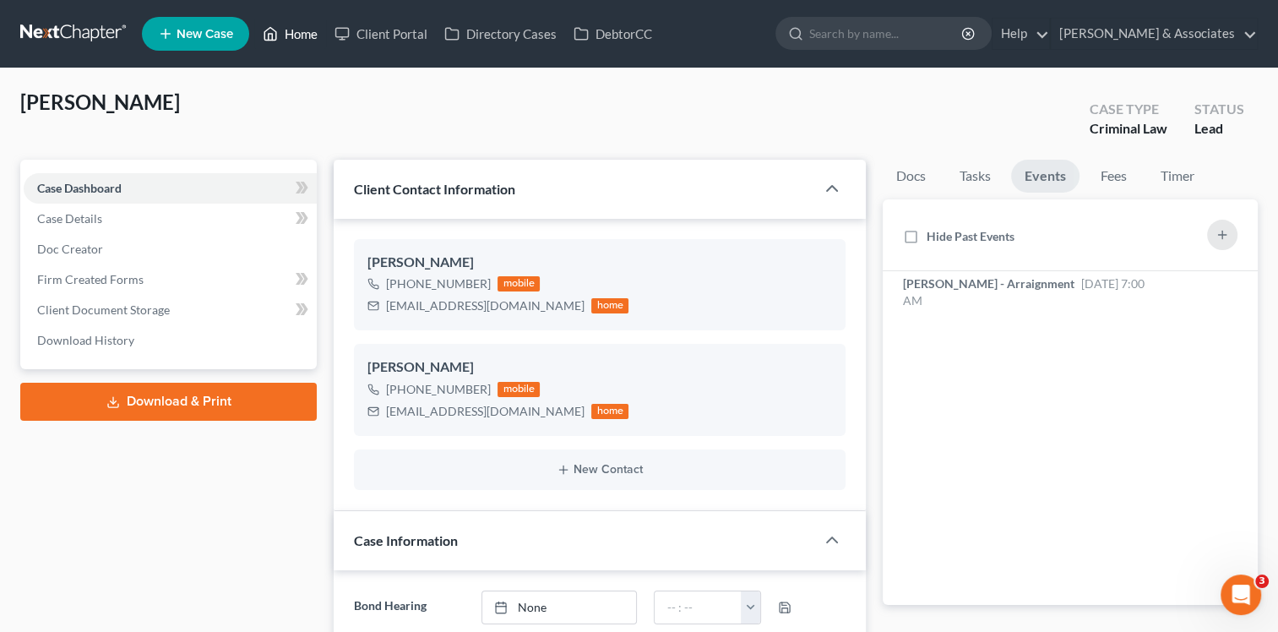
click at [299, 43] on link "Home" at bounding box center [290, 34] width 72 height 30
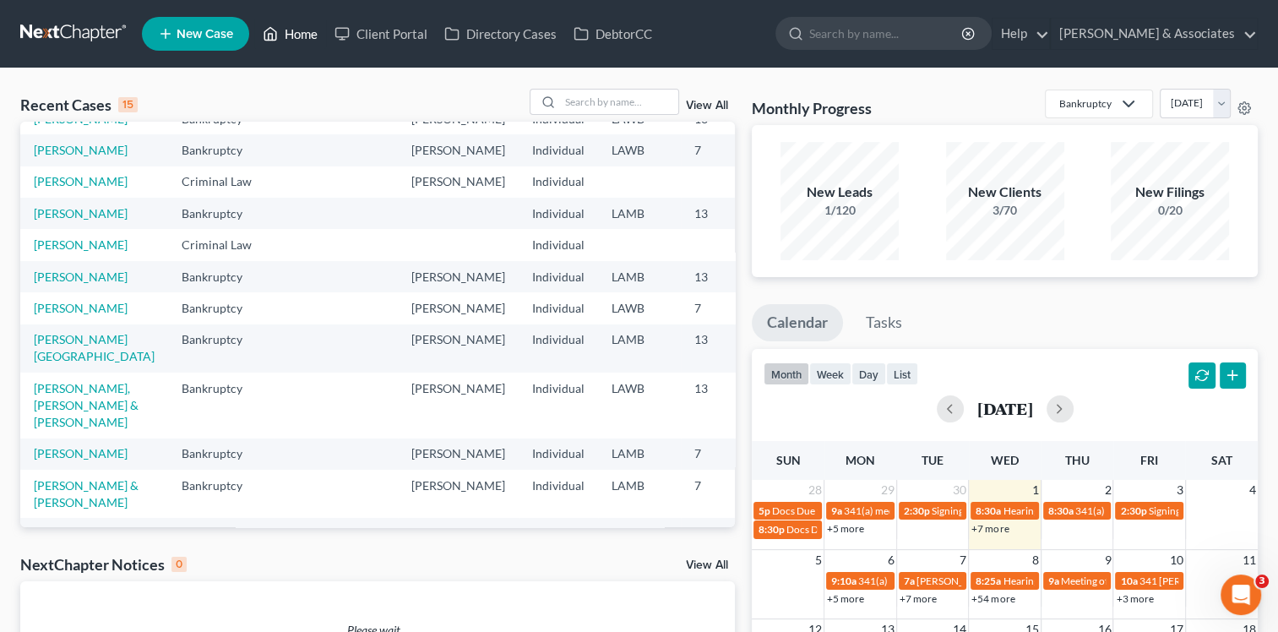
scroll to position [169, 0]
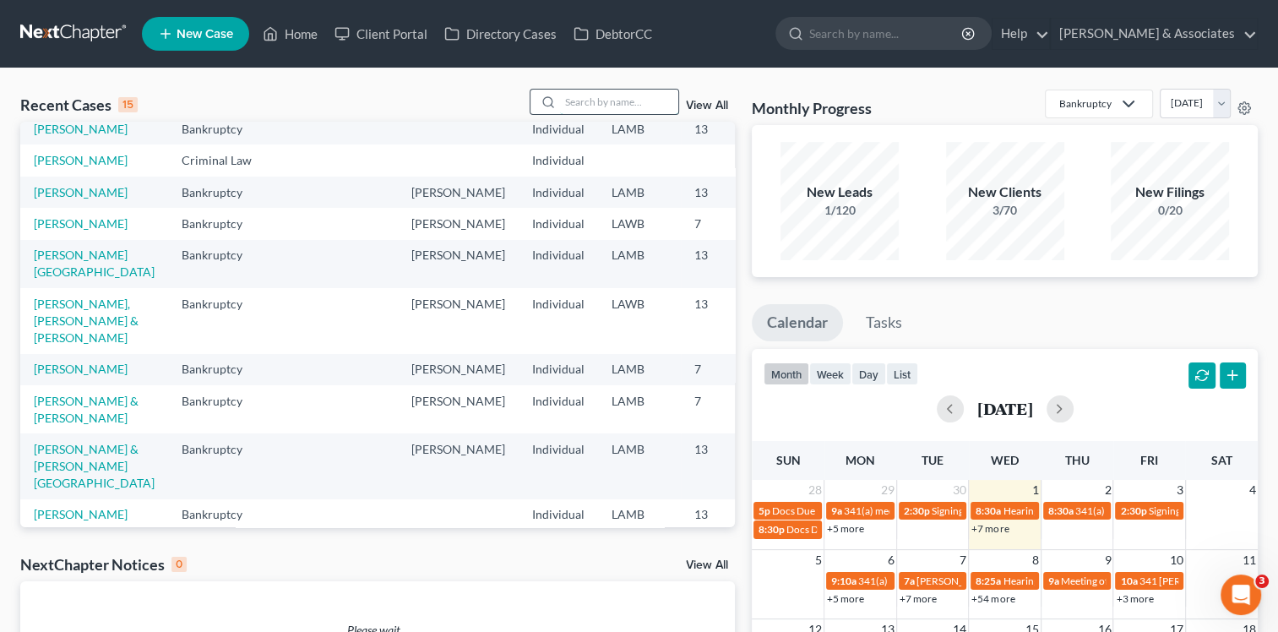
click at [590, 95] on input "search" at bounding box center [619, 102] width 118 height 24
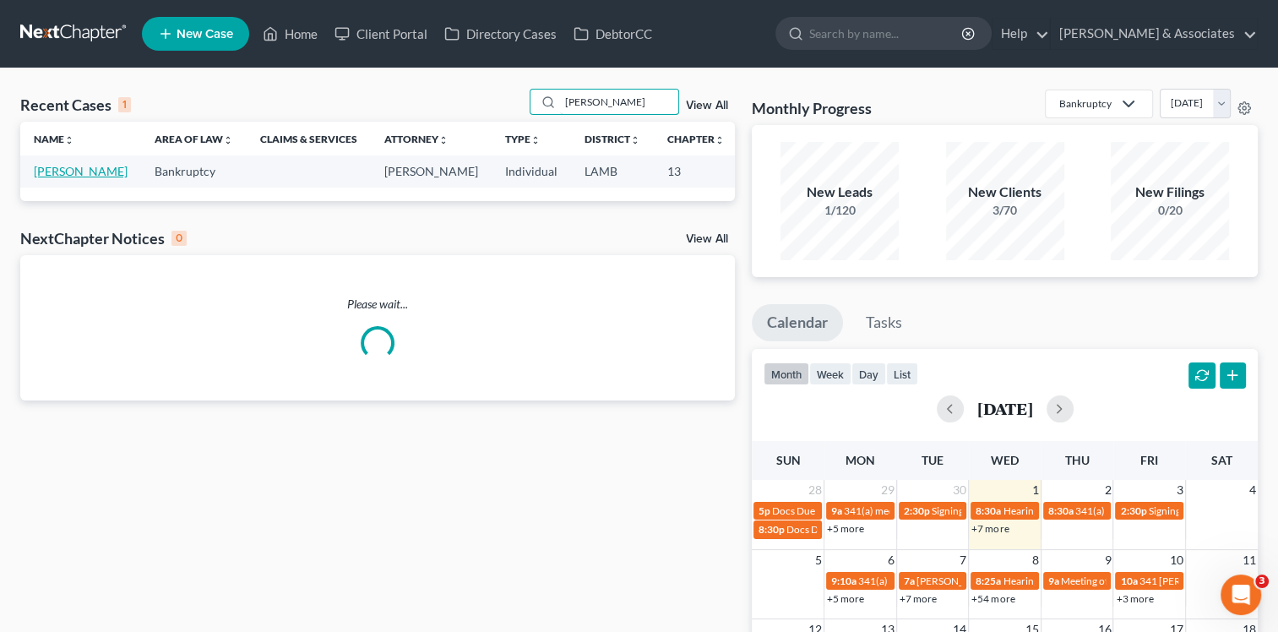
type input "beamon"
click at [53, 178] on link "Beamon, Tamiko" at bounding box center [81, 171] width 94 height 14
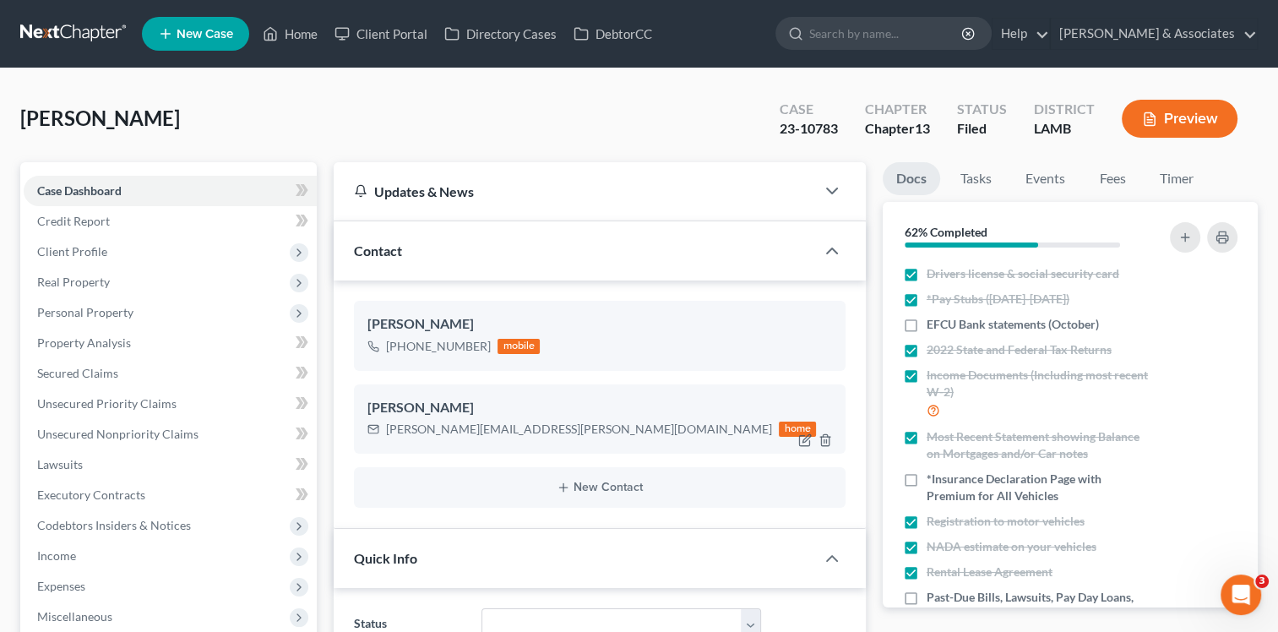
scroll to position [1156, 0]
drag, startPoint x: 387, startPoint y: 428, endPoint x: 525, endPoint y: 441, distance: 139.1
click at [525, 441] on div "Tamiko Beamon beamon.tamiko@gmail.com home" at bounding box center [600, 418] width 492 height 69
copy div "beamon.tamiko@gmail.com"
click at [291, 38] on link "Home" at bounding box center [290, 34] width 72 height 30
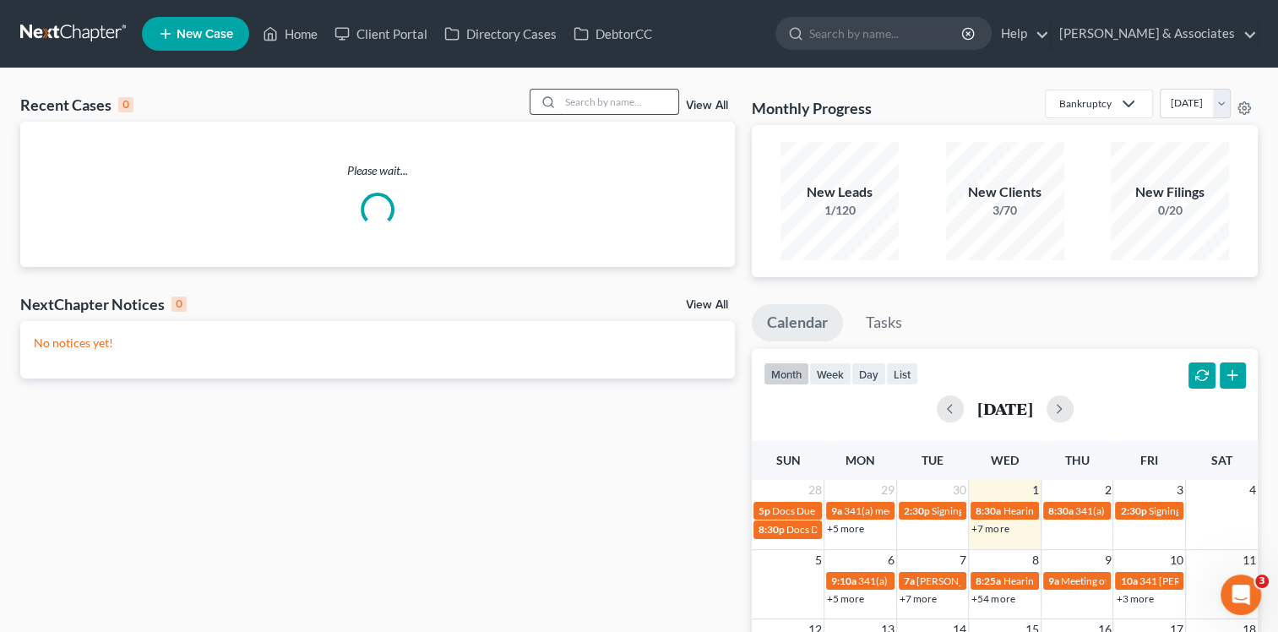
click at [590, 103] on input "search" at bounding box center [619, 102] width 118 height 24
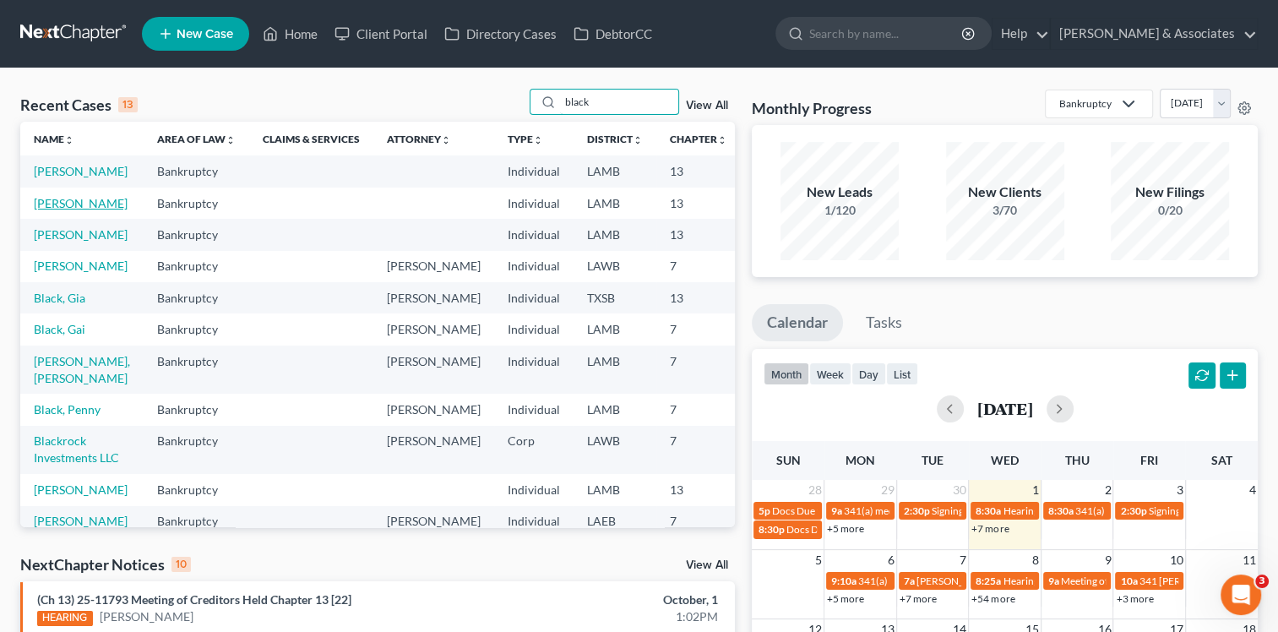
type input "black"
click at [57, 208] on link "Black, James" at bounding box center [81, 203] width 94 height 14
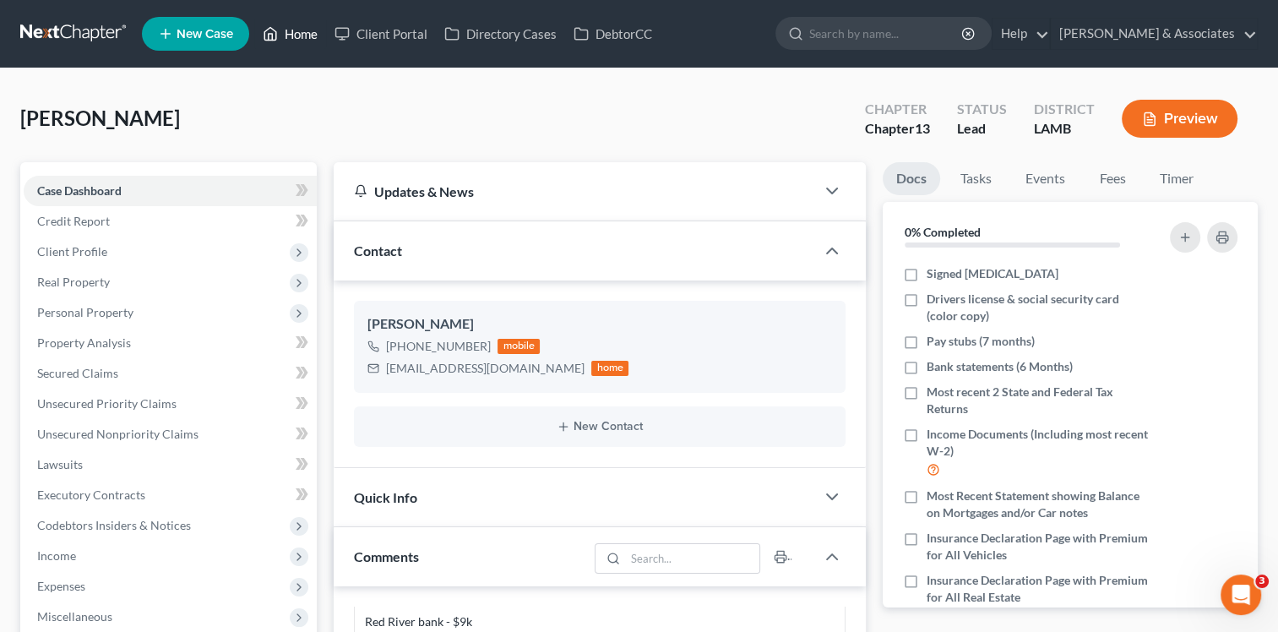
click at [313, 41] on link "Home" at bounding box center [290, 34] width 72 height 30
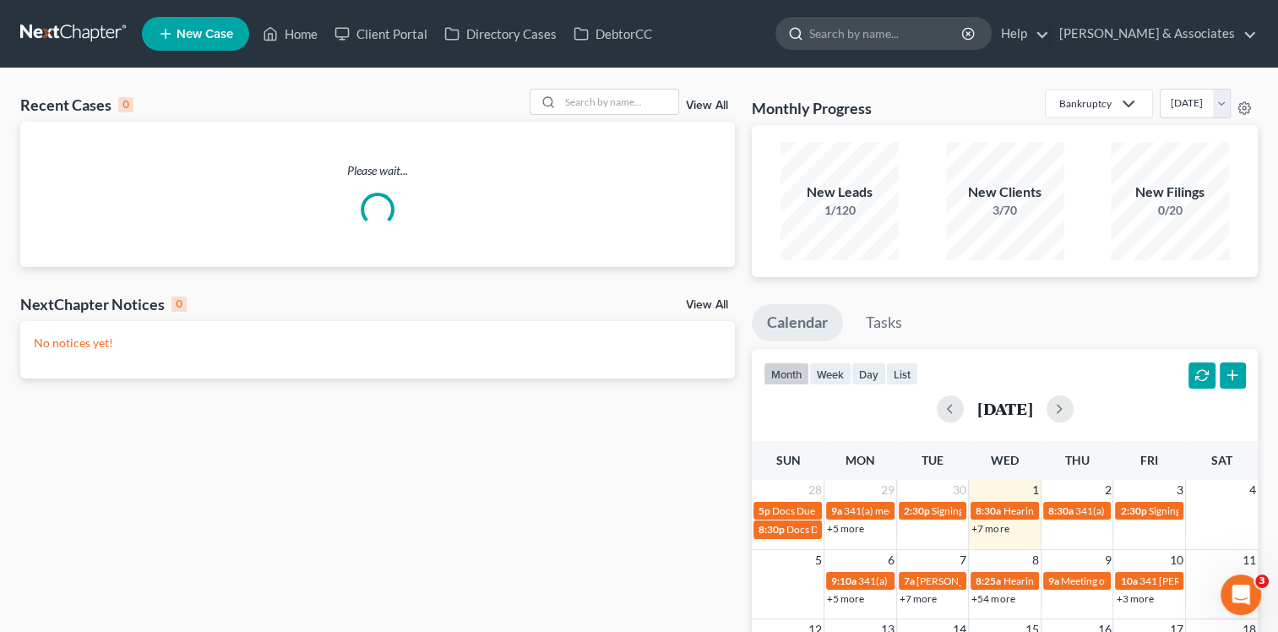
click at [883, 42] on input "search" at bounding box center [886, 33] width 155 height 31
click at [629, 92] on input "search" at bounding box center [619, 102] width 118 height 24
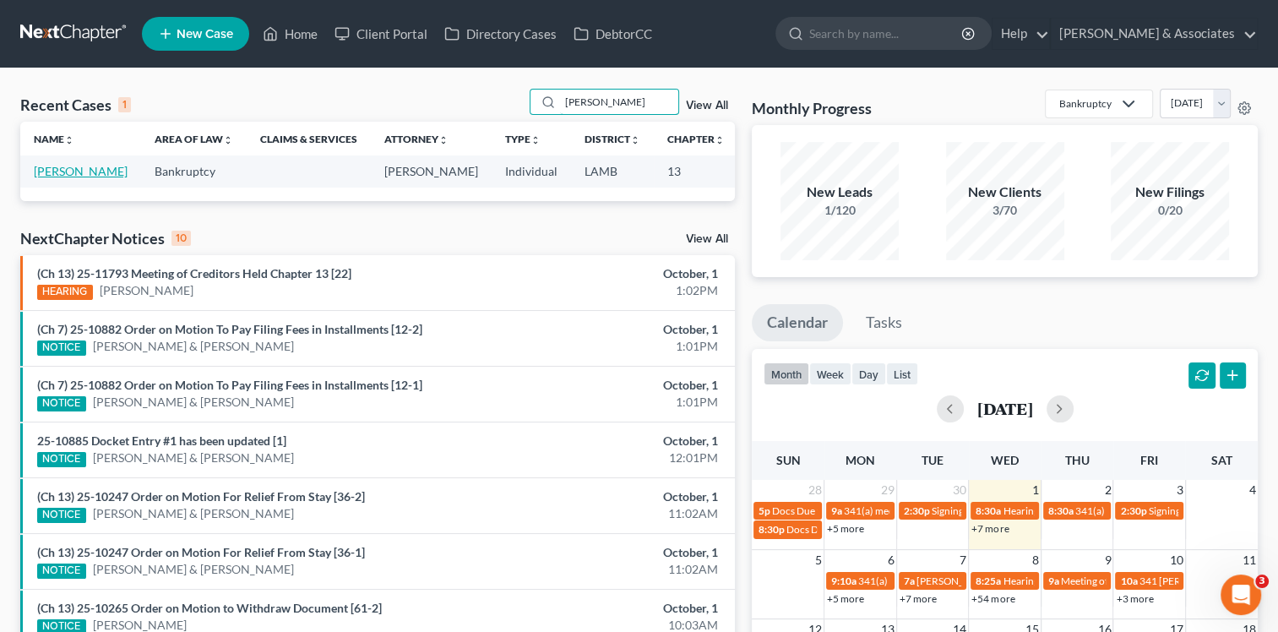
type input "bonadona"
click at [51, 178] on link "Bonadona, Maria" at bounding box center [81, 171] width 94 height 14
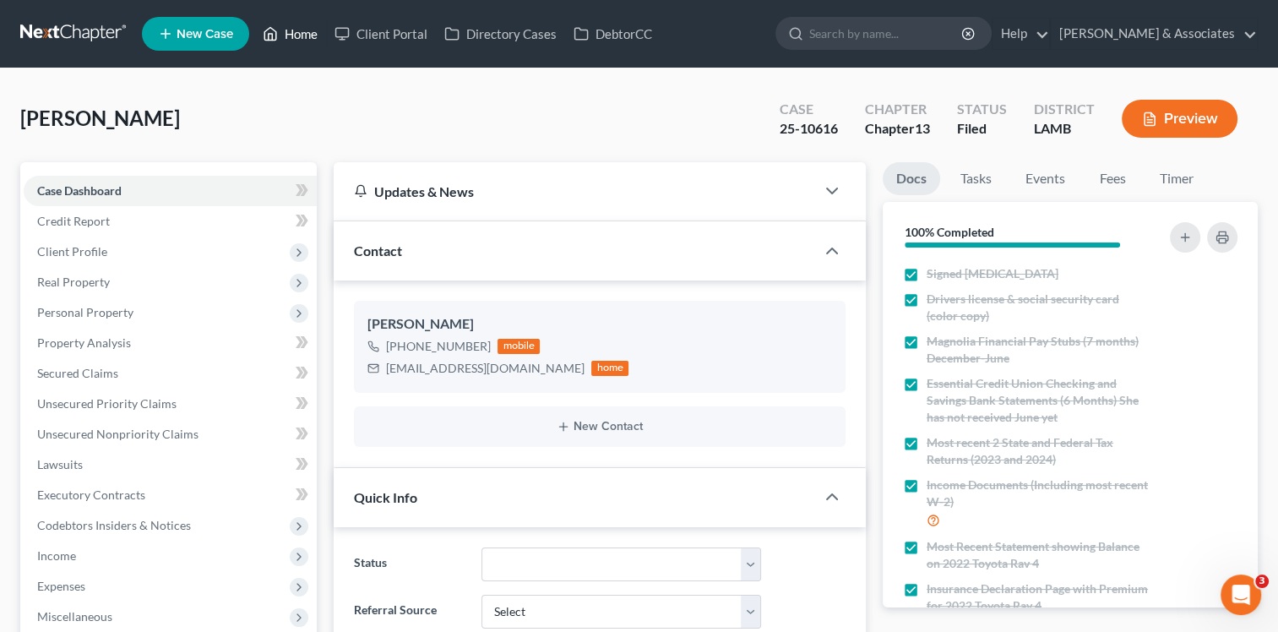
click at [307, 29] on link "Home" at bounding box center [290, 34] width 72 height 30
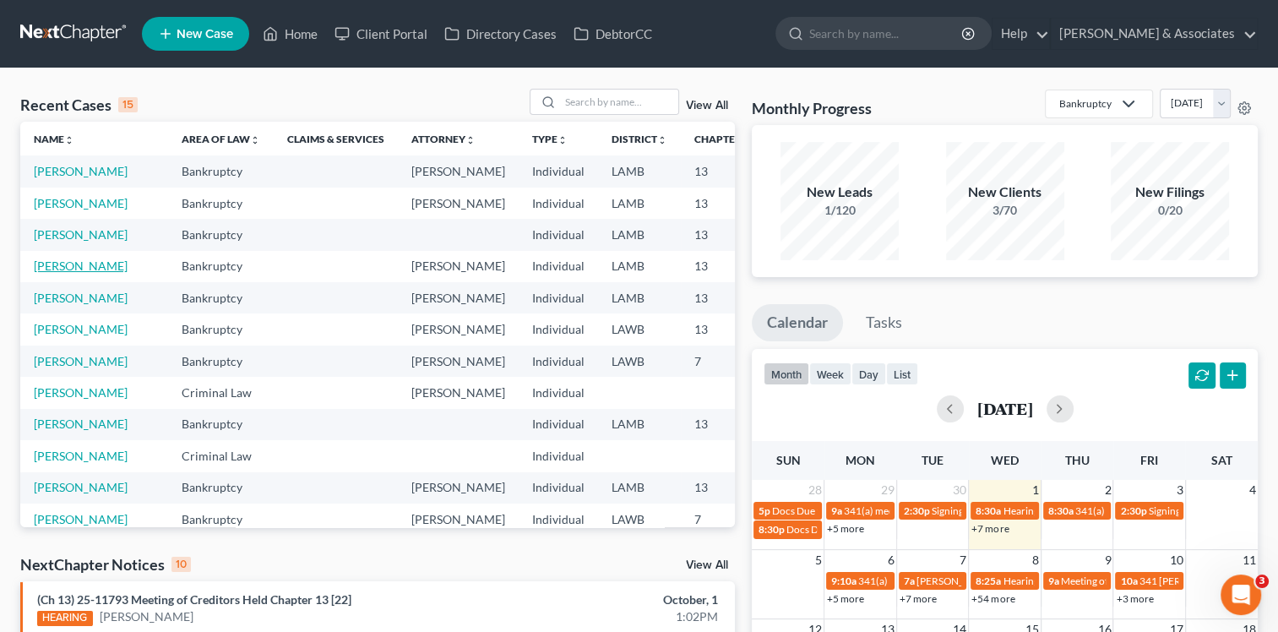
click at [62, 273] on link "Beamon, Tamiko" at bounding box center [81, 266] width 94 height 14
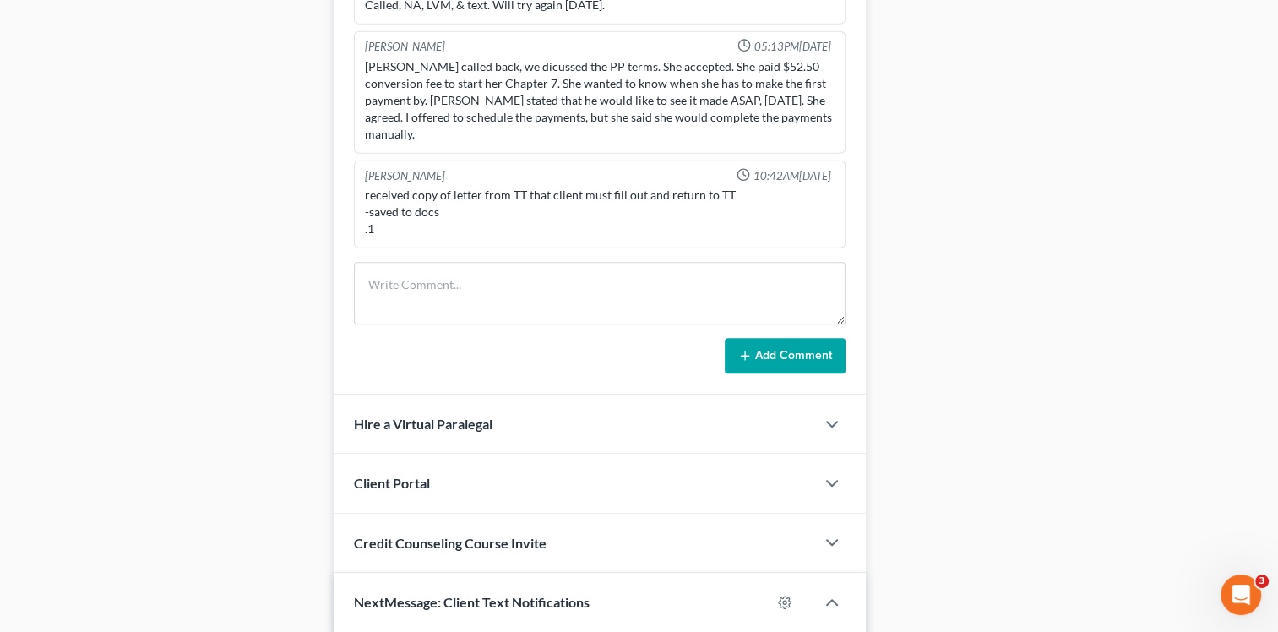
scroll to position [1156, 0]
click at [464, 299] on textarea at bounding box center [600, 293] width 492 height 63
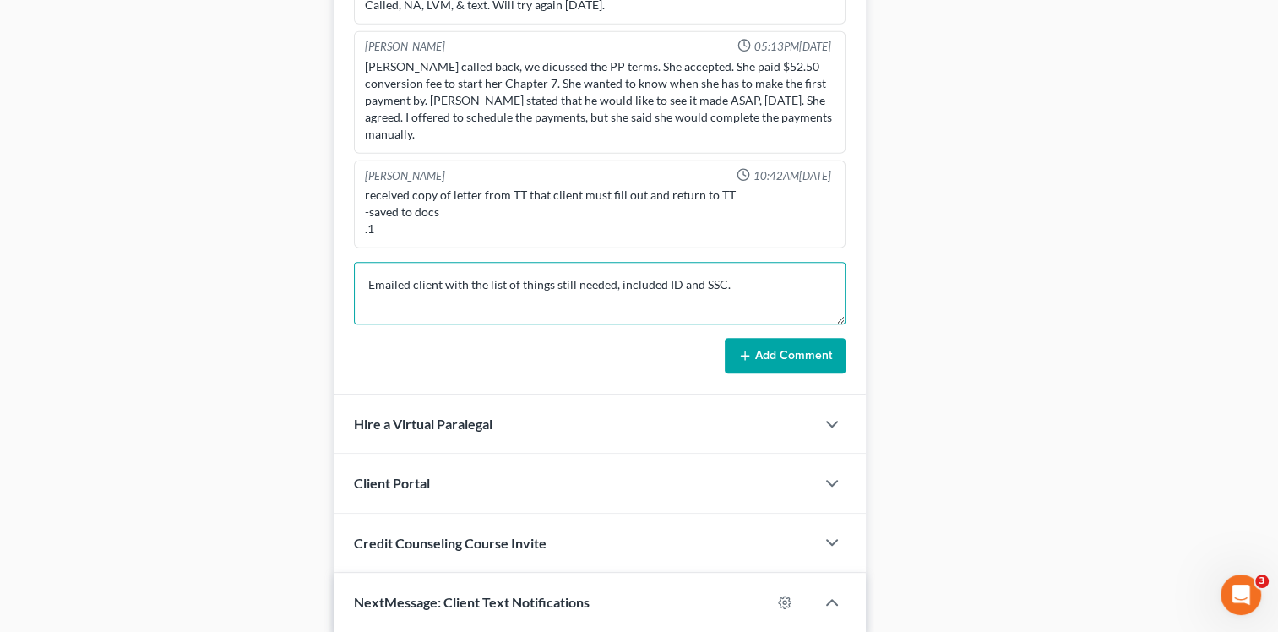
type textarea "Emailed client with the list of things still needed, included ID and SSC."
click at [793, 370] on div "Josh O'Connell 09:14AM, 09/13/2023 partial intake, consult 9/19 @9 tried to cal…" at bounding box center [600, 176] width 532 height 437
click at [803, 343] on button "Add Comment" at bounding box center [785, 355] width 121 height 35
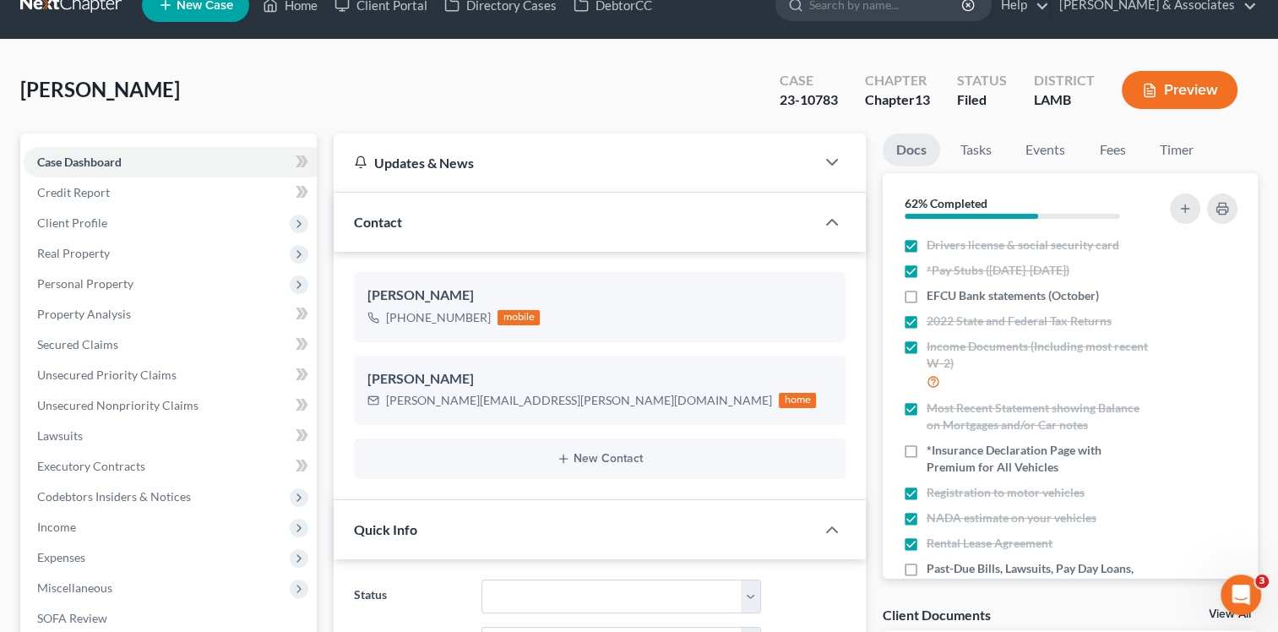
scroll to position [0, 0]
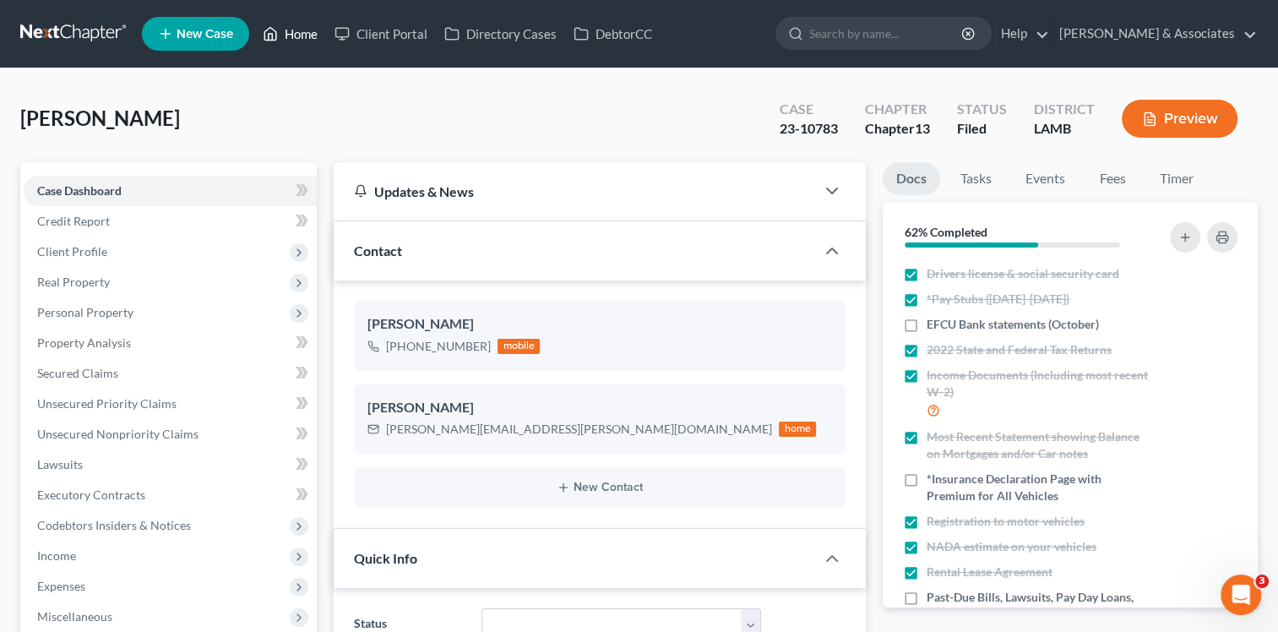
drag, startPoint x: 308, startPoint y: 30, endPoint x: 313, endPoint y: 46, distance: 16.6
click at [308, 30] on link "Home" at bounding box center [290, 34] width 72 height 30
